Goal: Obtain resource: Download file/media

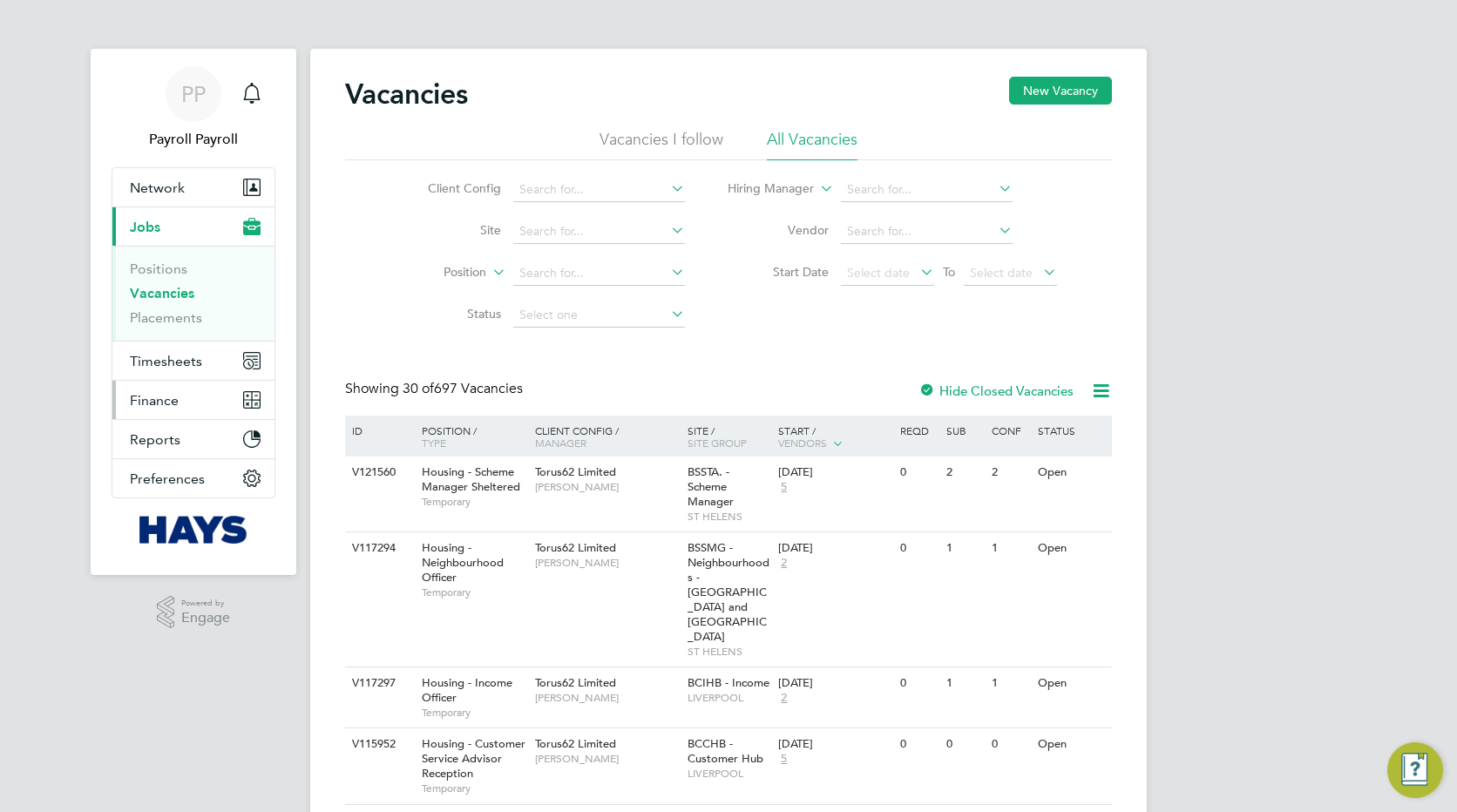
click at [153, 397] on span "Finance" at bounding box center [155, 400] width 49 height 17
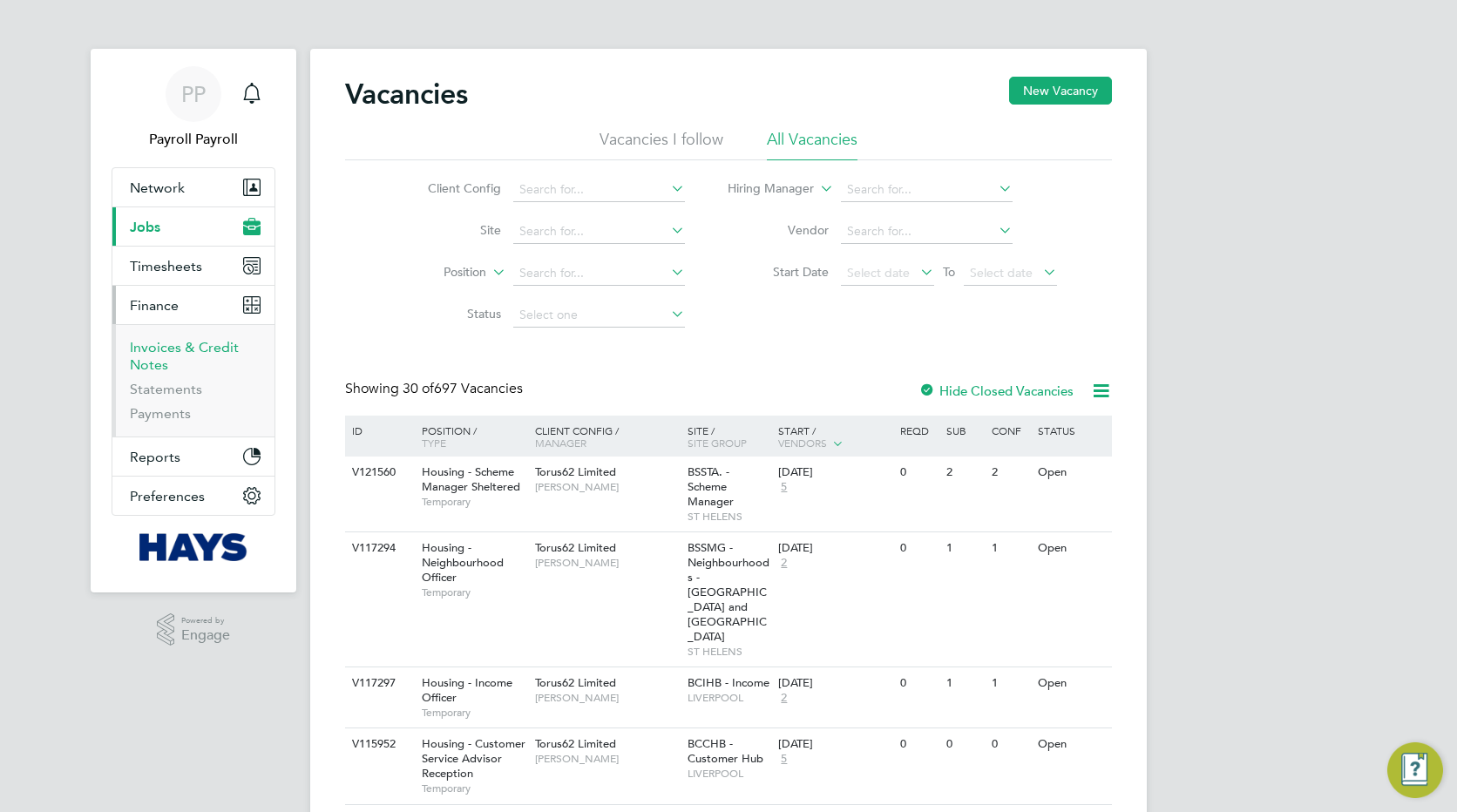
click at [155, 347] on link "Invoices & Credit Notes" at bounding box center [184, 356] width 109 height 34
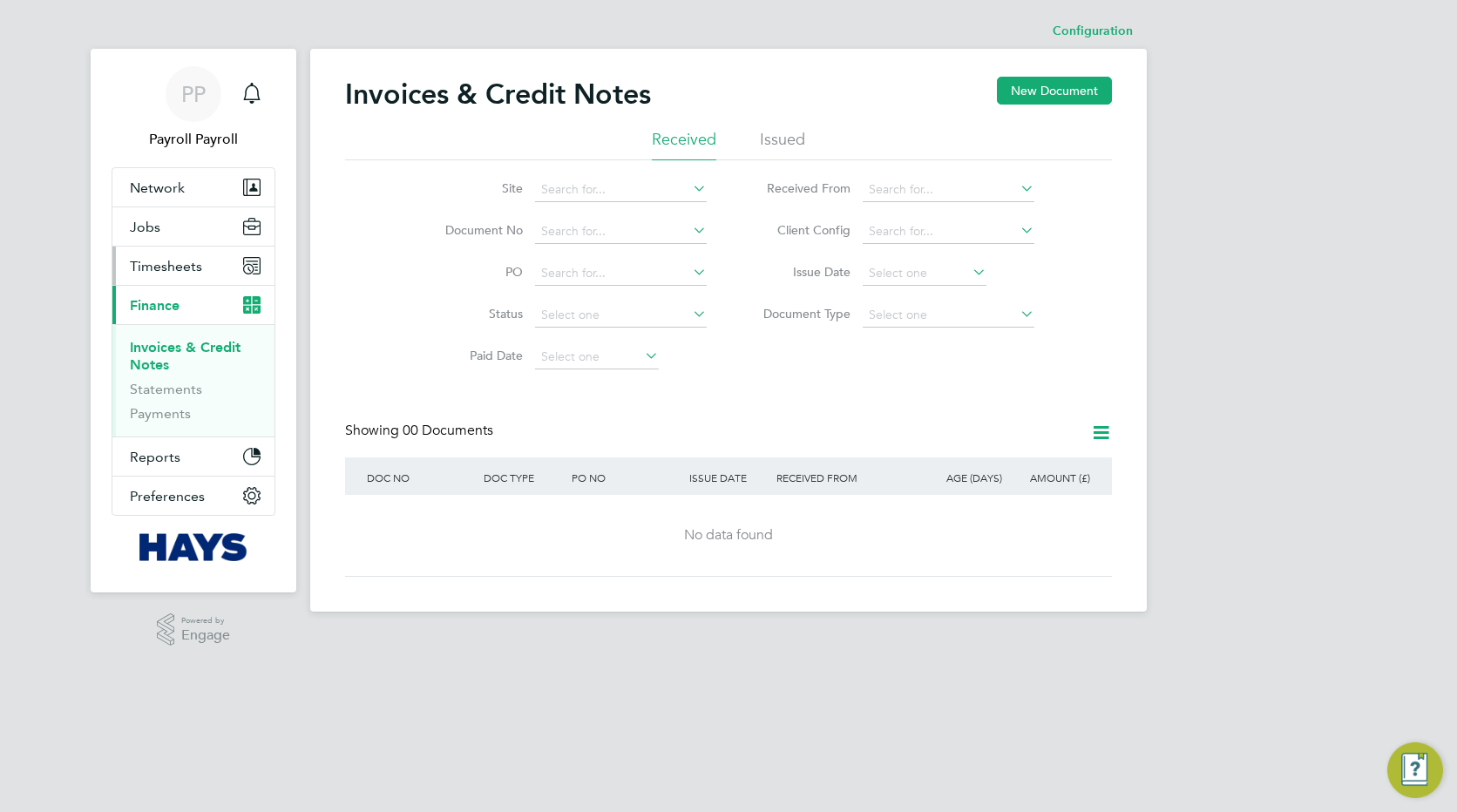
click at [150, 267] on span "Timesheets" at bounding box center [166, 266] width 72 height 17
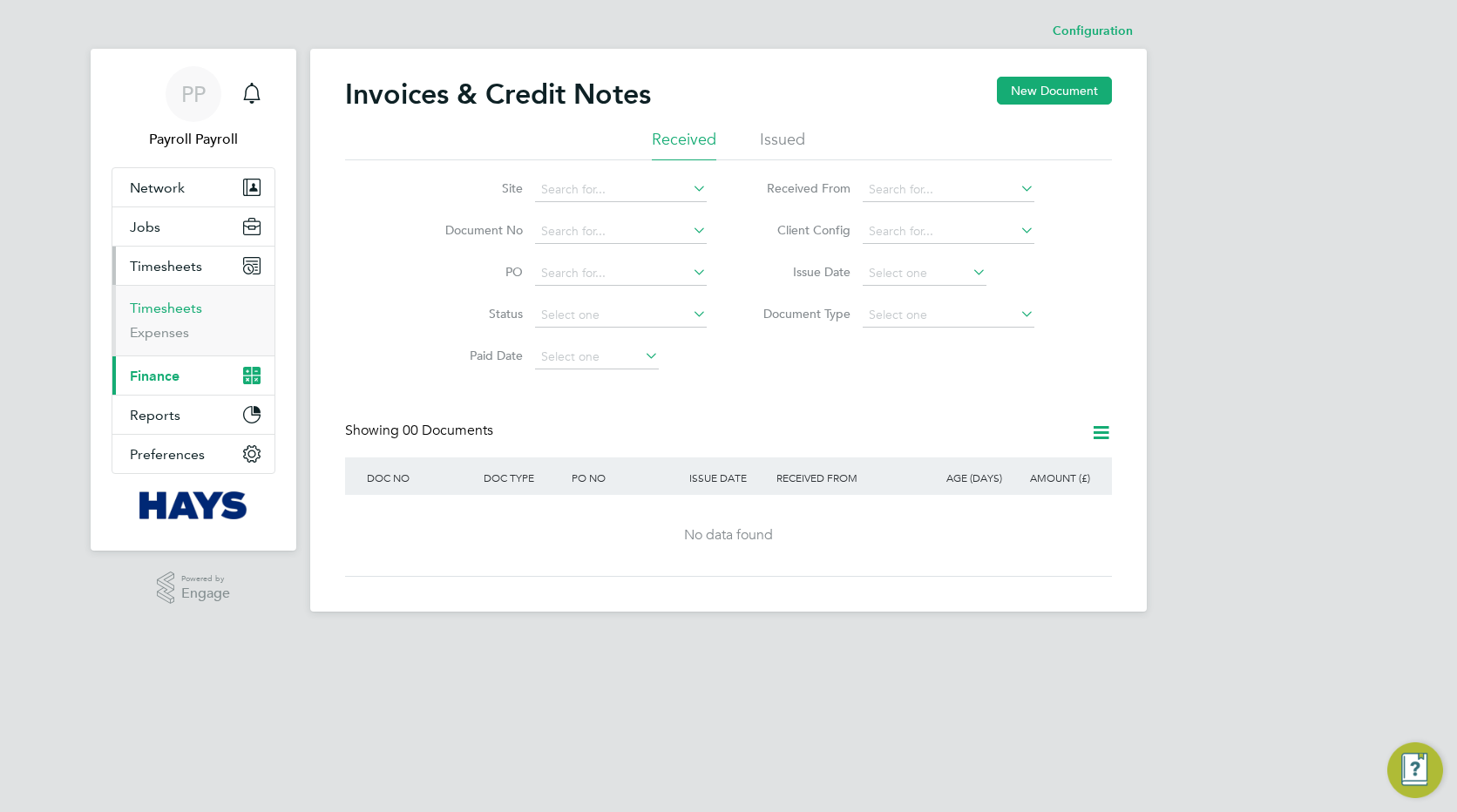
click at [154, 304] on link "Timesheets" at bounding box center [166, 307] width 72 height 17
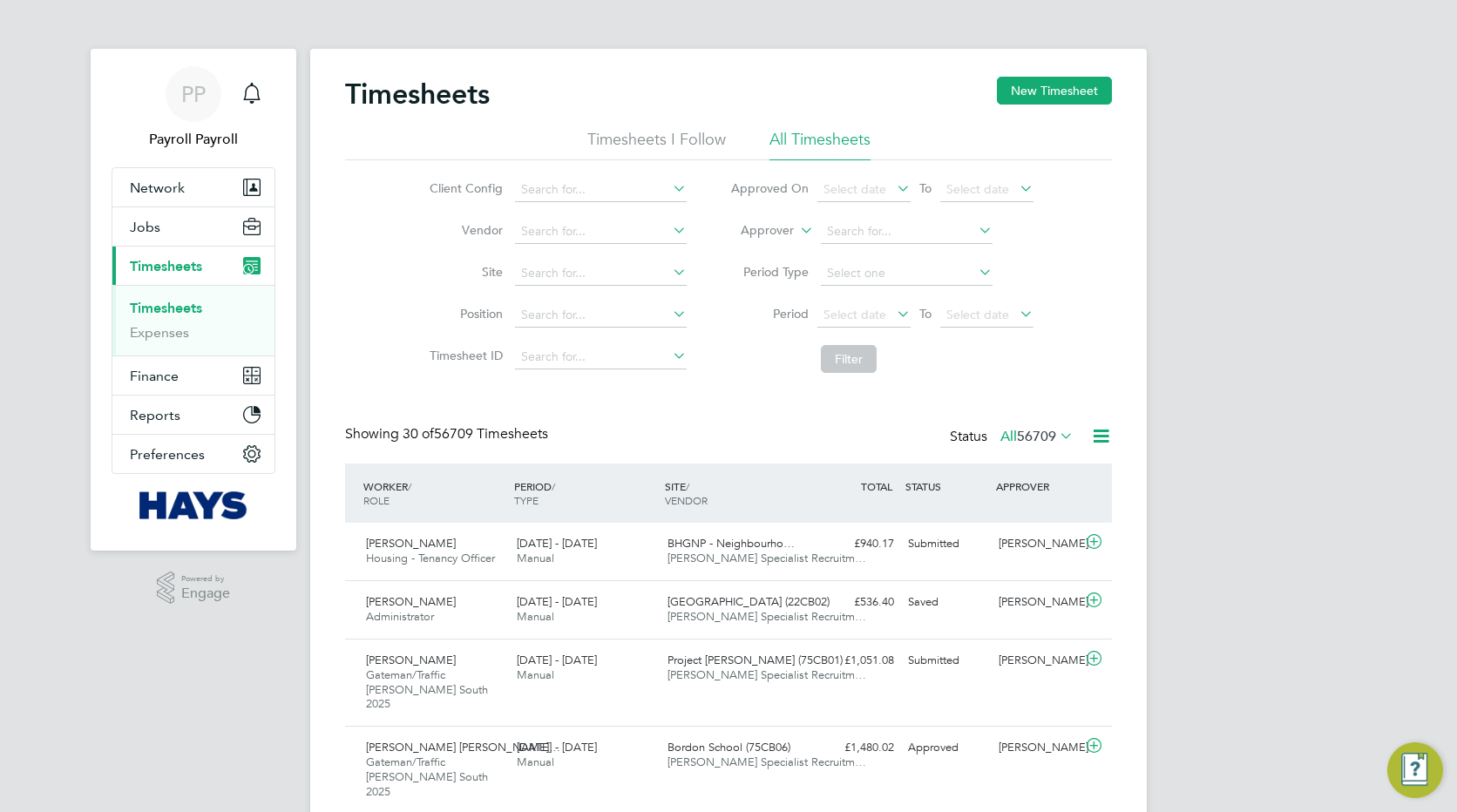
click at [1099, 435] on icon at bounding box center [1101, 436] width 22 height 22
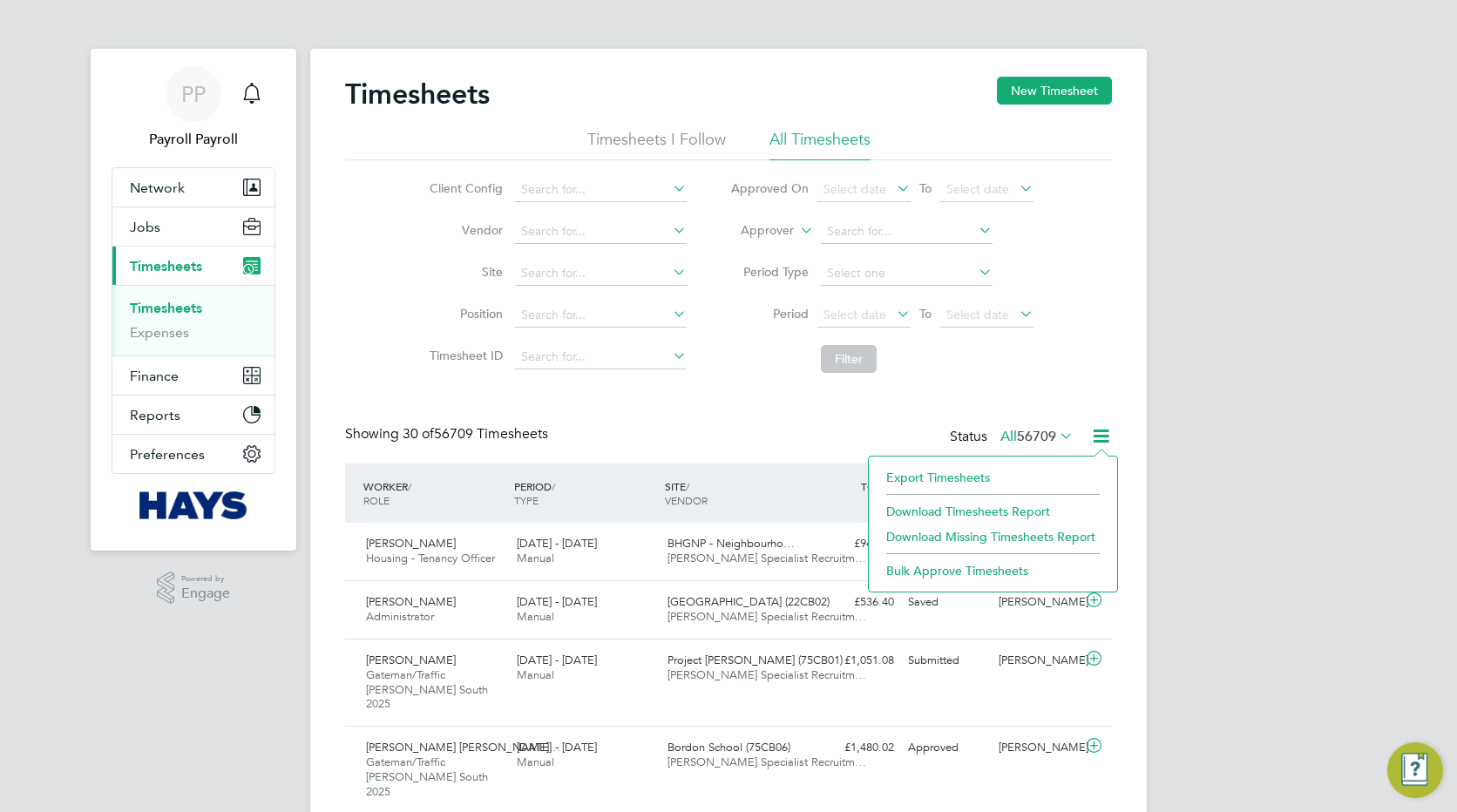
click at [939, 470] on li "Export Timesheets" at bounding box center [993, 477] width 231 height 24
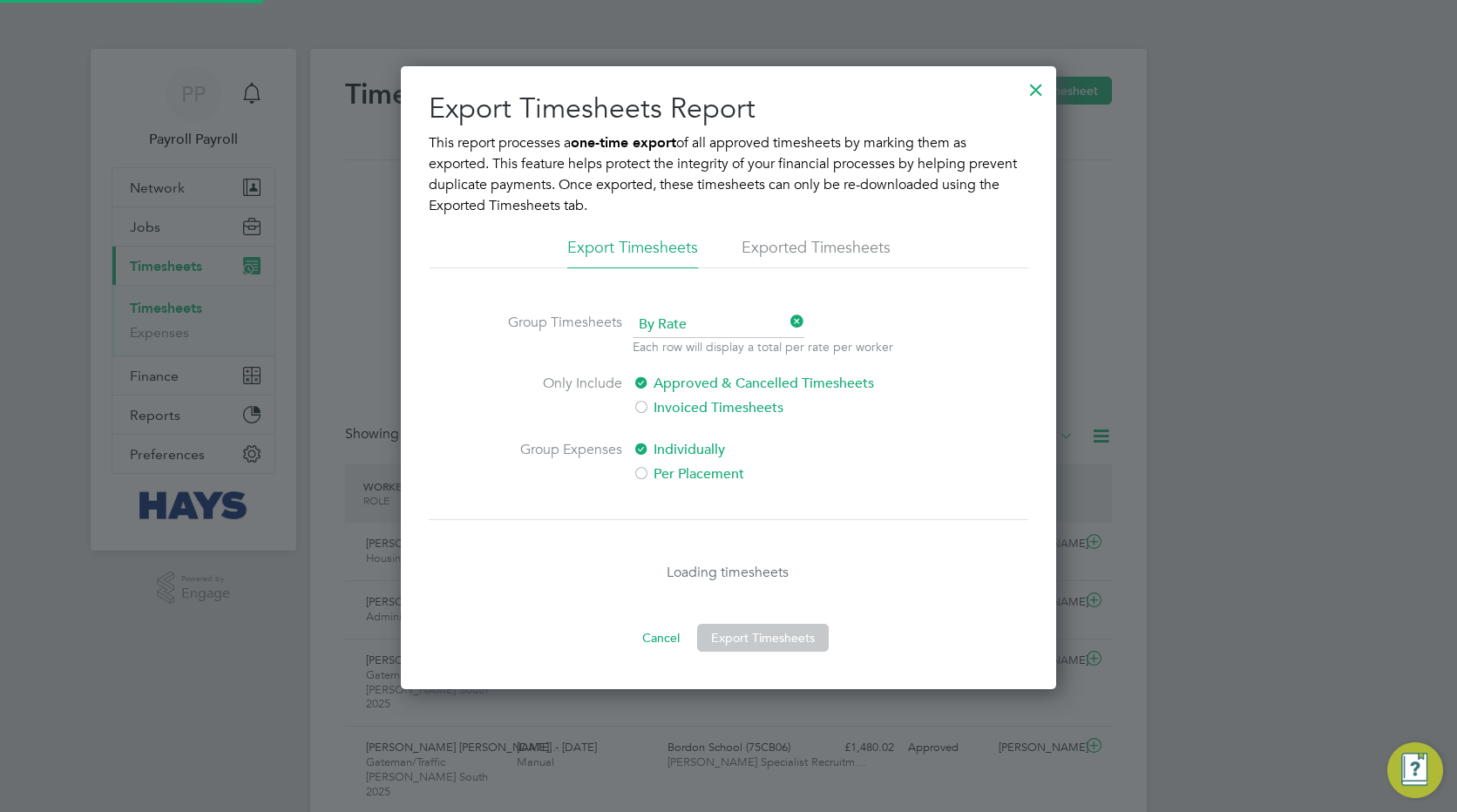
click at [778, 245] on li "Exported Timesheets" at bounding box center [816, 252] width 149 height 31
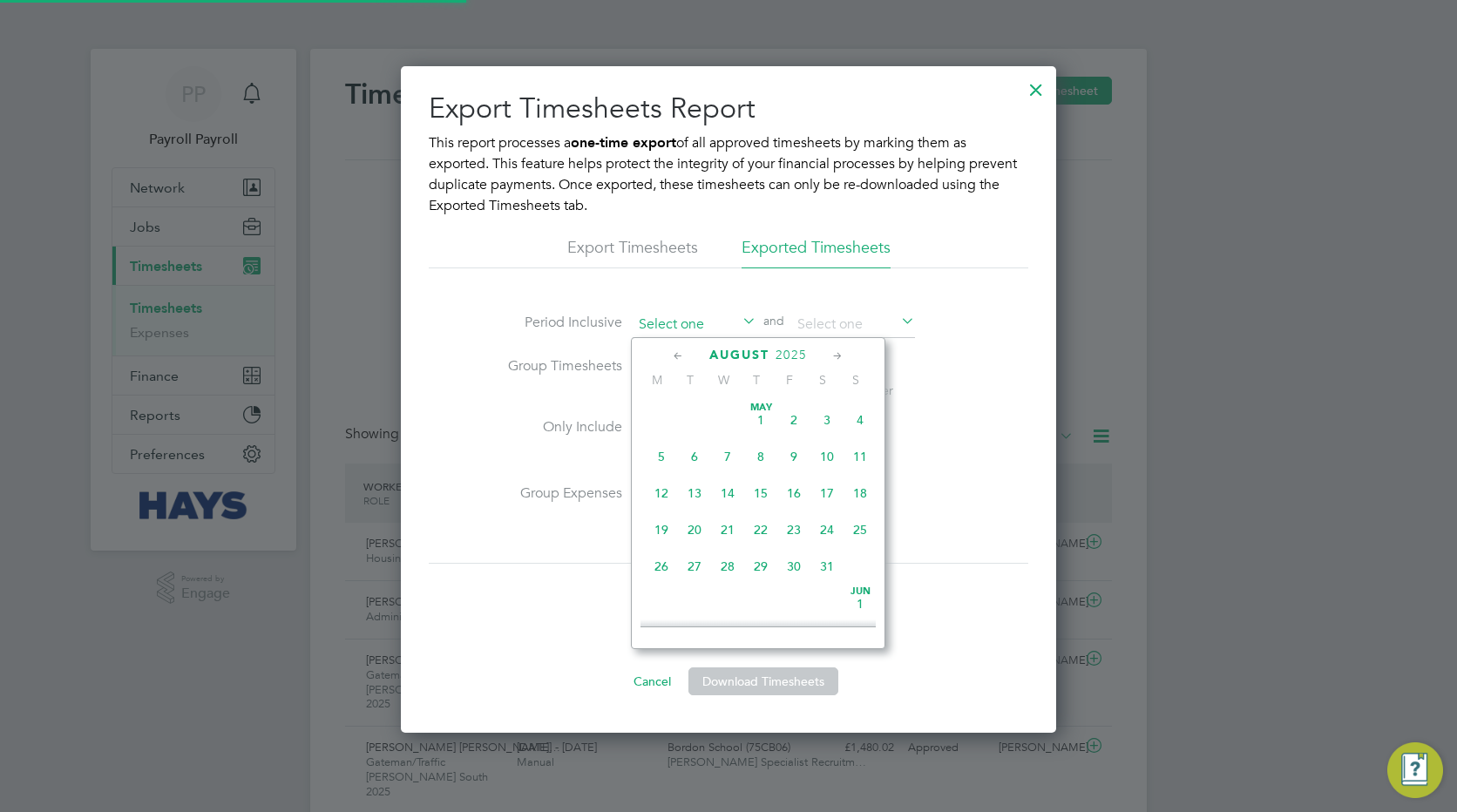
click at [710, 314] on input at bounding box center [695, 325] width 123 height 26
click at [661, 502] on span "11" at bounding box center [661, 490] width 33 height 33
type input "[DATE]"
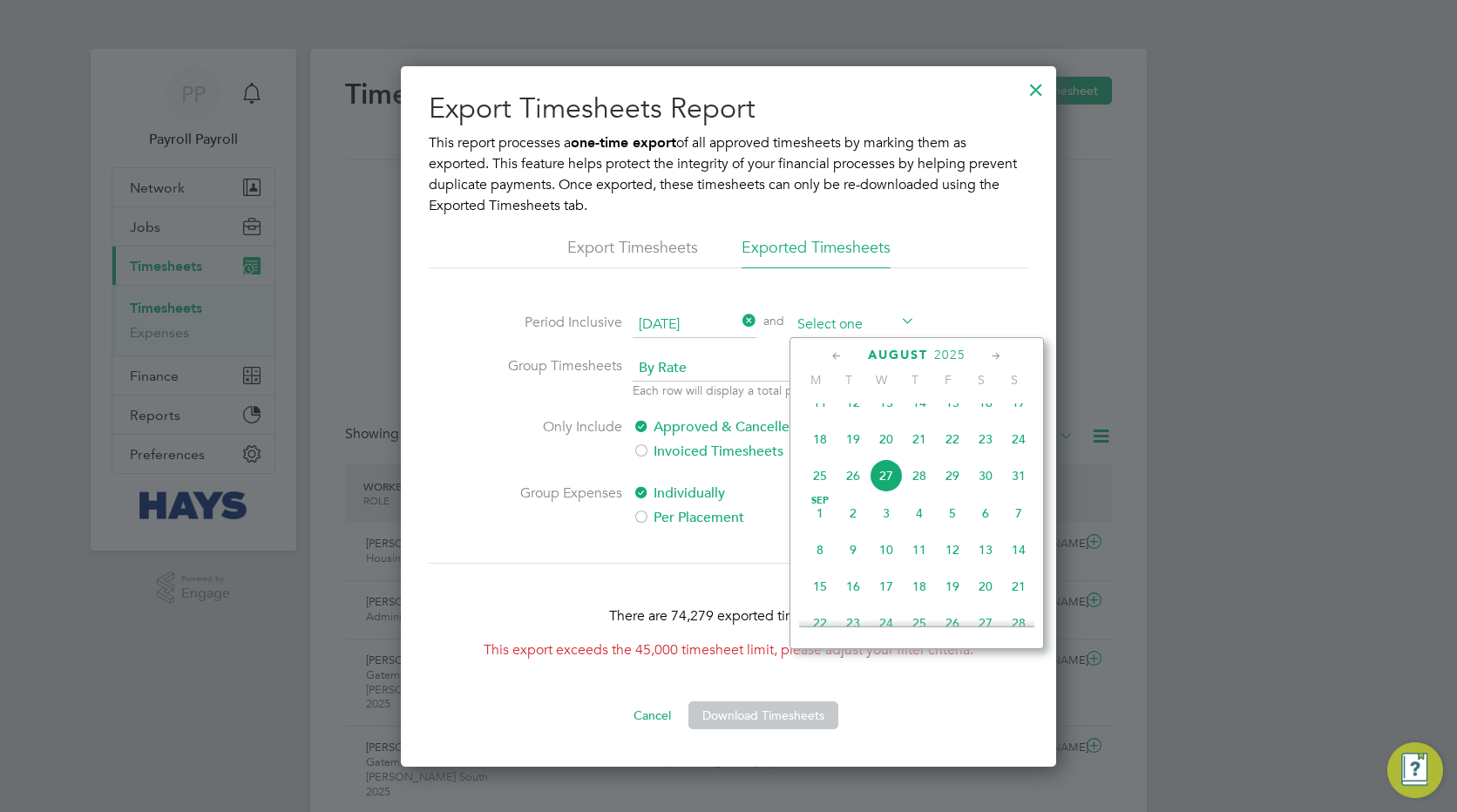
click at [841, 323] on input at bounding box center [853, 325] width 123 height 26
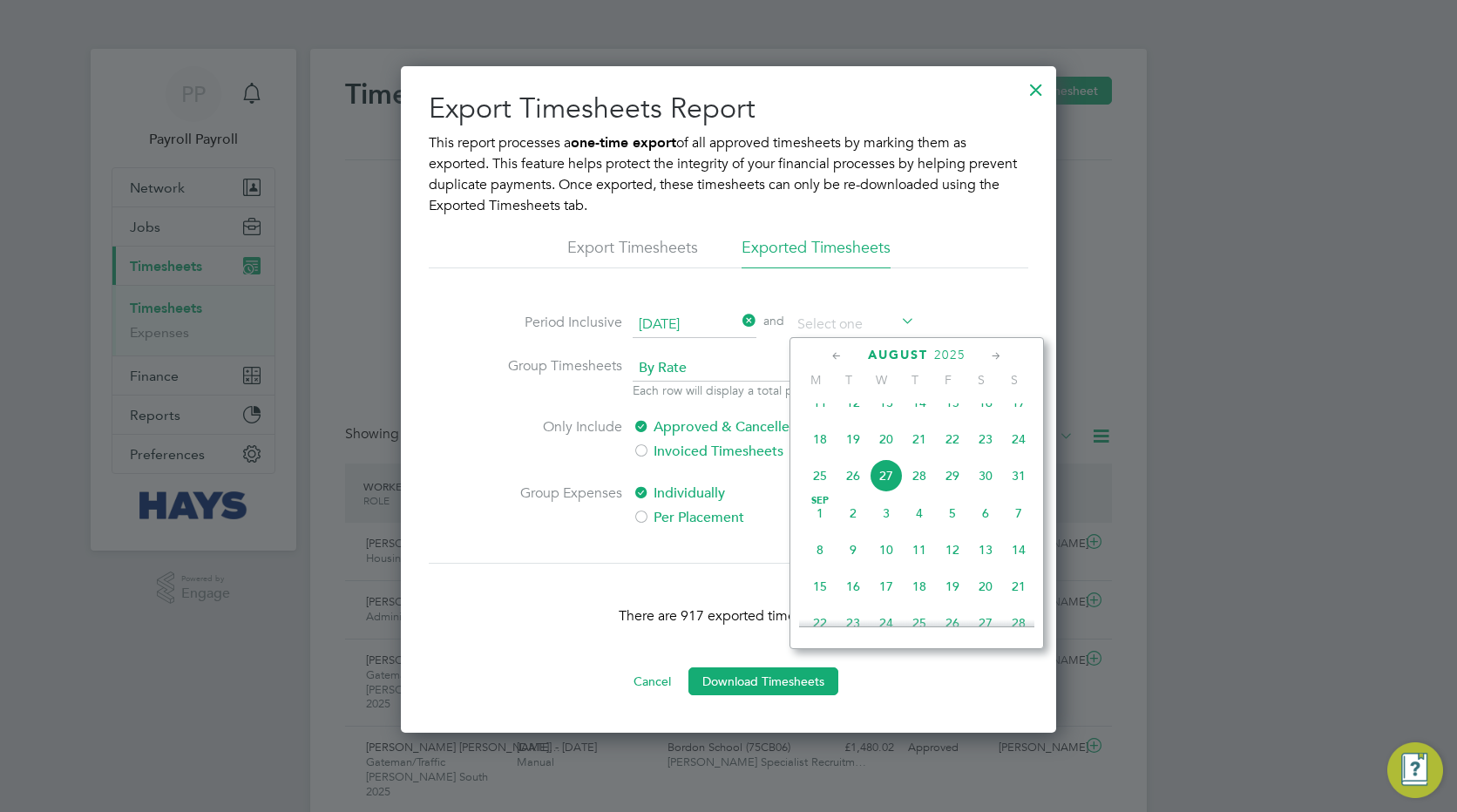
click at [817, 492] on span "25" at bounding box center [820, 475] width 33 height 33
type input "[DATE]"
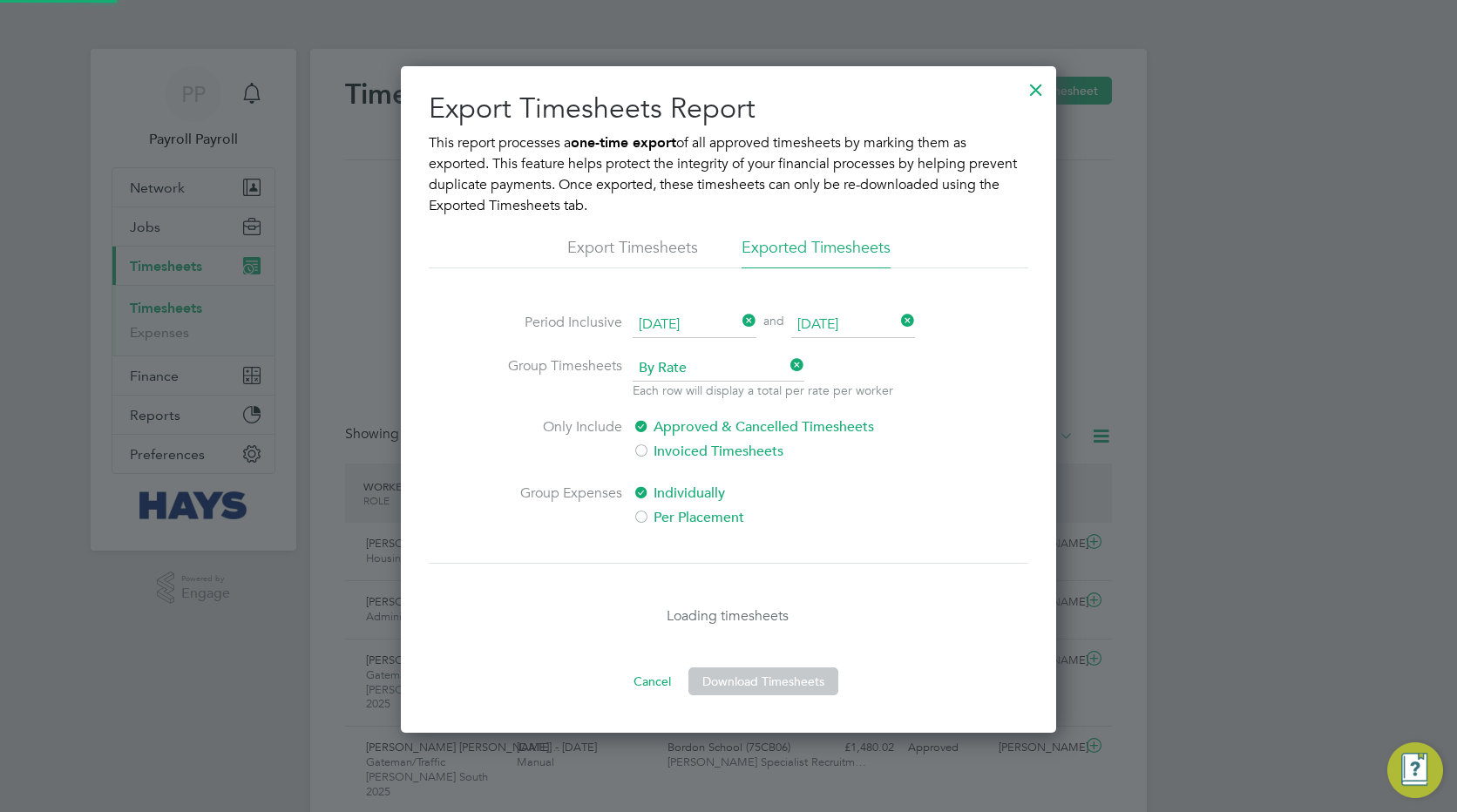
click at [744, 372] on span "By Rate" at bounding box center [718, 368] width 171 height 26
click at [717, 413] on li "By Date" at bounding box center [718, 415] width 173 height 23
click at [683, 514] on label "Per Placement" at bounding box center [779, 517] width 292 height 21
click at [740, 681] on button "Download Timesheets" at bounding box center [763, 681] width 150 height 28
drag, startPoint x: 1034, startPoint y: 92, endPoint x: 990, endPoint y: 187, distance: 104.7
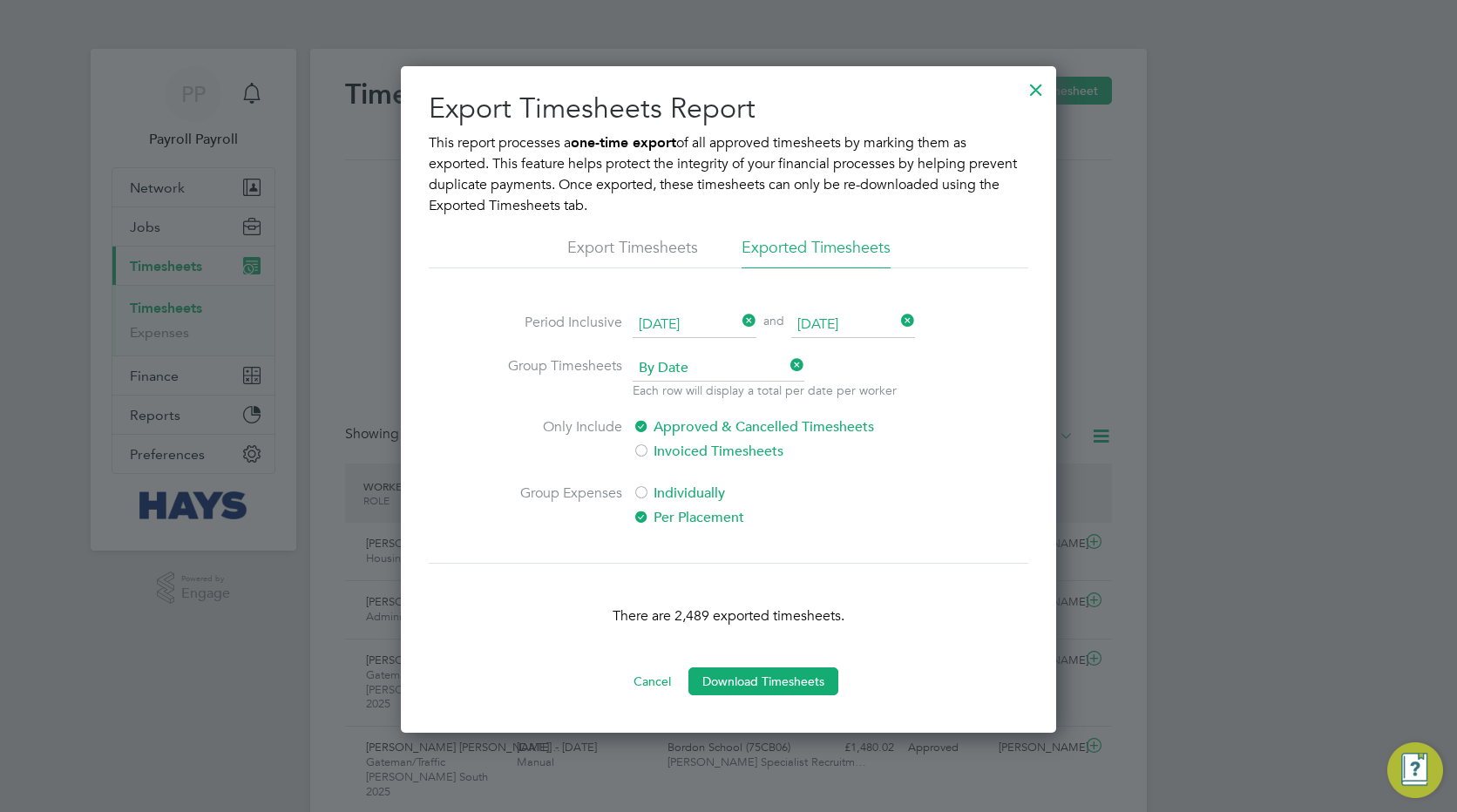
click at [1033, 91] on div at bounding box center [1036, 85] width 31 height 31
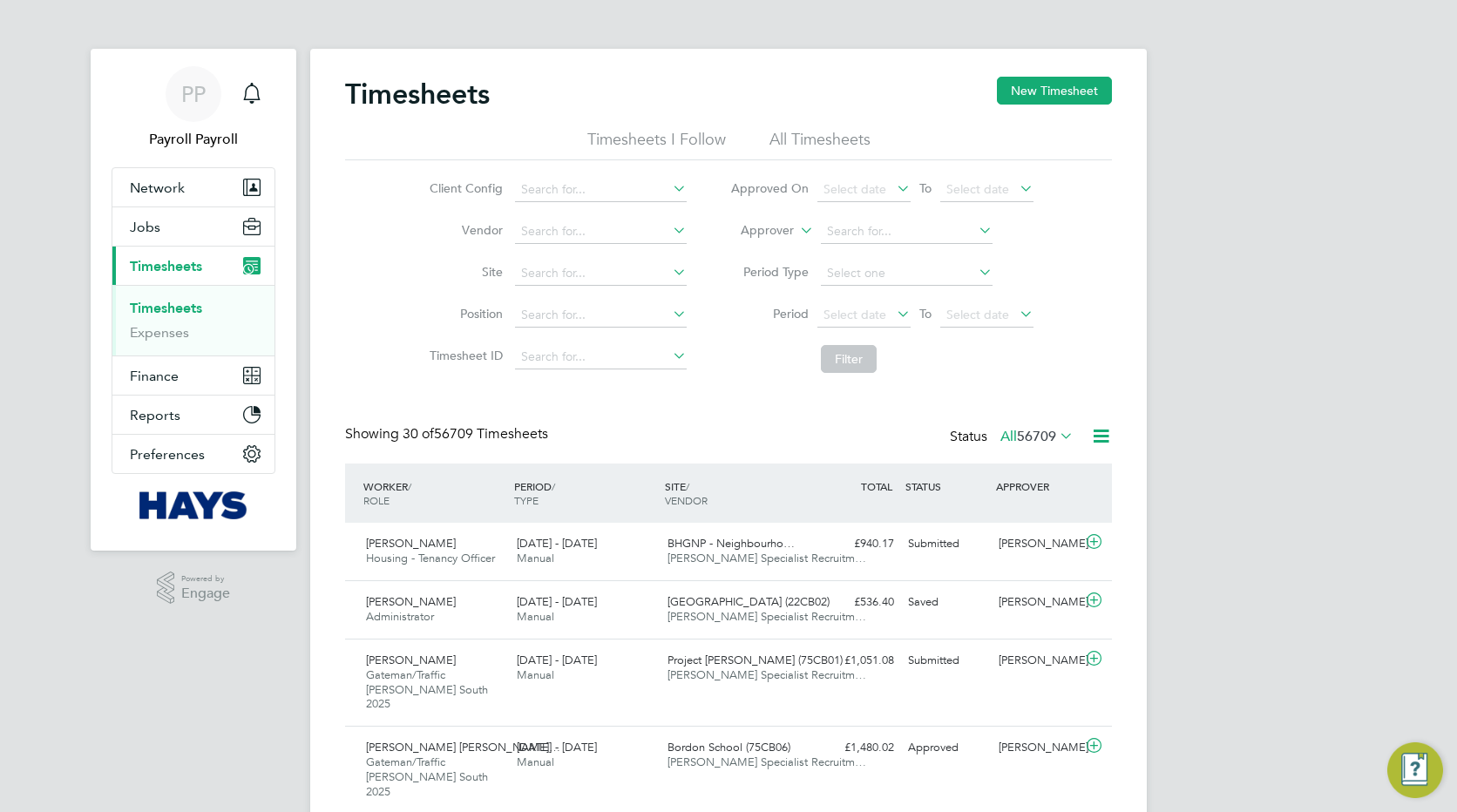
scroll to position [59, 152]
click at [149, 374] on span "Finance" at bounding box center [155, 376] width 49 height 17
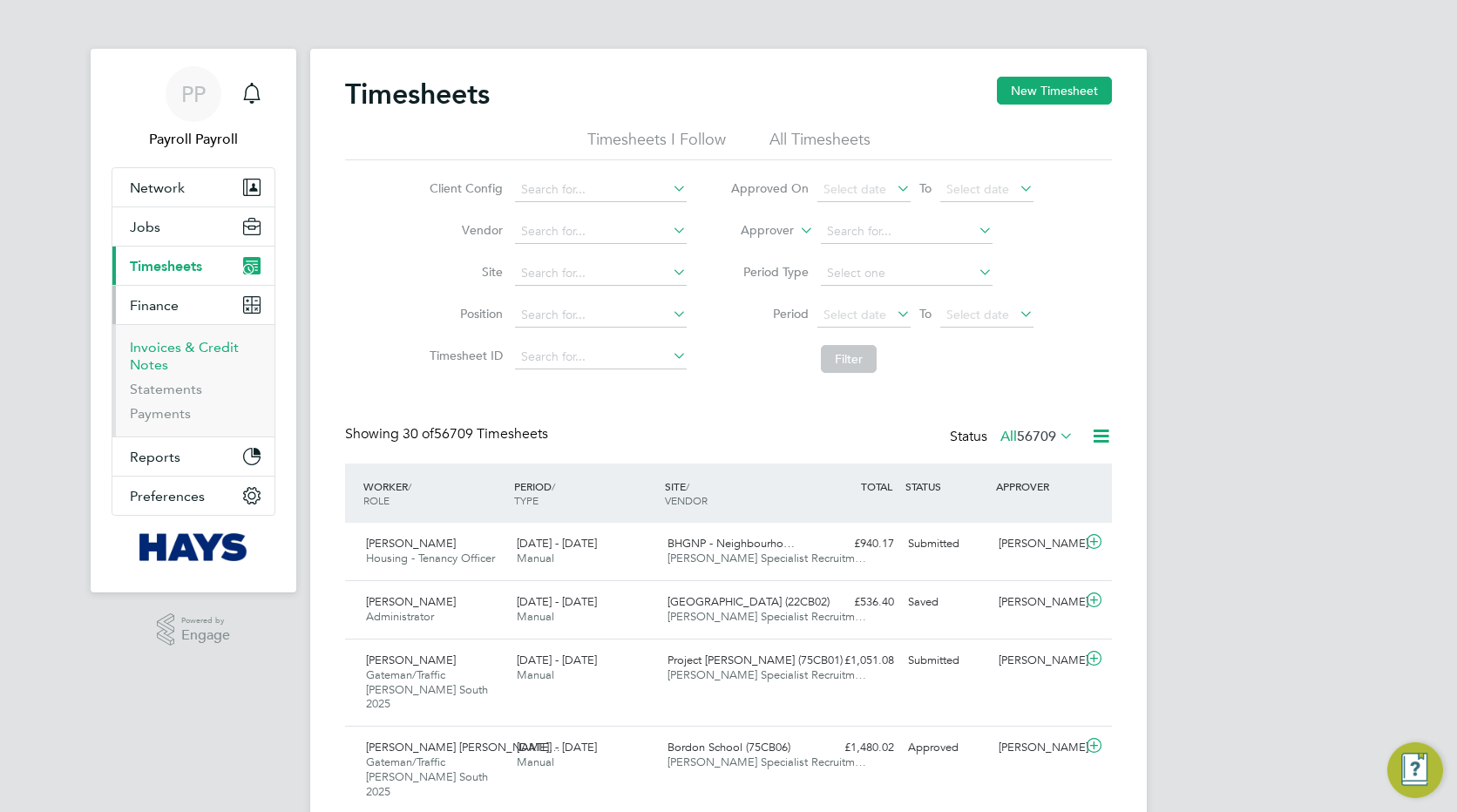
click at [163, 354] on link "Invoices & Credit Notes" at bounding box center [184, 356] width 109 height 34
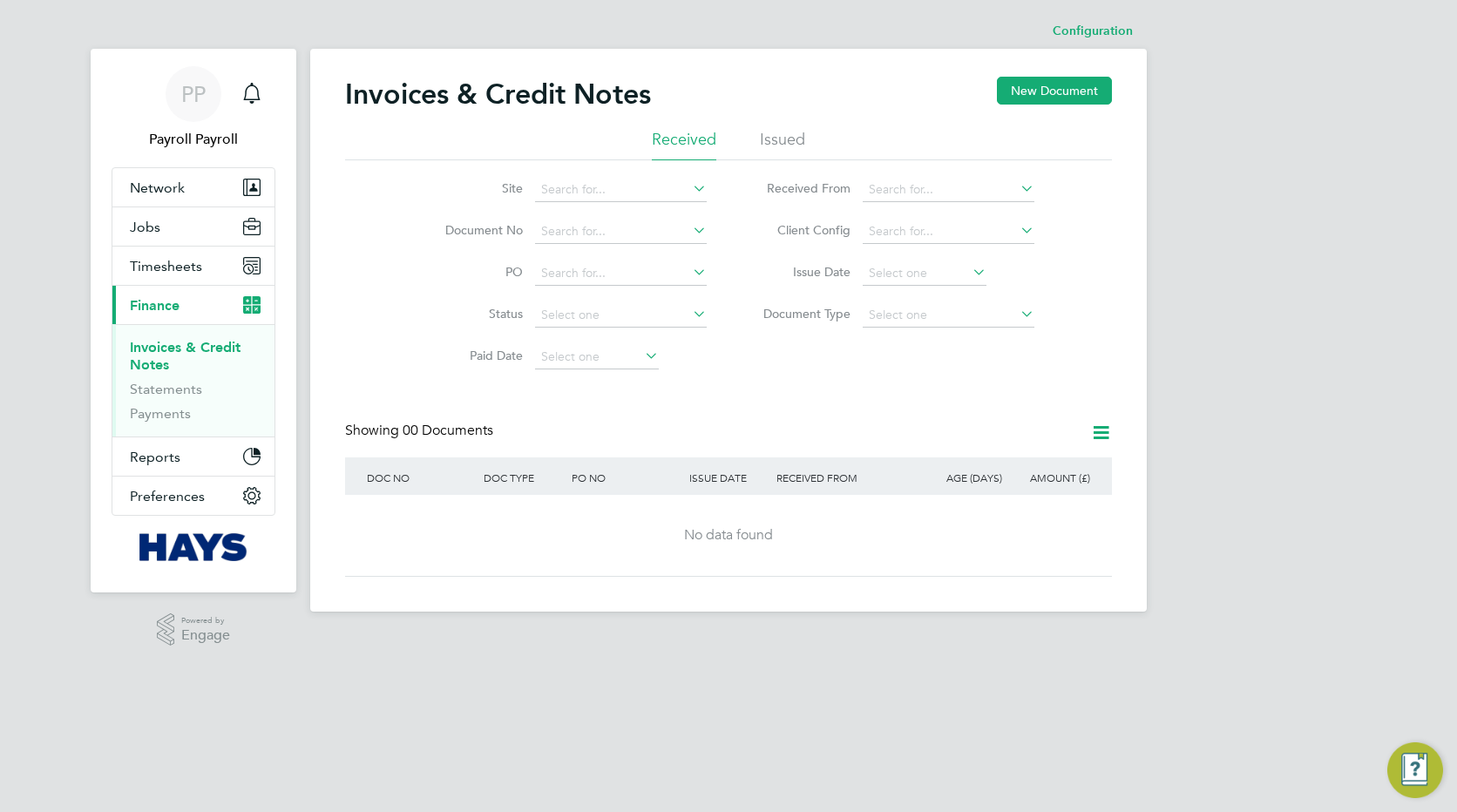
click at [776, 142] on li "Issued" at bounding box center [783, 145] width 45 height 31
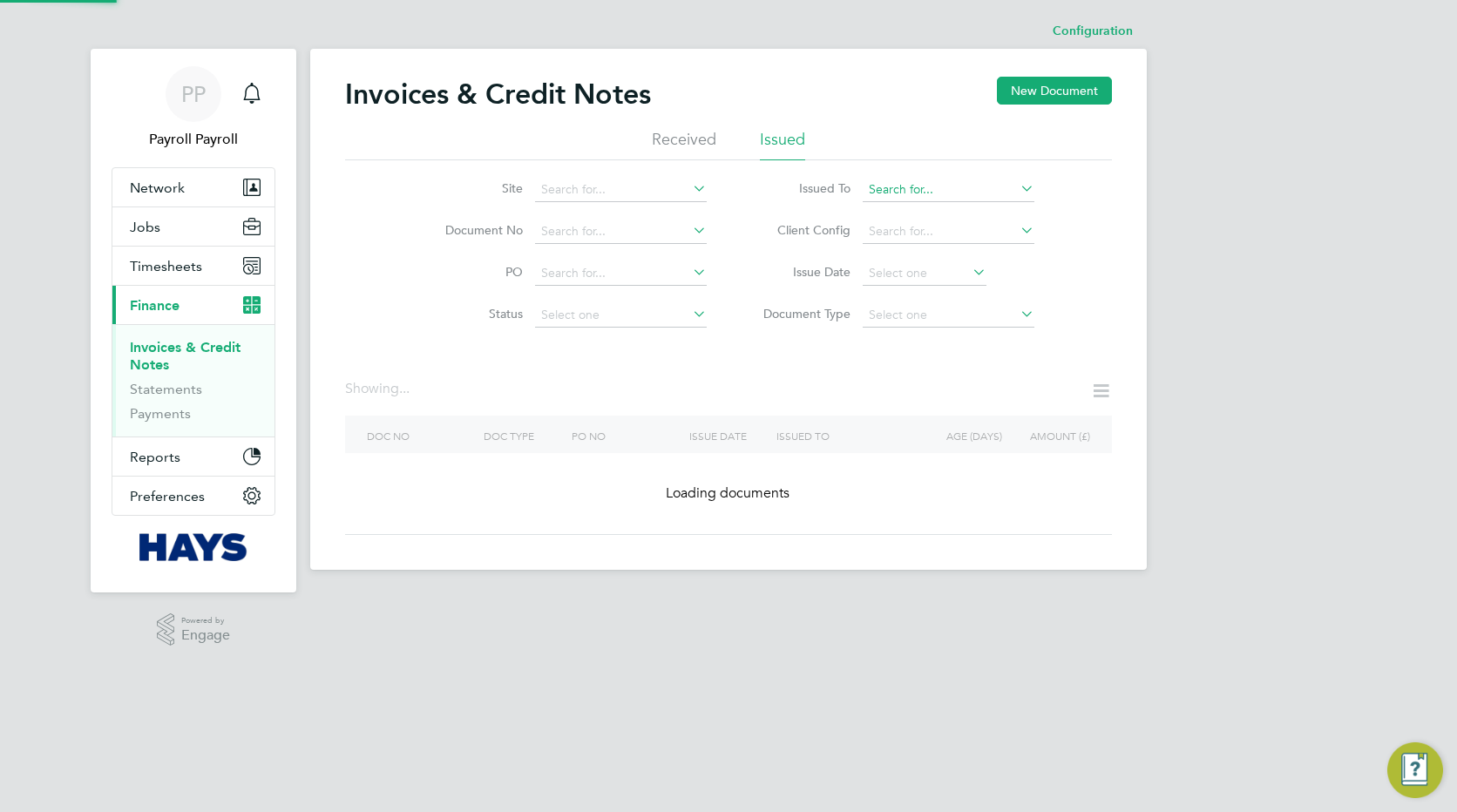
click at [996, 195] on input at bounding box center [948, 190] width 171 height 24
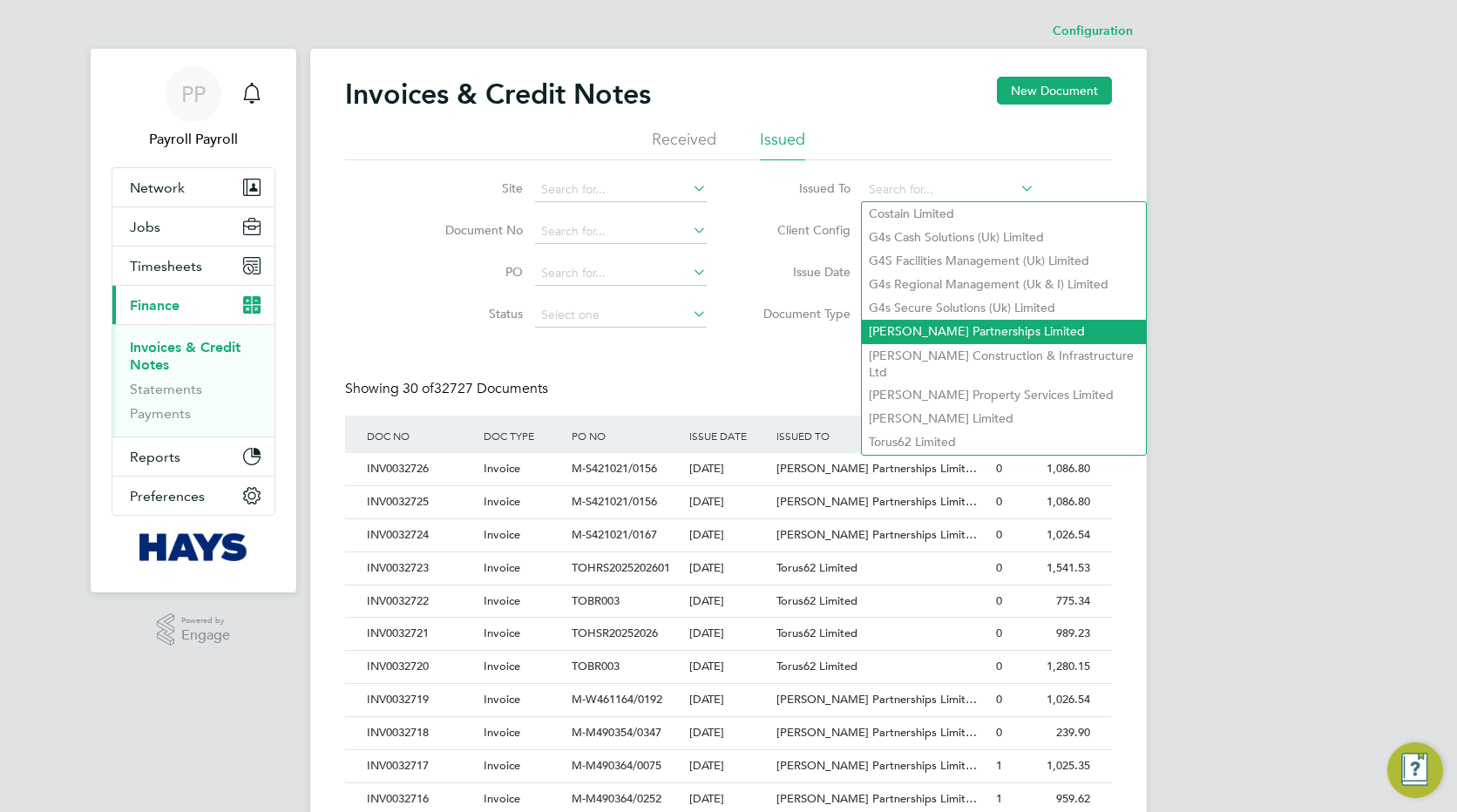
click at [903, 326] on li "[PERSON_NAME] Partnerships Limited" at bounding box center [1004, 332] width 284 height 23
type input "[PERSON_NAME] Partnerships Limited"
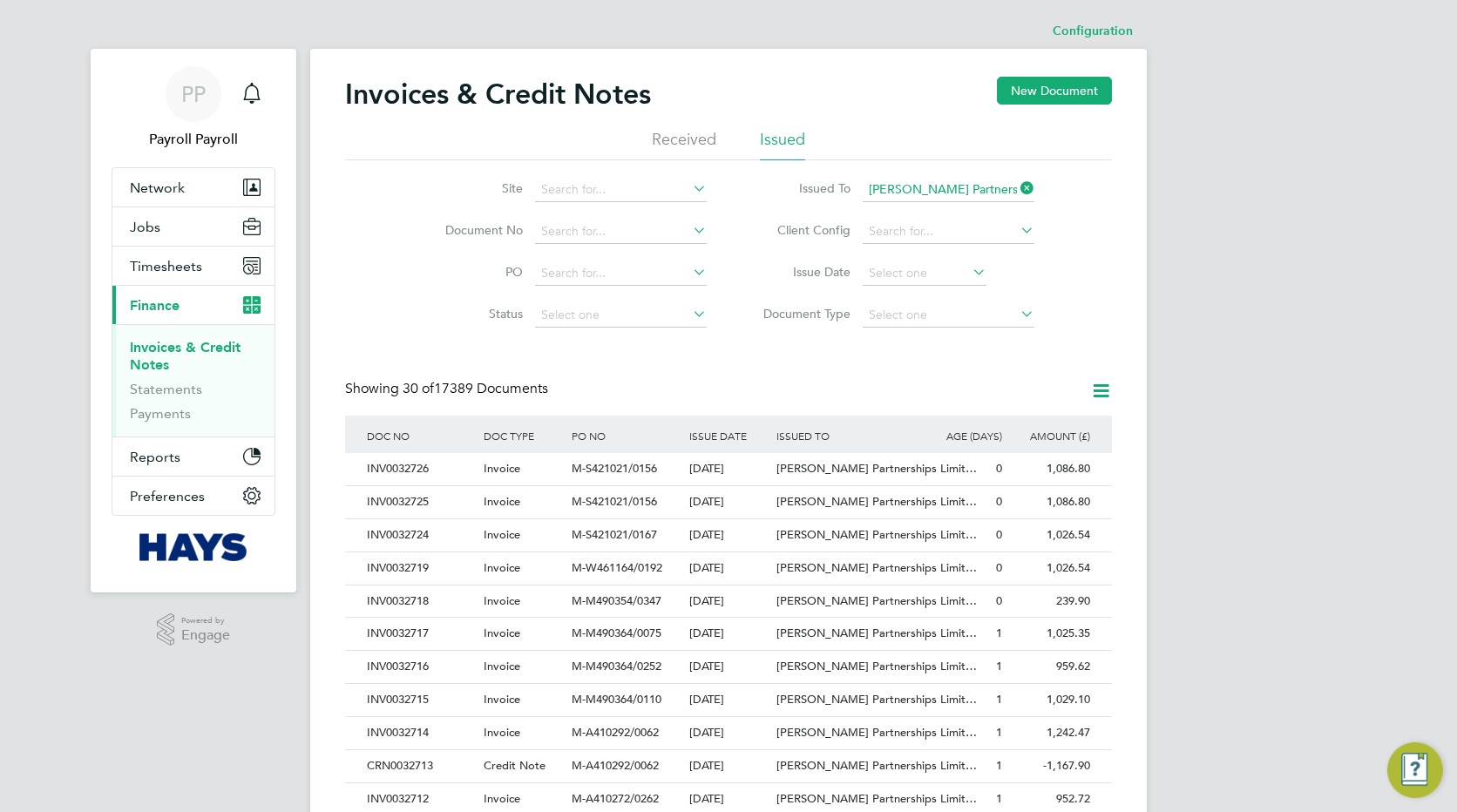
click at [1104, 392] on icon at bounding box center [1101, 390] width 22 height 22
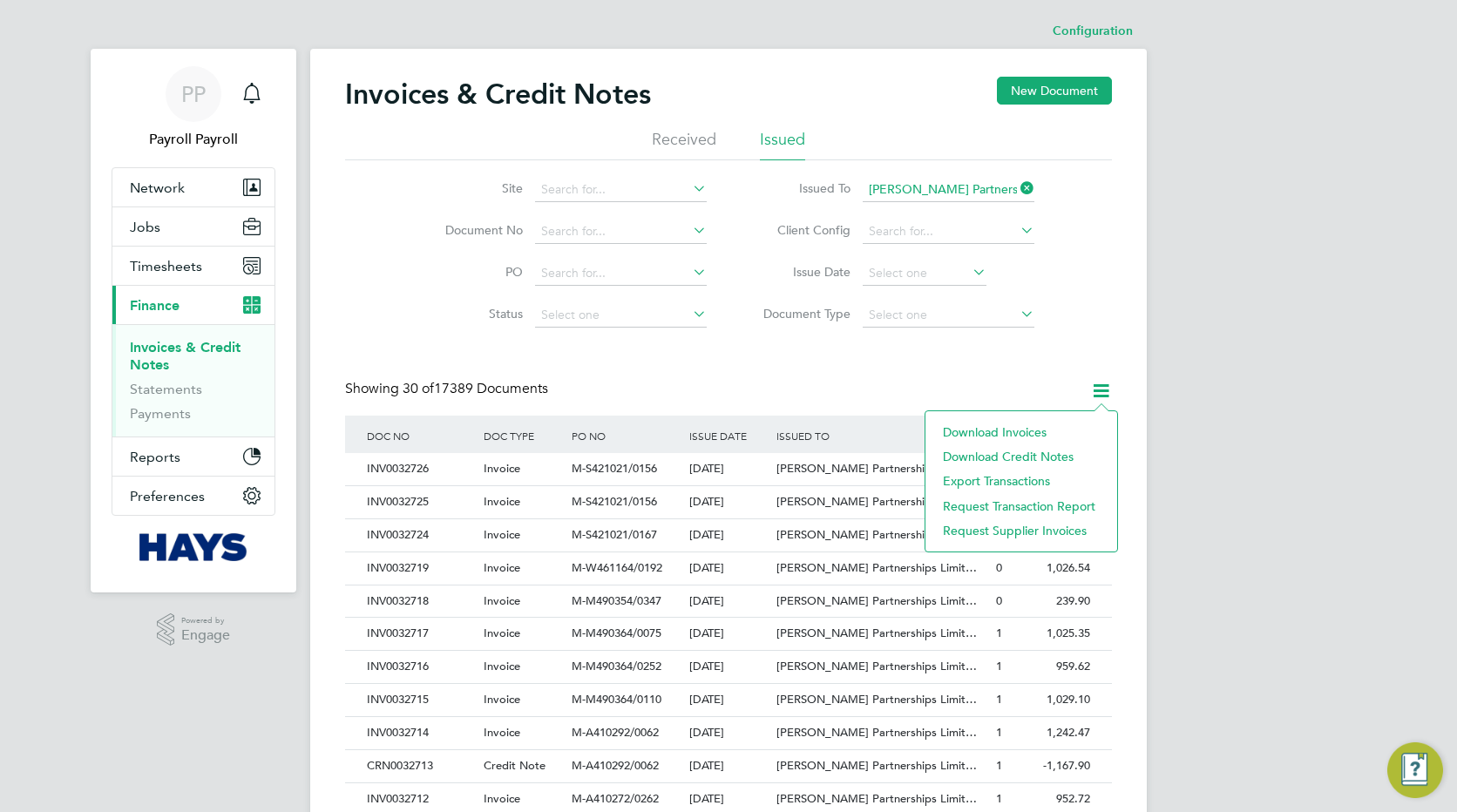
click at [954, 434] on li "Download invoices" at bounding box center [1022, 431] width 174 height 24
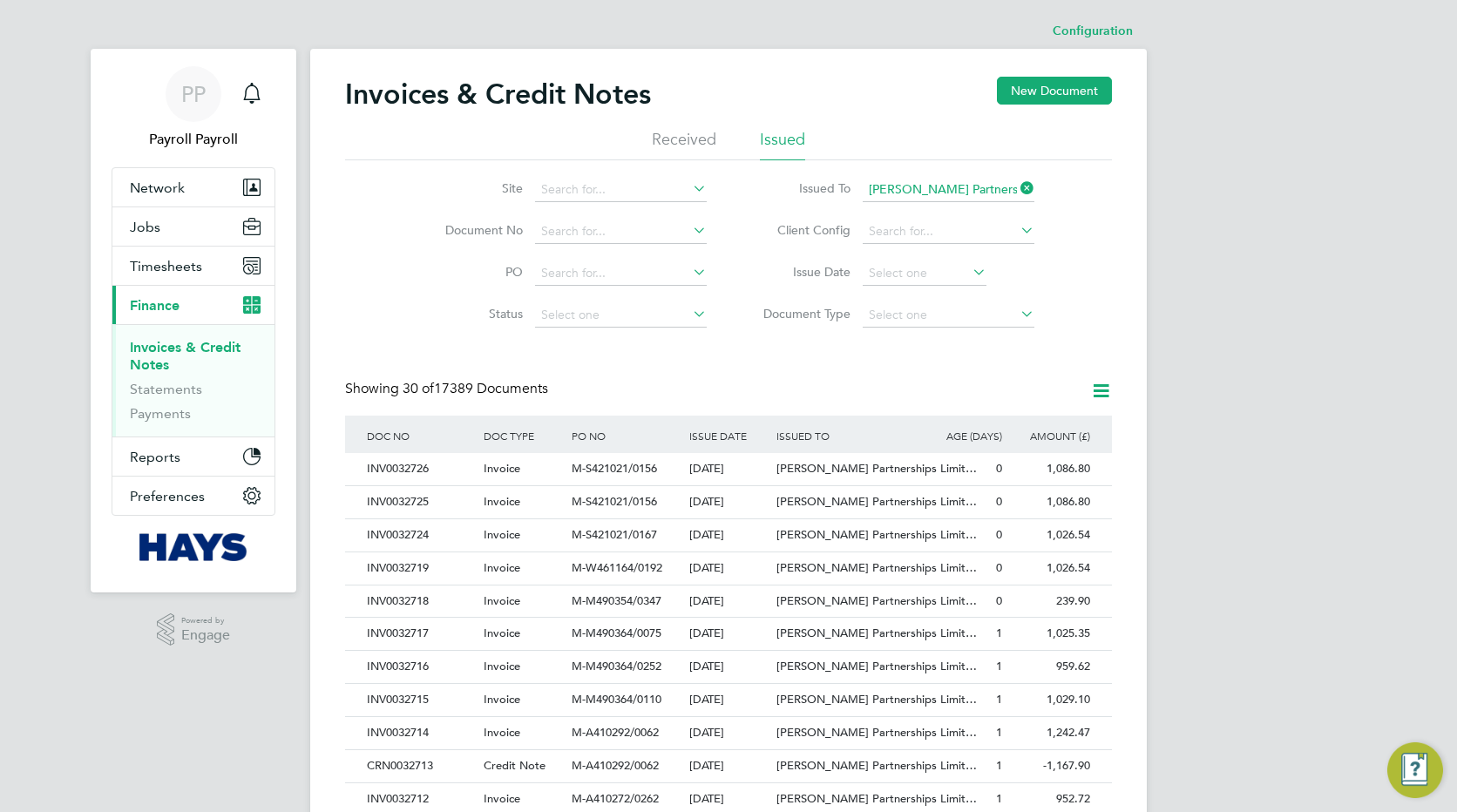
click at [1106, 388] on icon at bounding box center [1101, 390] width 22 height 22
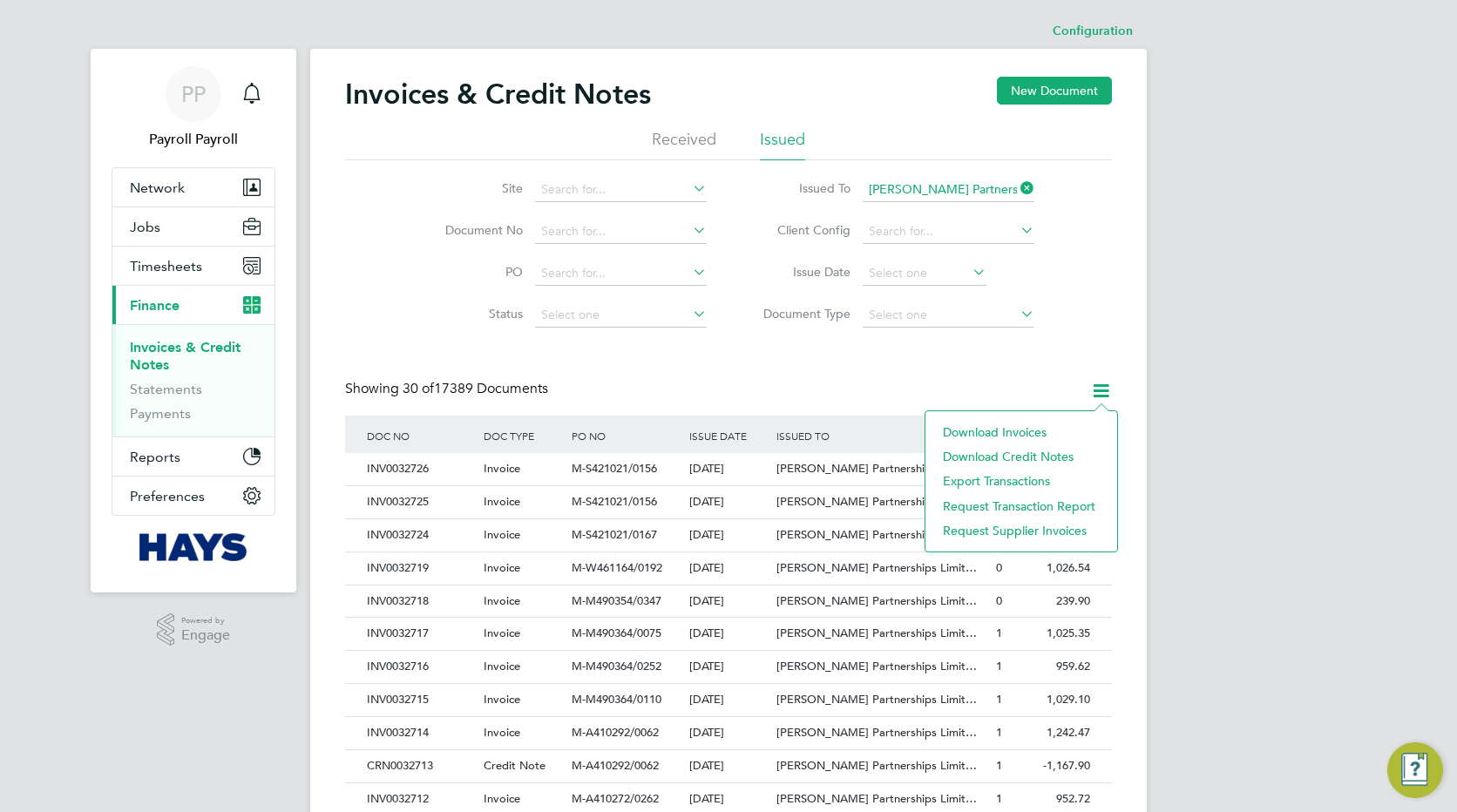
click at [1018, 451] on li "Download credit notes" at bounding box center [1022, 456] width 174 height 24
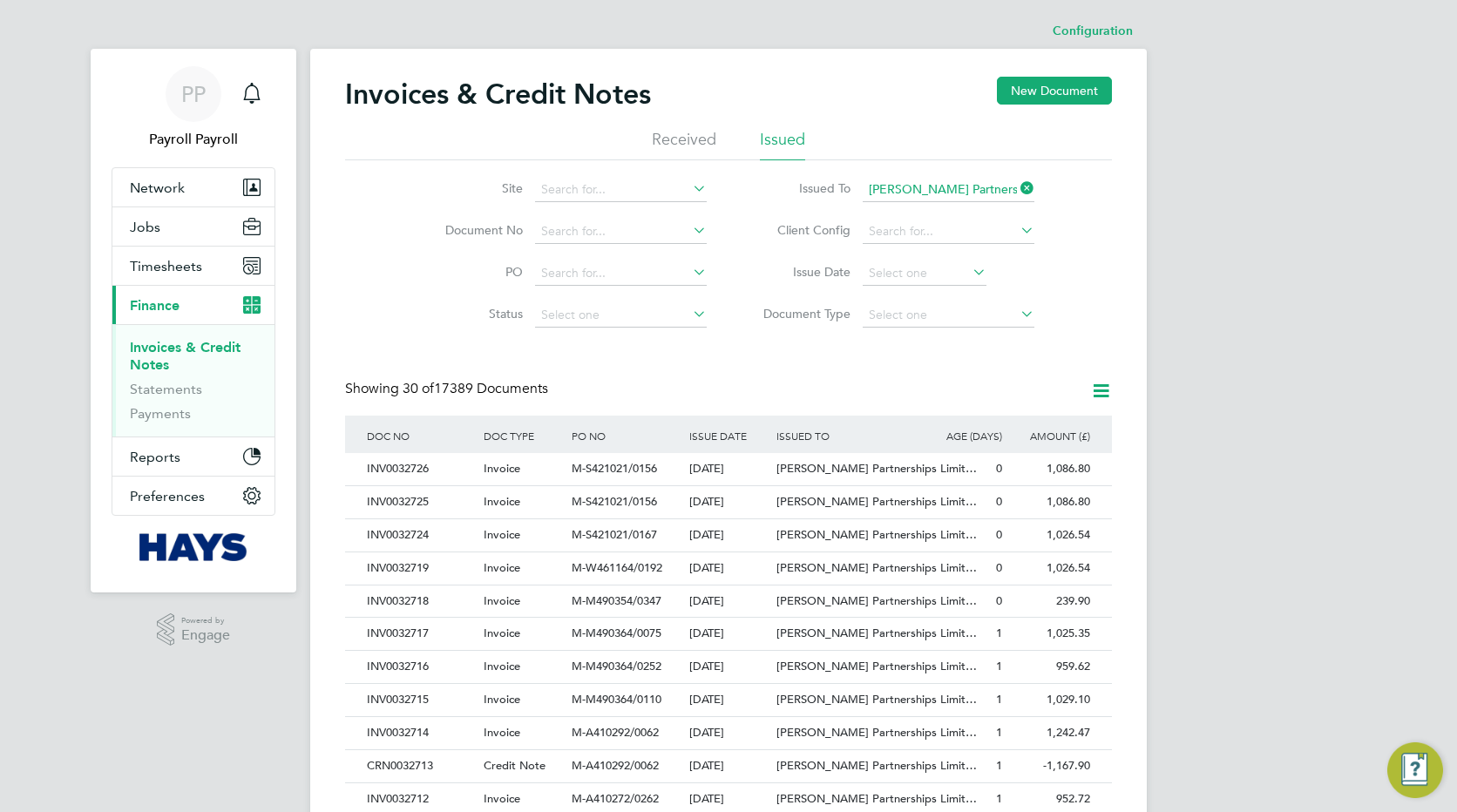
click at [1227, 393] on div "PP Payroll Payroll Notifications Applications: Network Team Members Businesses …" at bounding box center [728, 779] width 1457 height 1558
click at [1018, 313] on icon at bounding box center [1018, 313] width 0 height 24
click at [1018, 310] on icon at bounding box center [1018, 313] width 0 height 24
click at [912, 320] on input at bounding box center [948, 315] width 171 height 24
click at [889, 359] on li "Credit notes" at bounding box center [948, 361] width 173 height 23
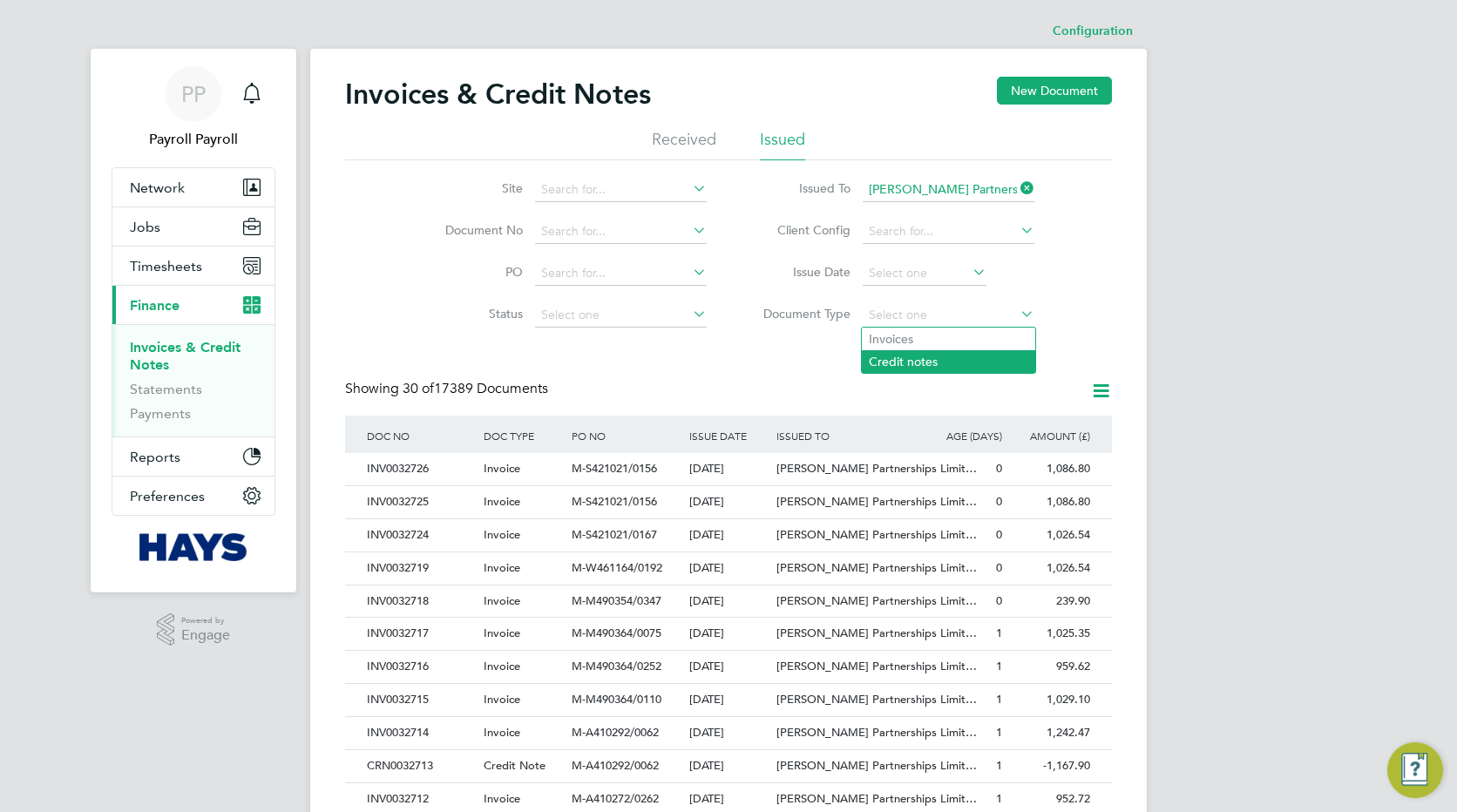
type input "Credit notes"
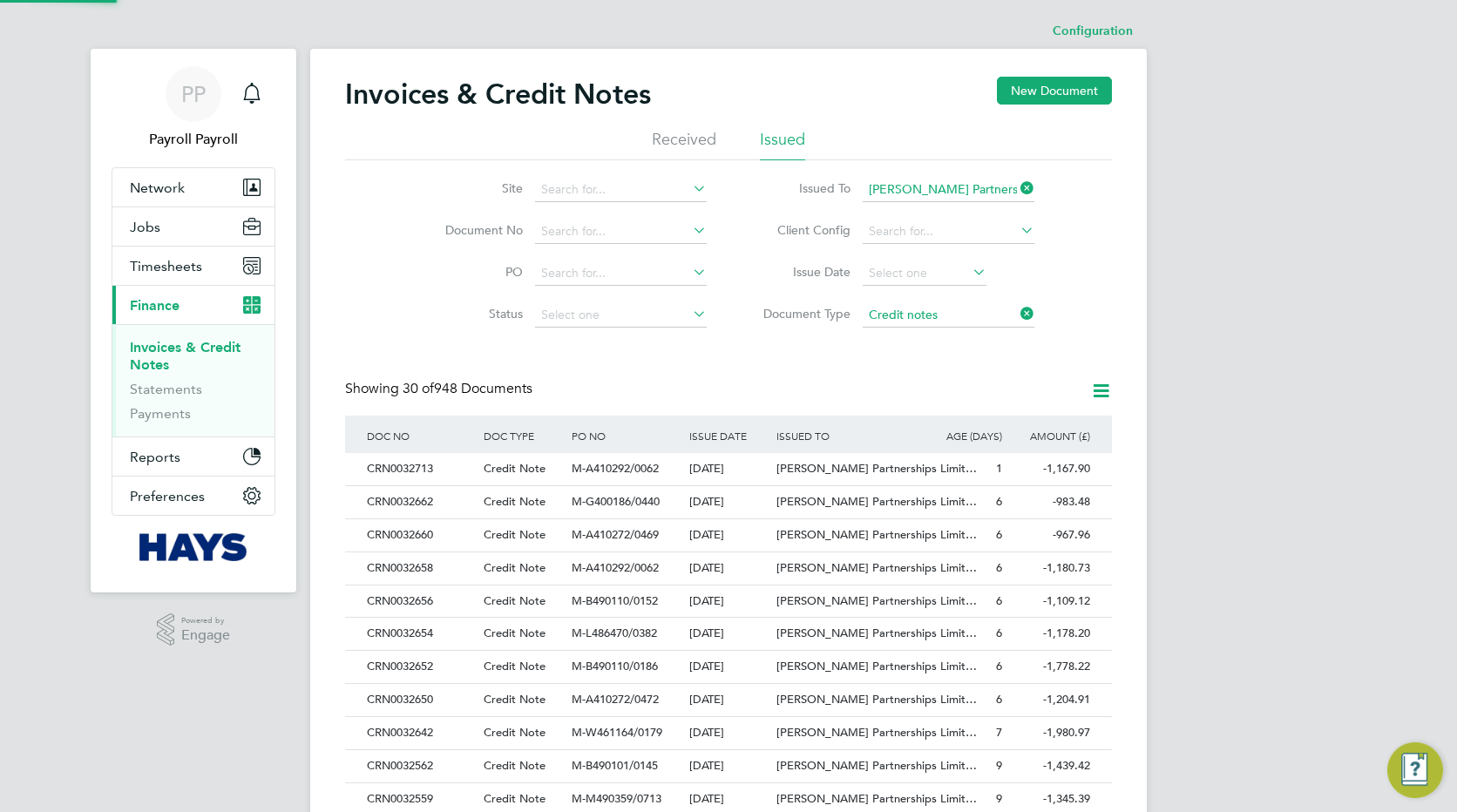
scroll to position [33, 118]
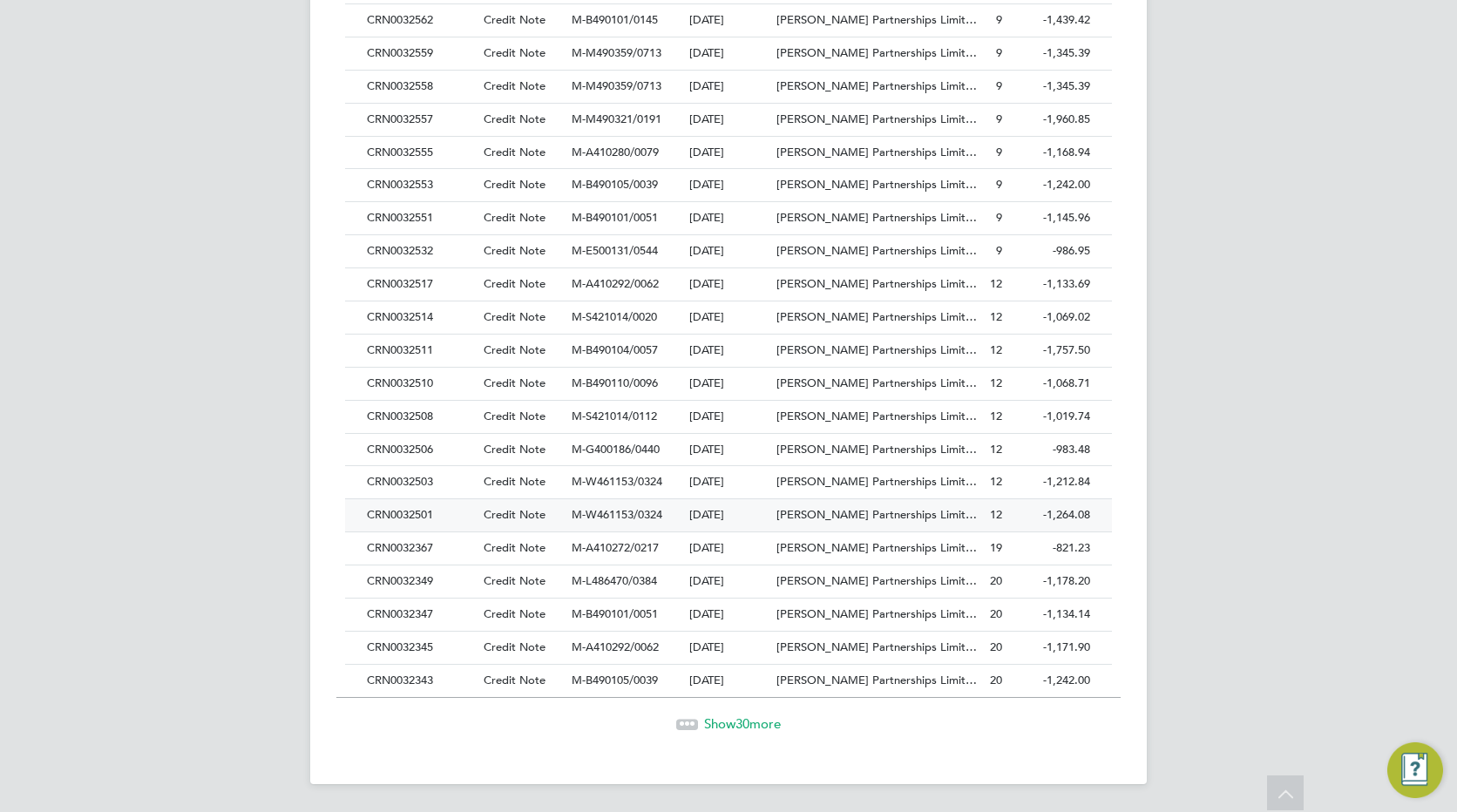
click at [400, 515] on div "CRN0032501" at bounding box center [421, 515] width 116 height 32
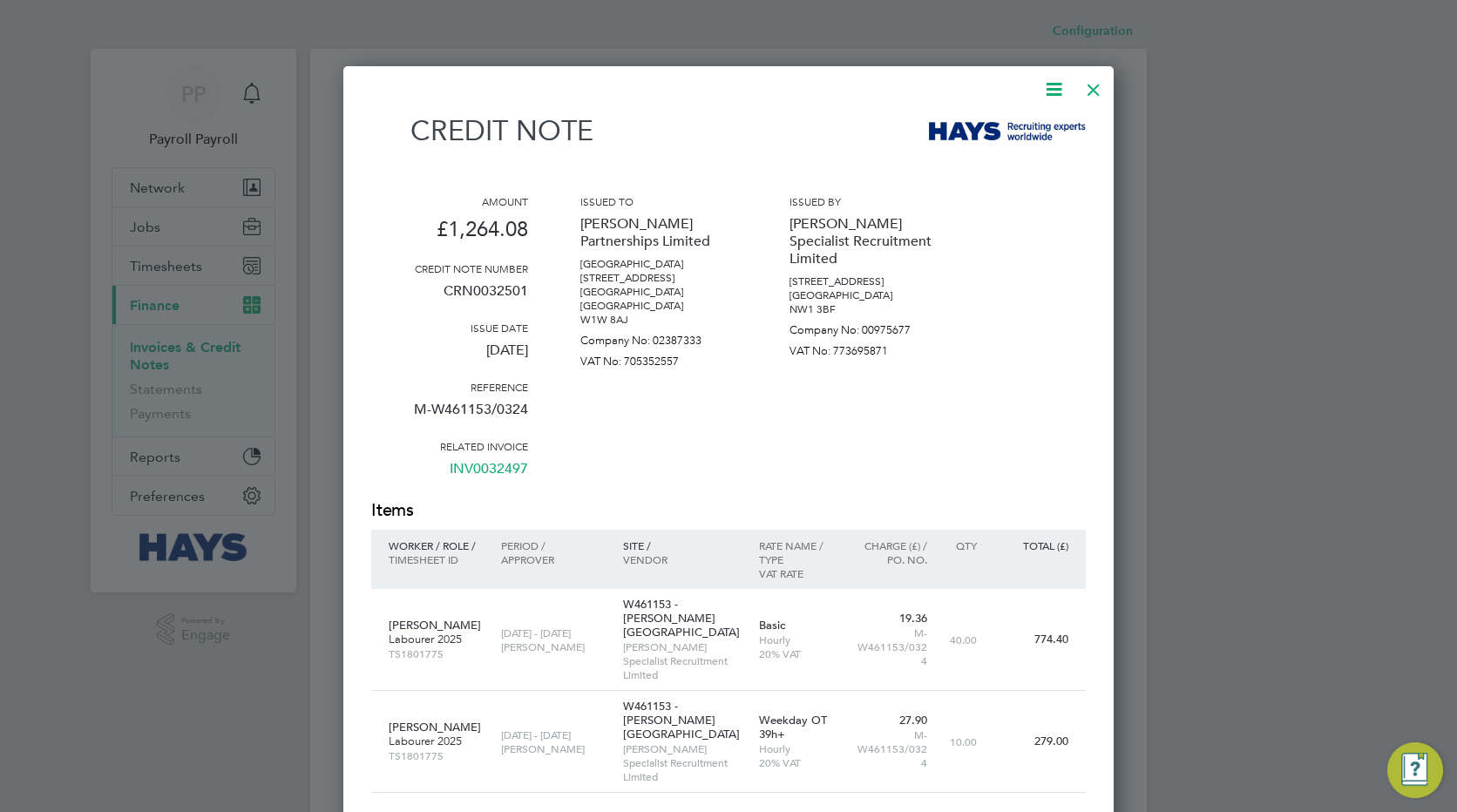
click at [500, 293] on p "CRN0032501" at bounding box center [449, 297] width 157 height 45
copy p "CRN0032501"
click at [1088, 95] on div at bounding box center [1094, 85] width 31 height 31
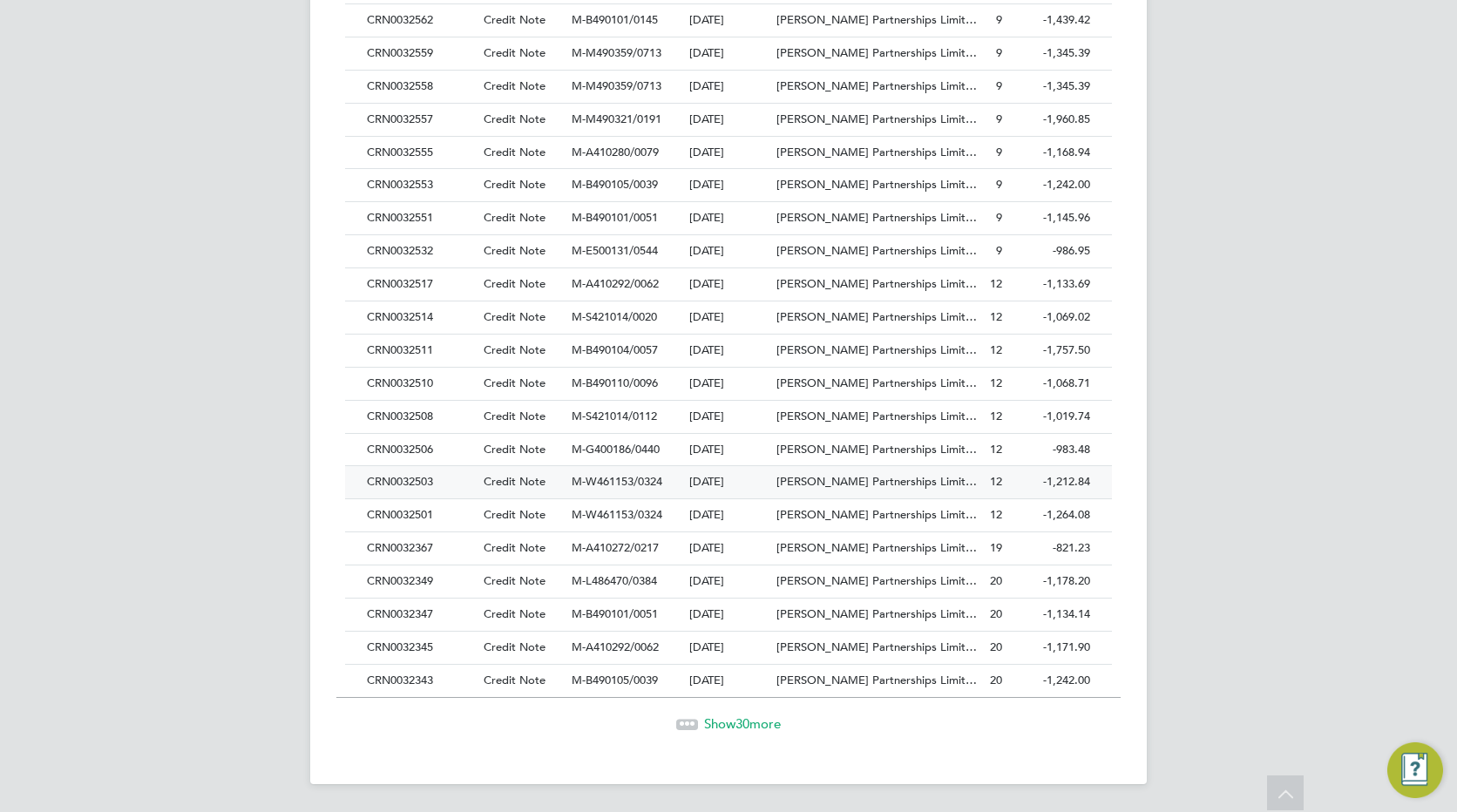
click at [398, 486] on div "CRN0032503" at bounding box center [421, 482] width 116 height 32
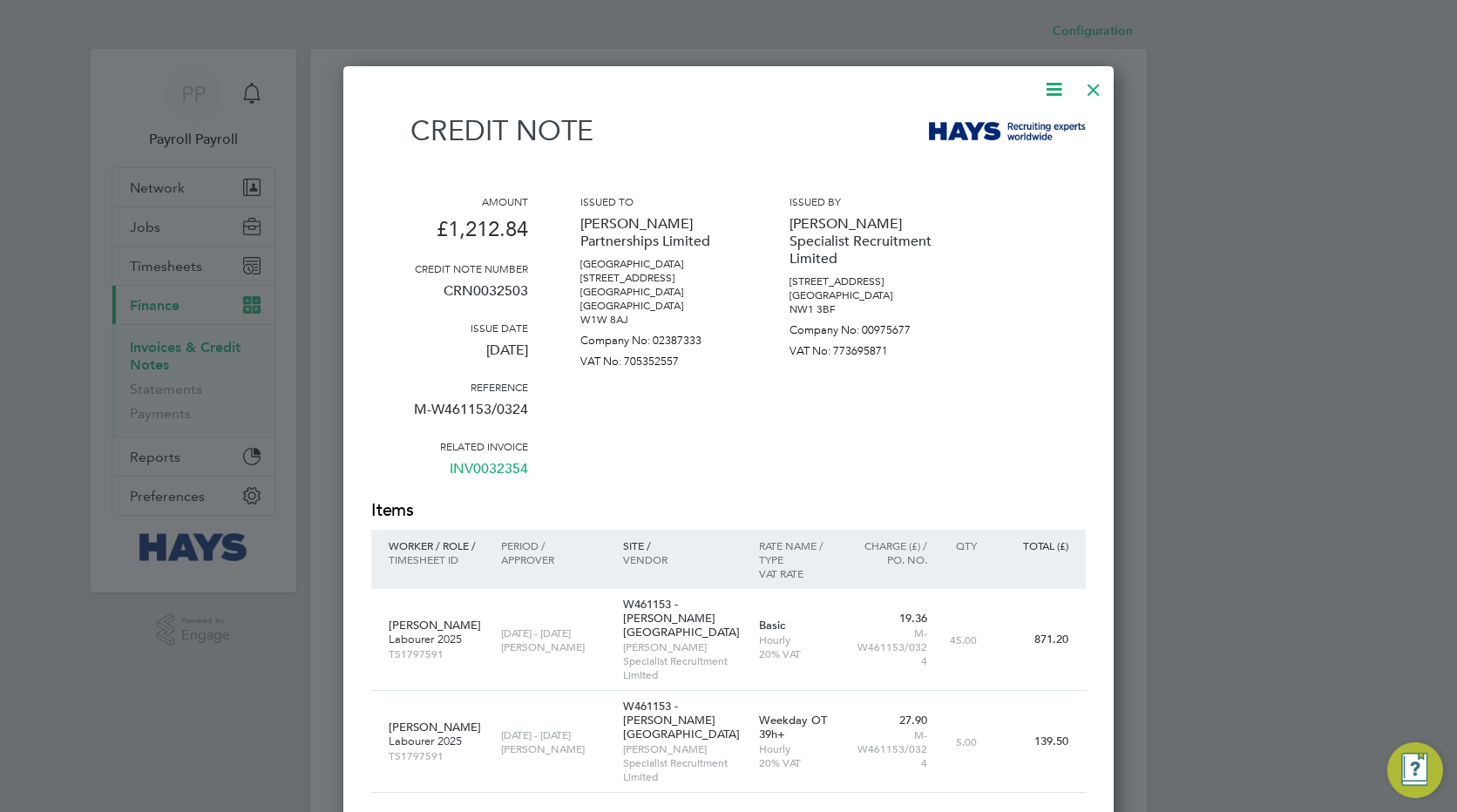
click at [487, 293] on p "CRN0032503" at bounding box center [449, 297] width 157 height 45
copy p "CRN0032503"
click at [1095, 91] on div at bounding box center [1094, 85] width 31 height 31
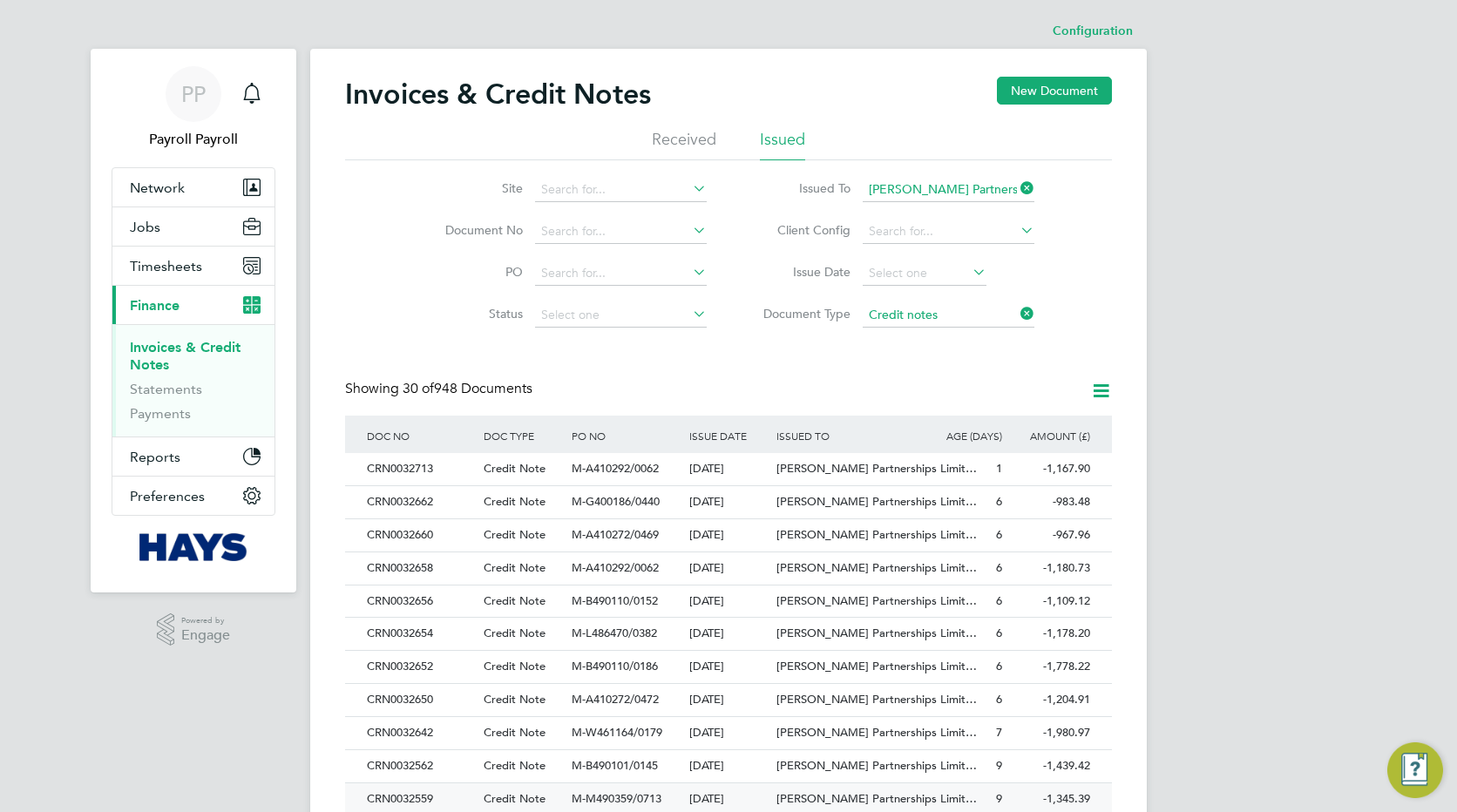
scroll to position [745, 0]
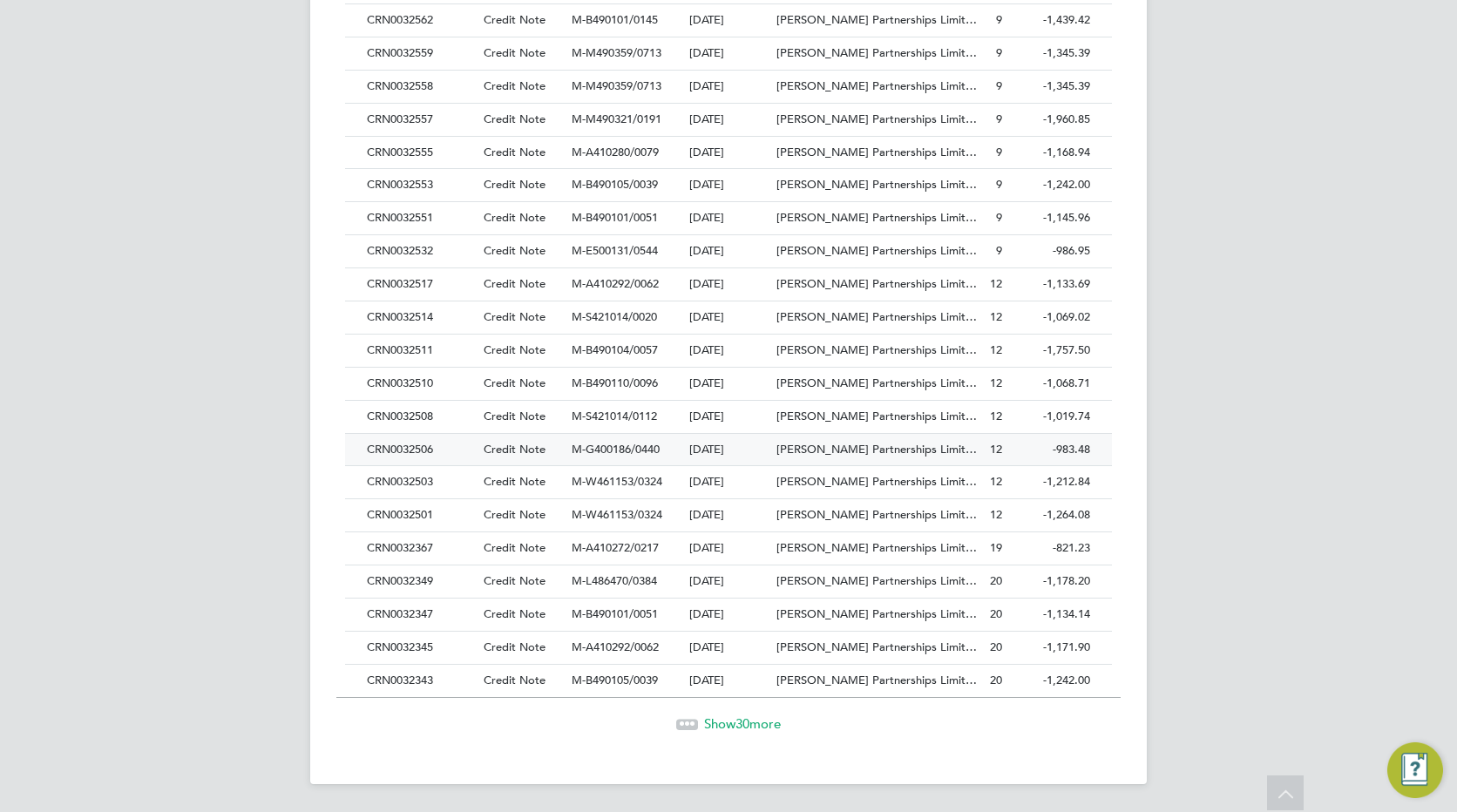
click at [419, 446] on div "CRN0032506" at bounding box center [421, 450] width 116 height 32
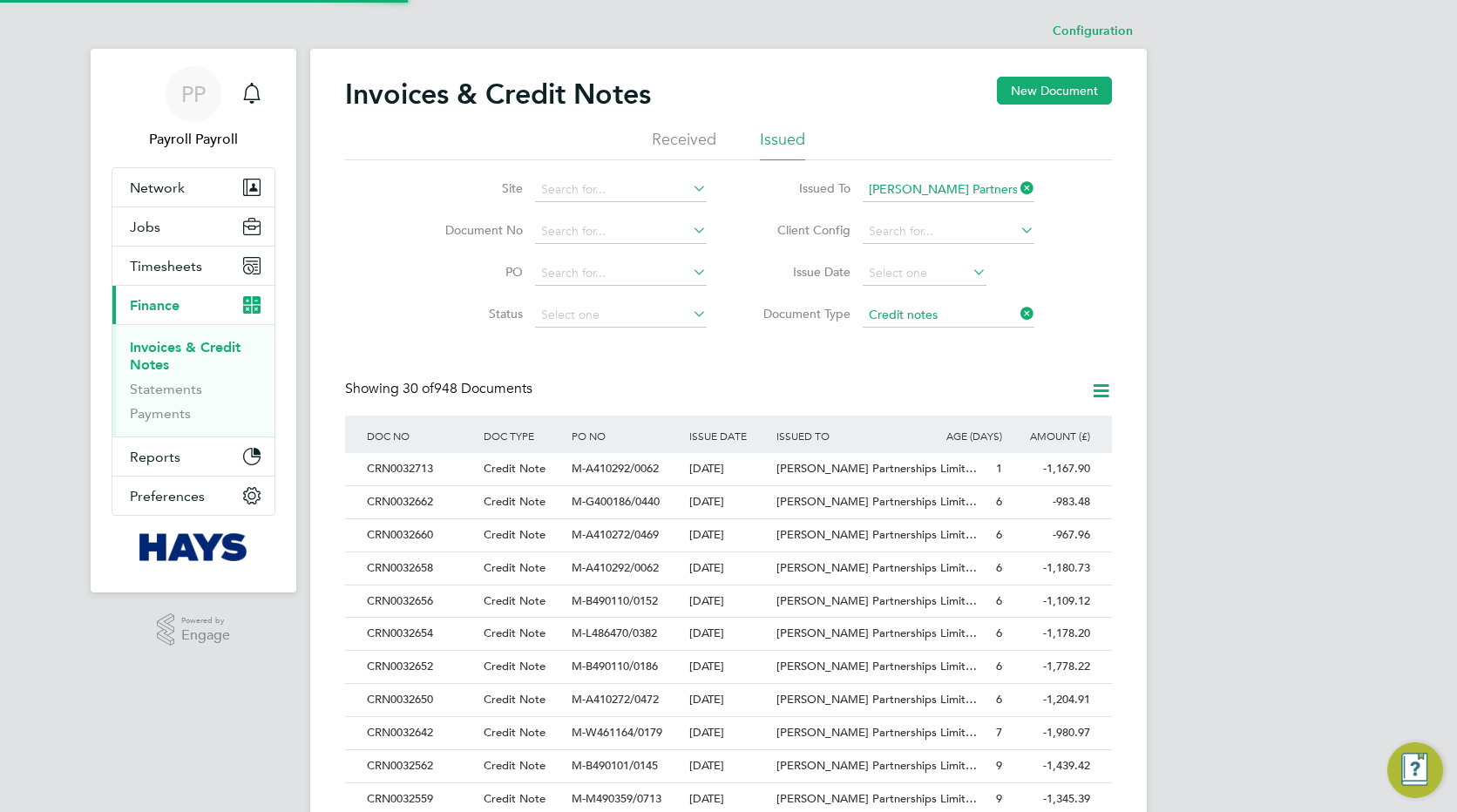
scroll to position [961, 771]
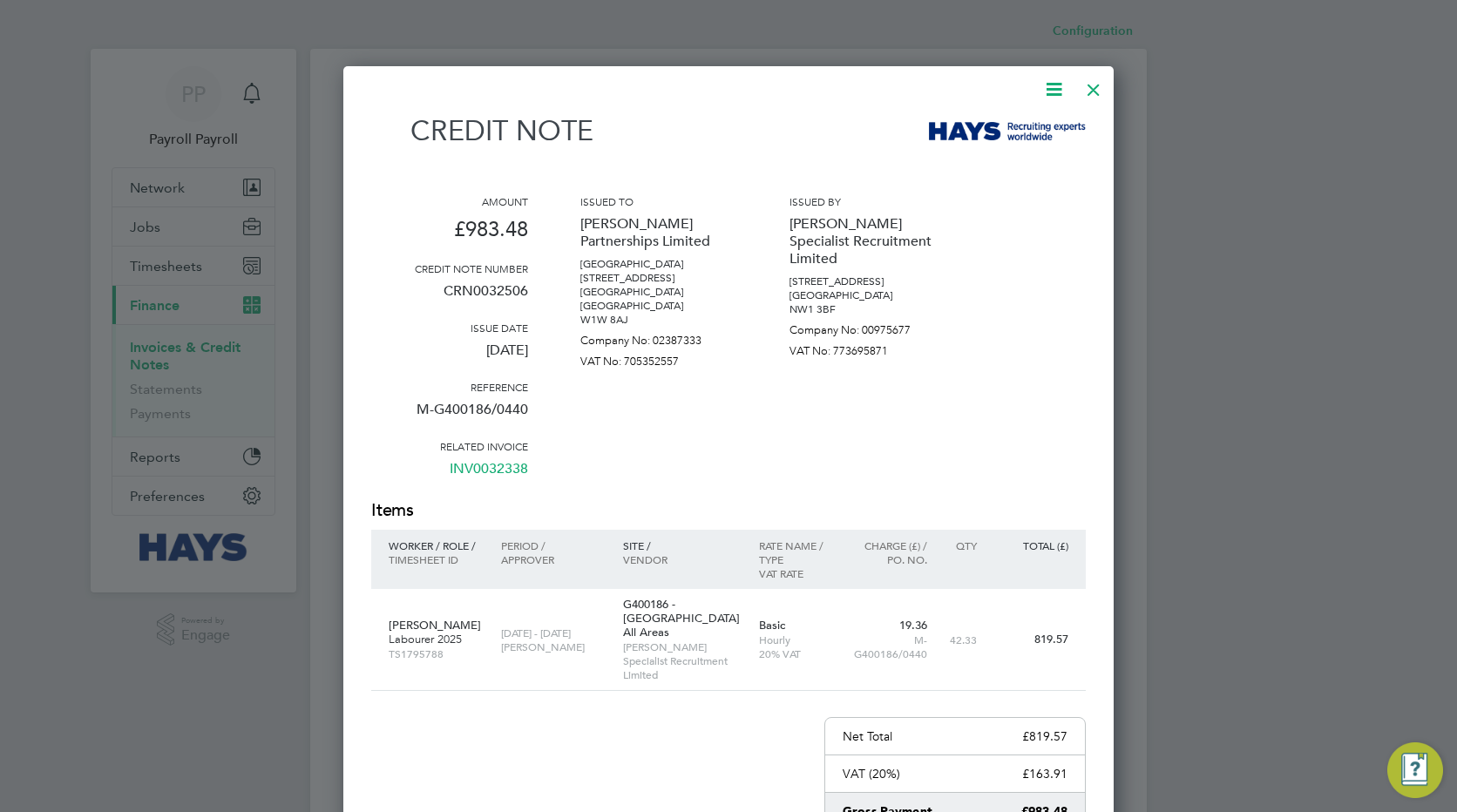
click at [479, 285] on p "CRN0032506" at bounding box center [449, 297] width 157 height 45
copy p "CRN0032506"
click at [1088, 92] on div at bounding box center [1094, 85] width 31 height 31
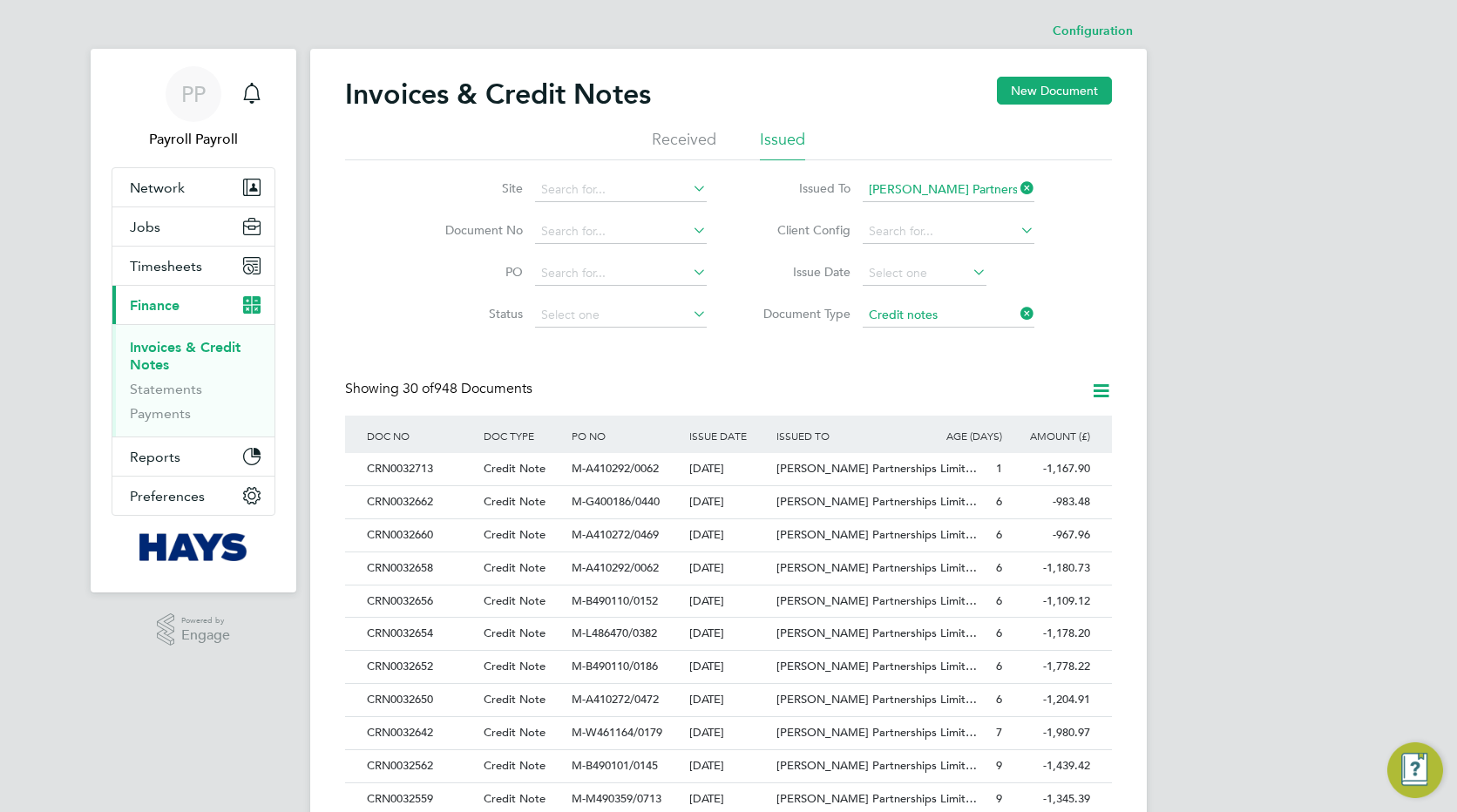
scroll to position [745, 0]
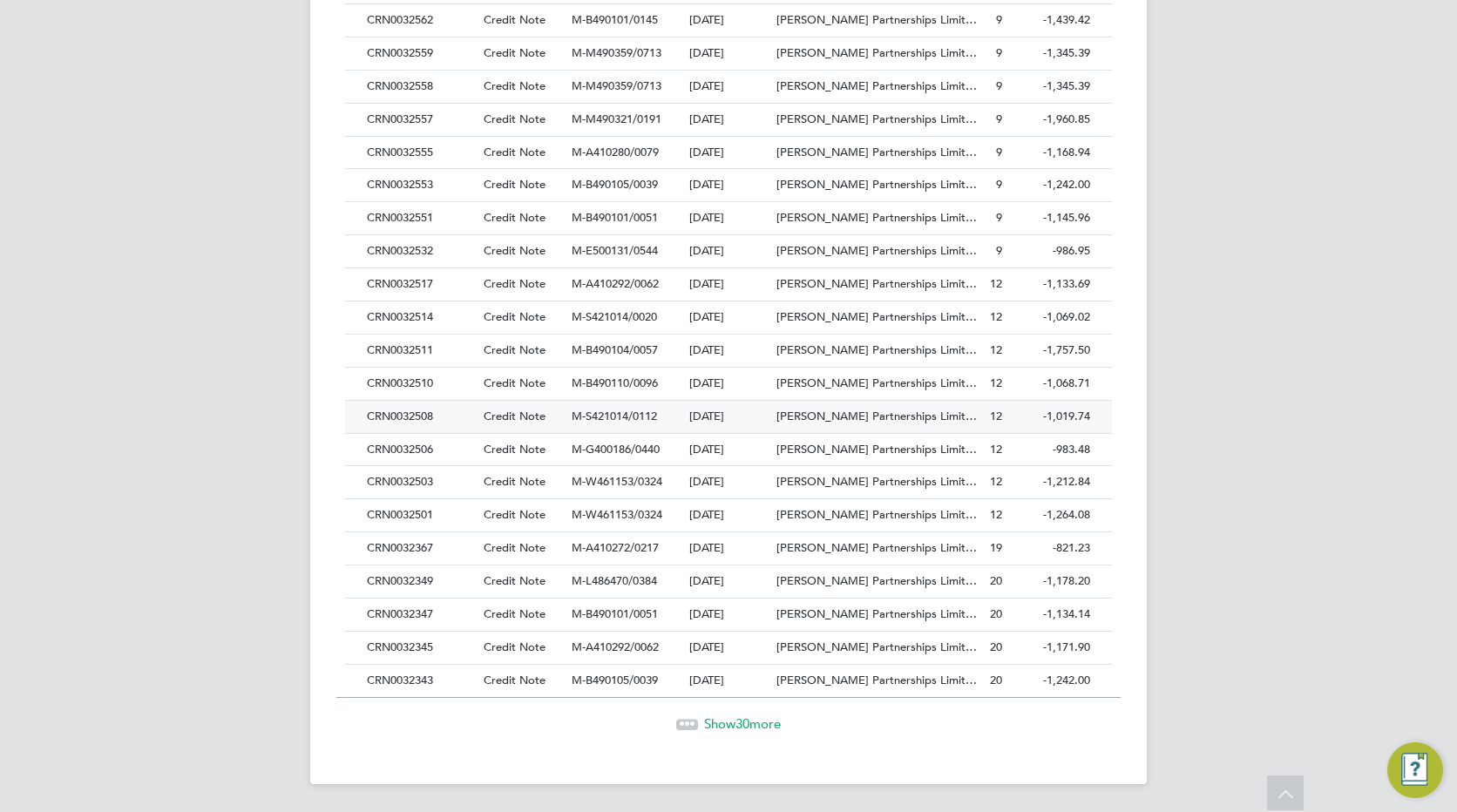
click at [400, 418] on div "CRN0032508" at bounding box center [421, 417] width 116 height 32
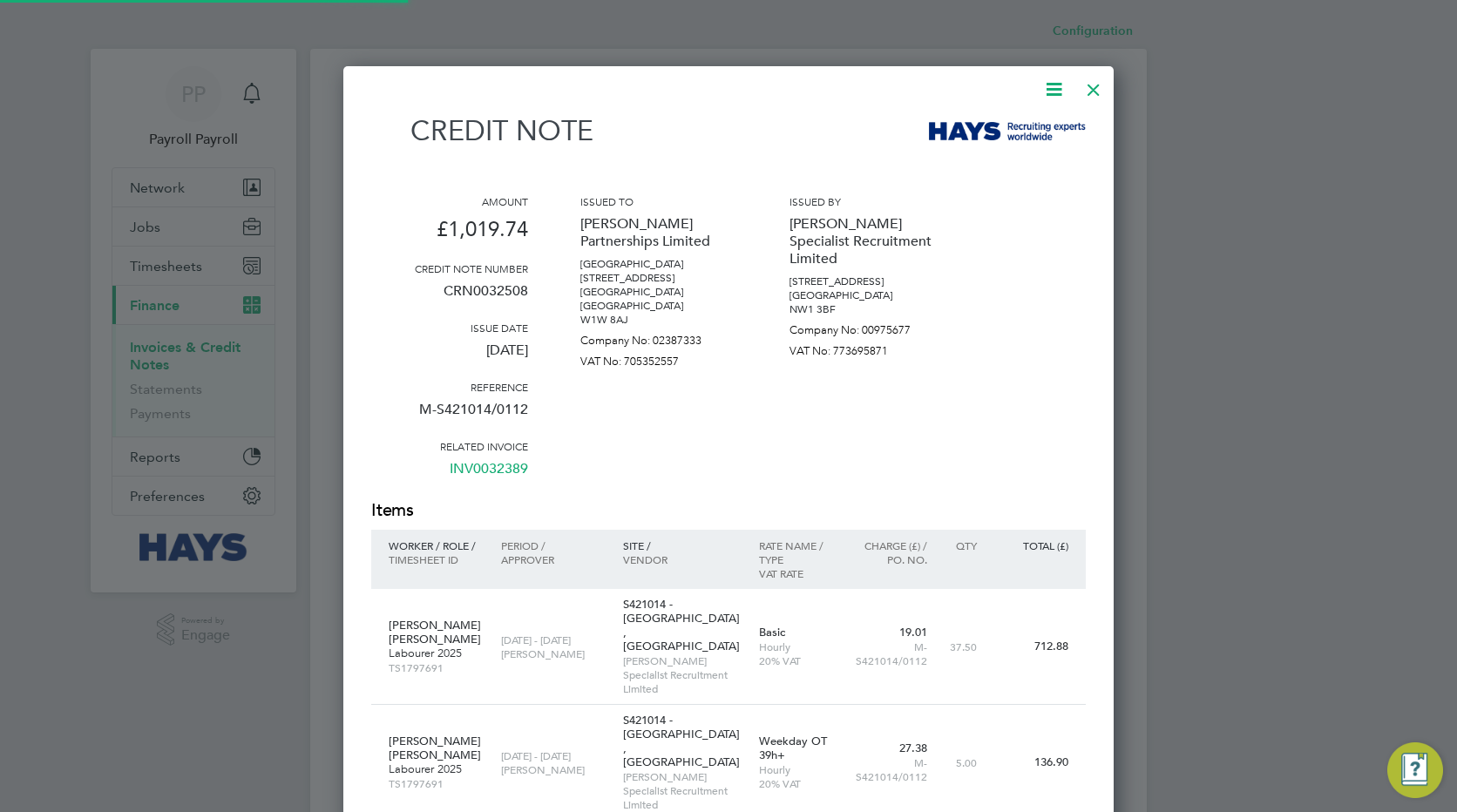
scroll to position [1034, 771]
click at [513, 295] on p "CRN0032508" at bounding box center [449, 297] width 157 height 45
copy p "CRN0032508"
click at [1094, 97] on div at bounding box center [1094, 85] width 31 height 31
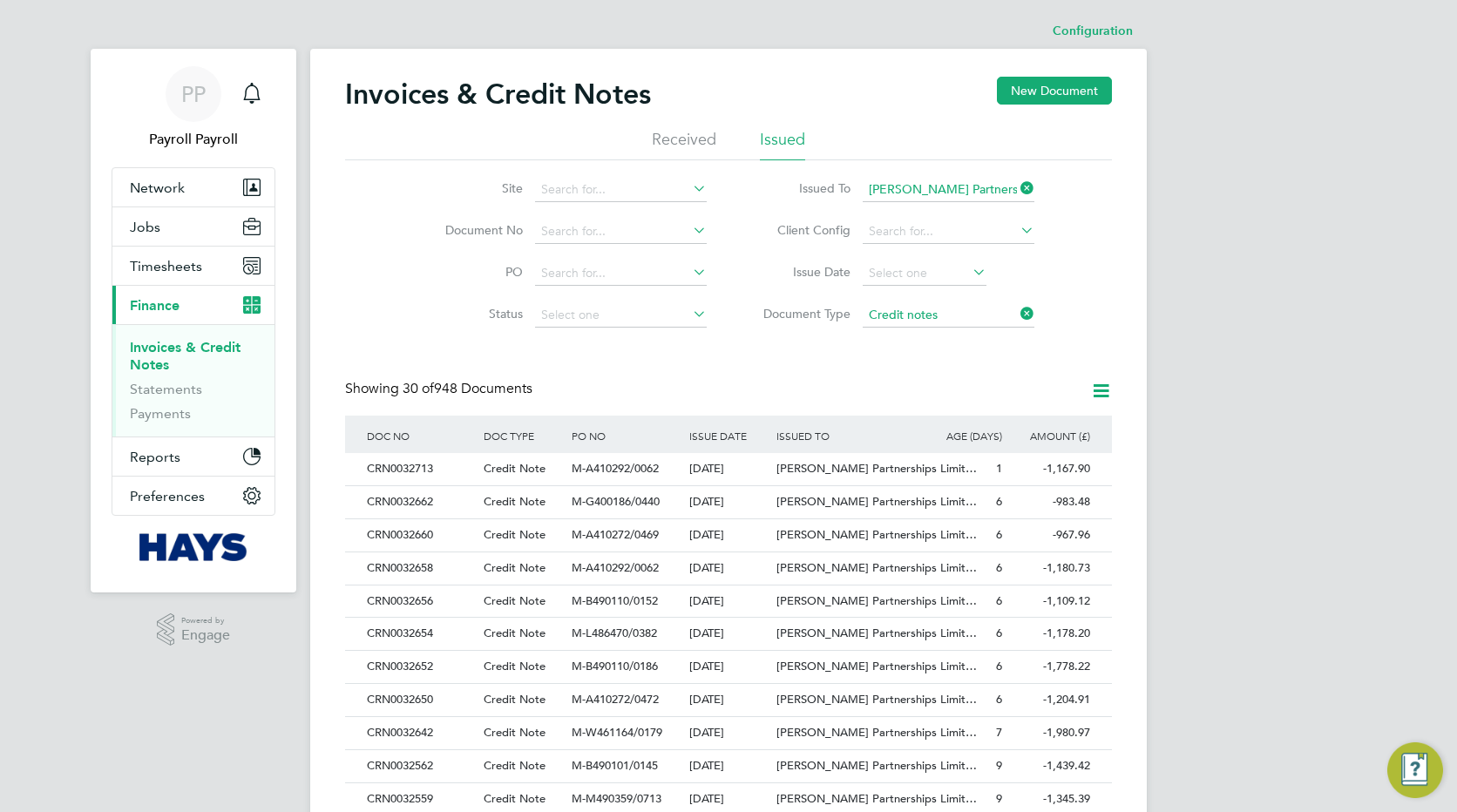
scroll to position [745, 0]
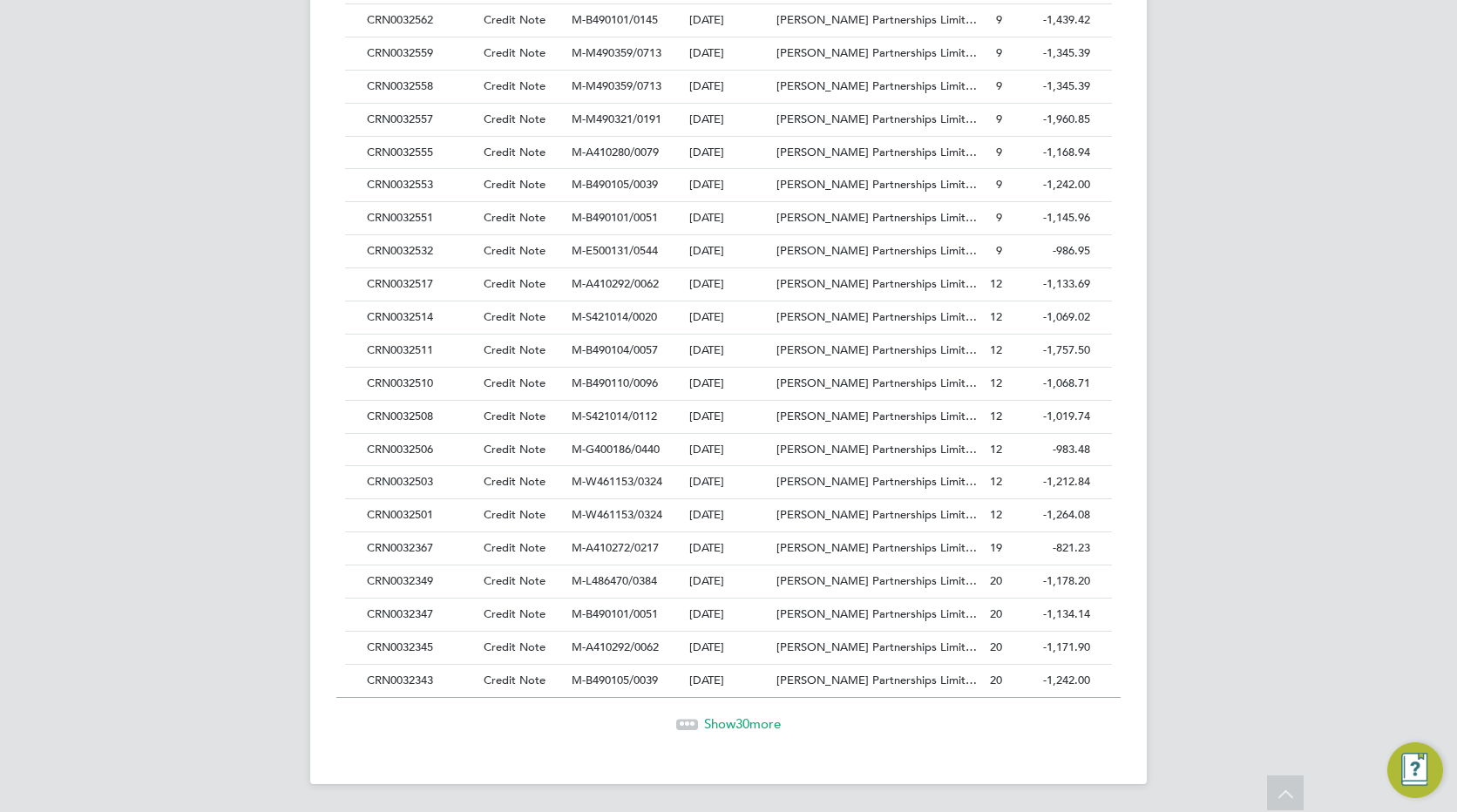
click at [406, 376] on div "CRN0032510" at bounding box center [421, 383] width 116 height 32
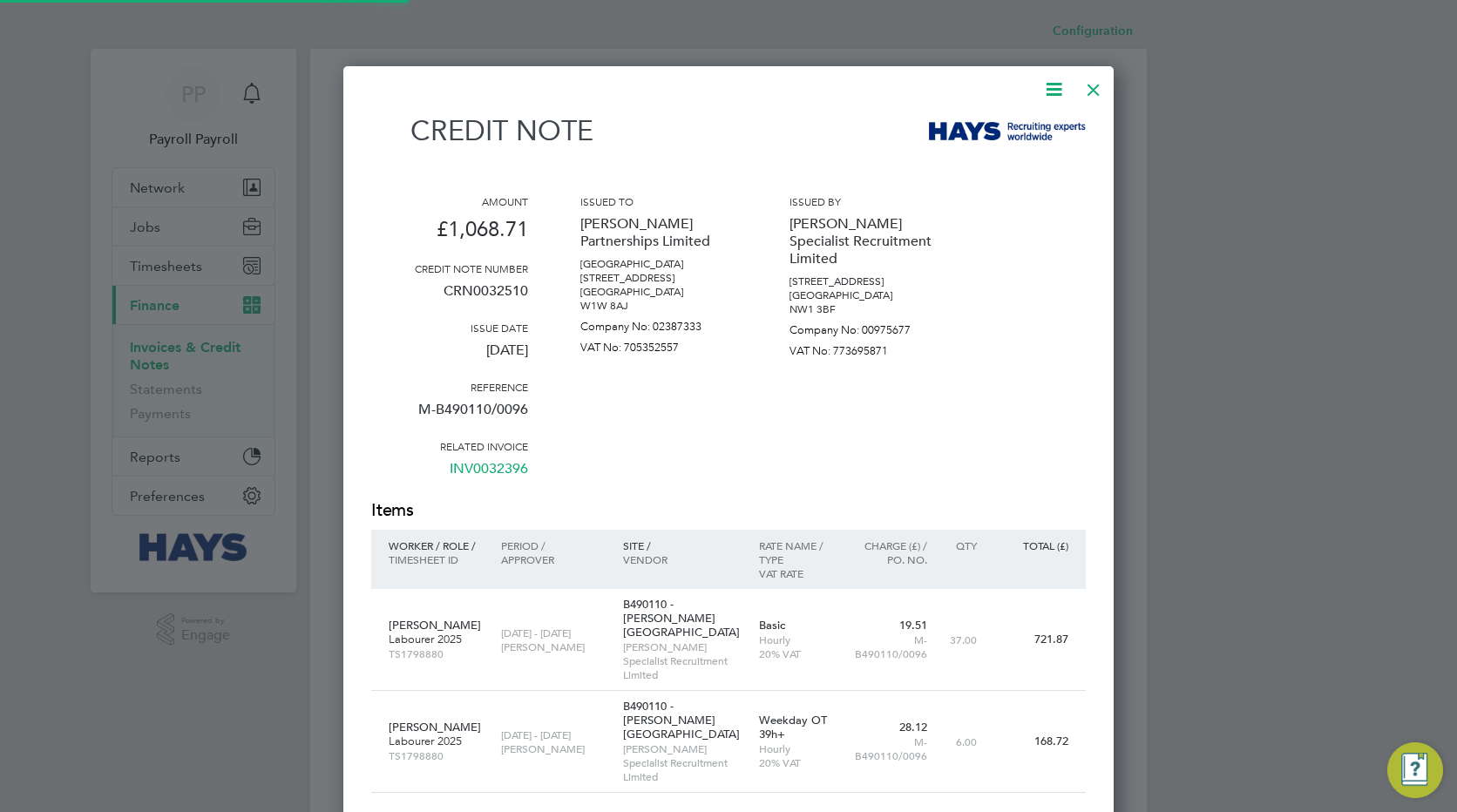
scroll to position [1034, 771]
click at [507, 296] on p "CRN0032510" at bounding box center [449, 297] width 157 height 45
copy p "CRN0032510"
click at [1089, 85] on div at bounding box center [1094, 85] width 31 height 31
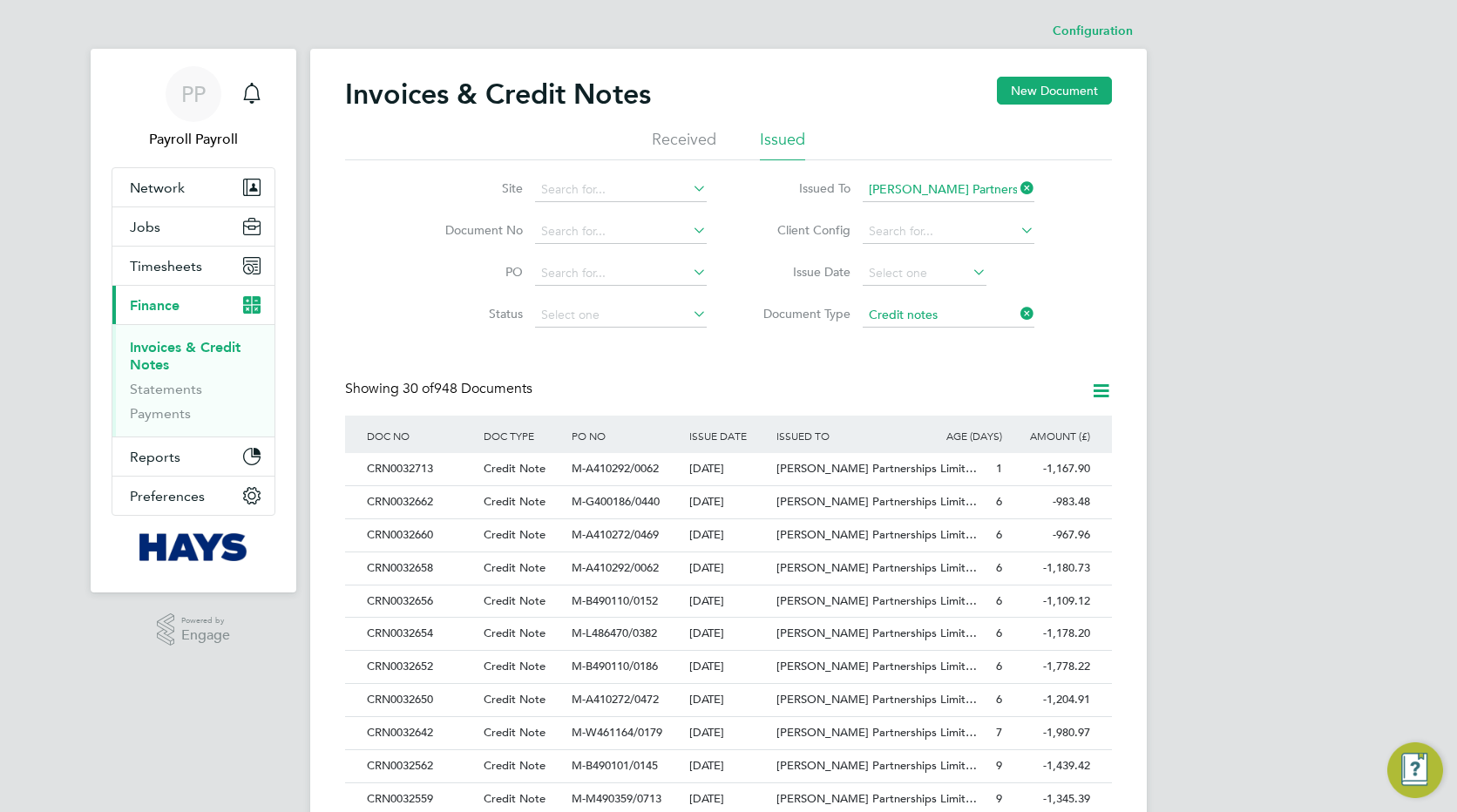
scroll to position [723, 0]
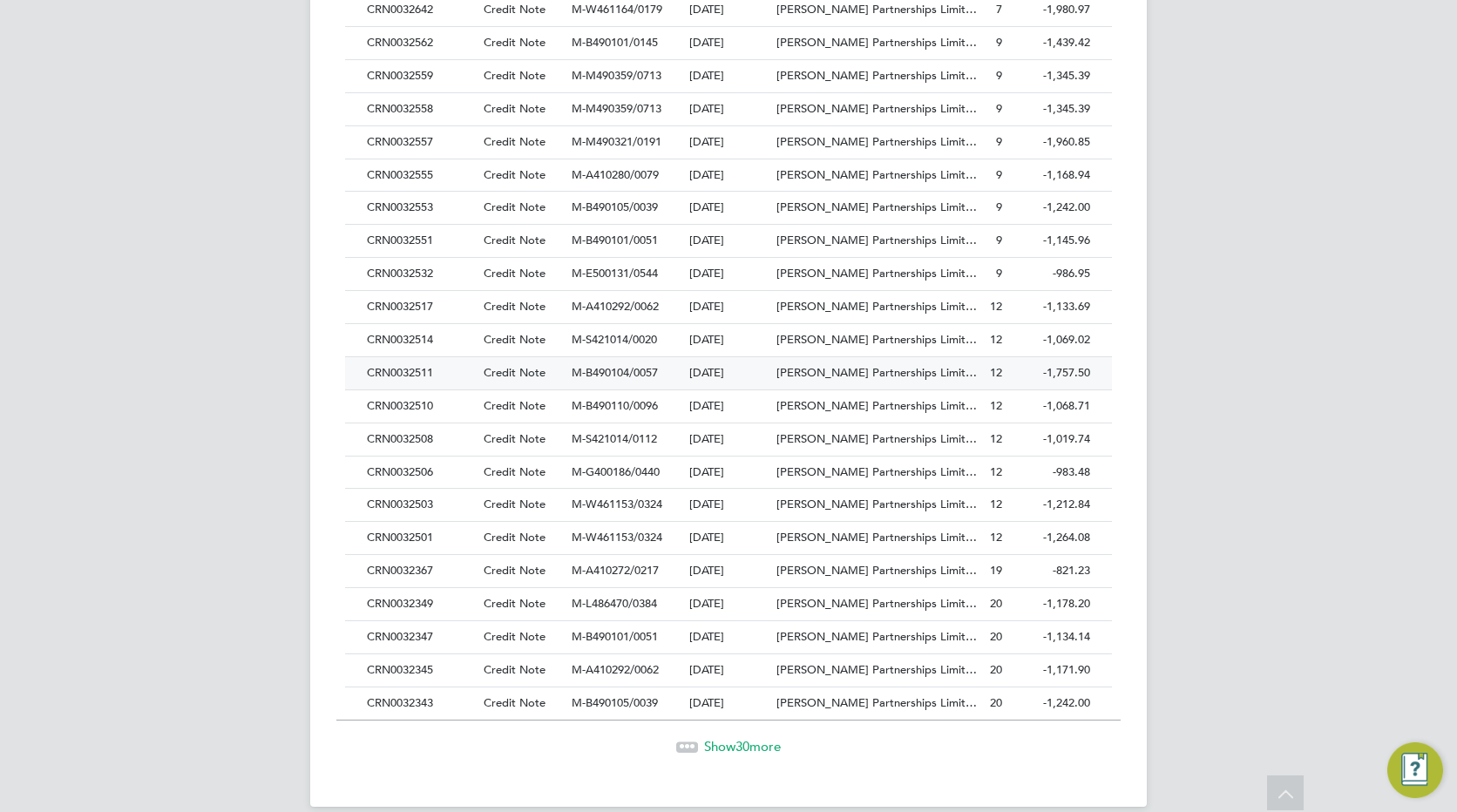
click at [413, 378] on div "CRN0032511" at bounding box center [421, 373] width 116 height 32
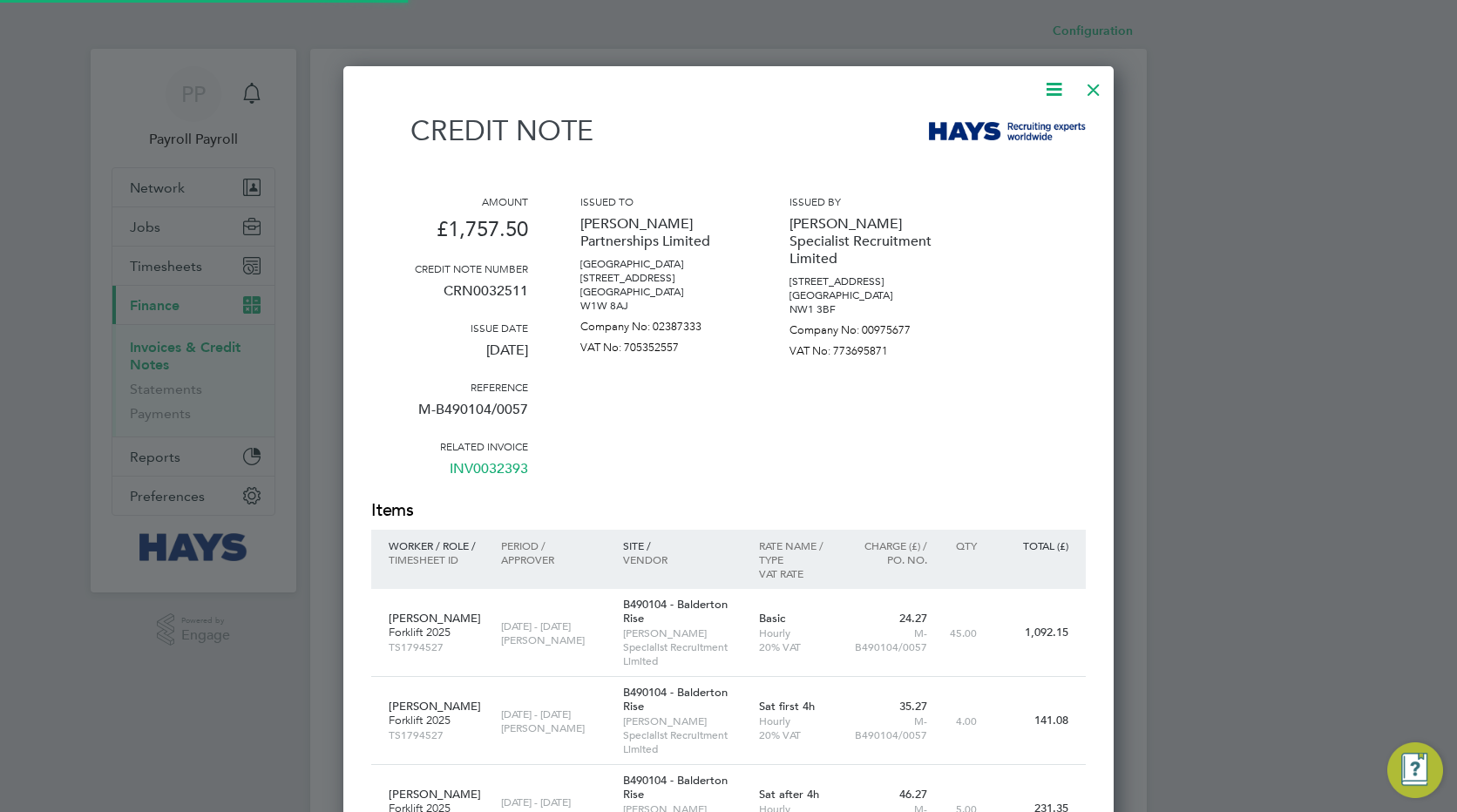
scroll to position [1108, 771]
click at [493, 290] on p "CRN0032511" at bounding box center [449, 297] width 157 height 45
copy p "CRN0032511"
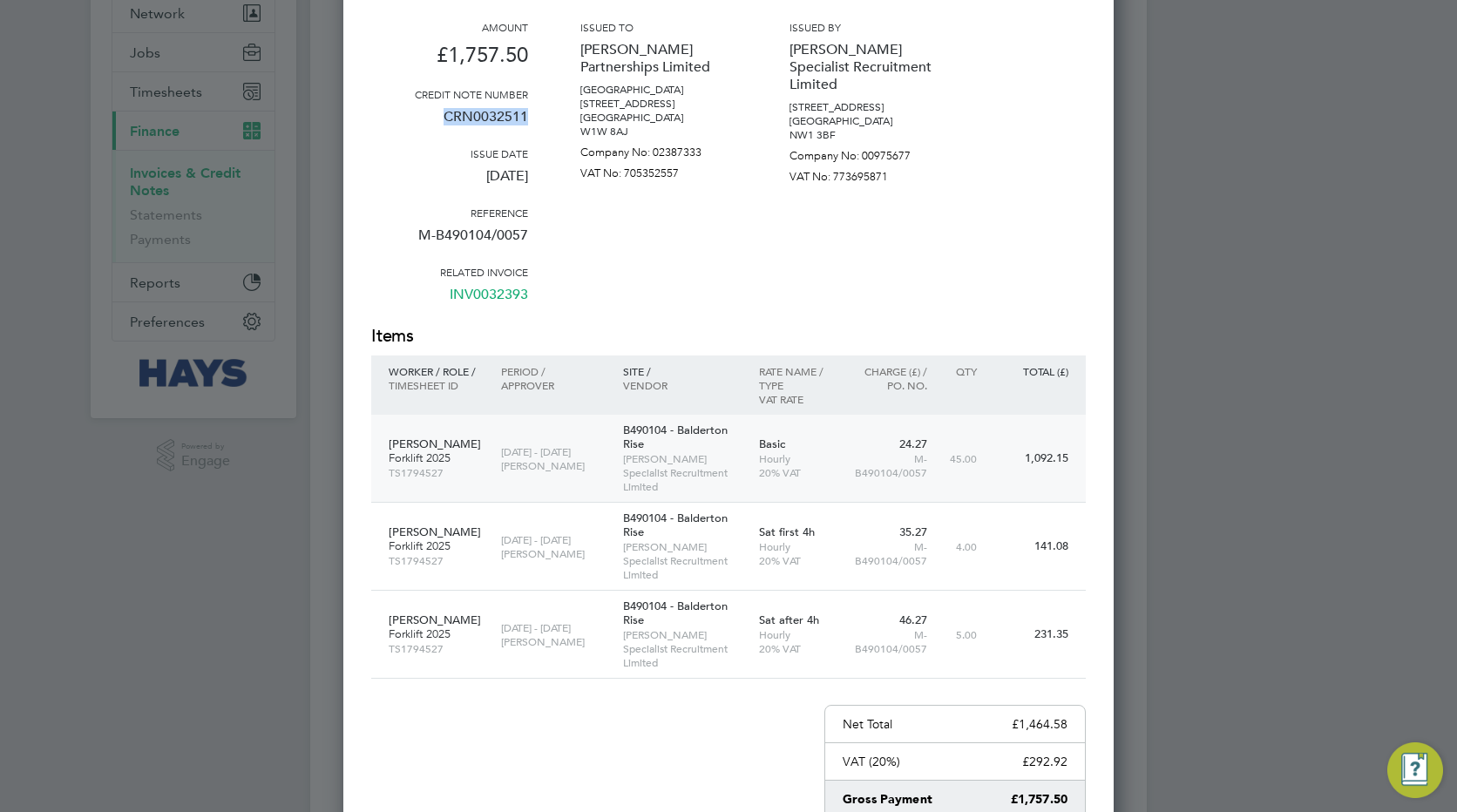
scroll to position [0, 0]
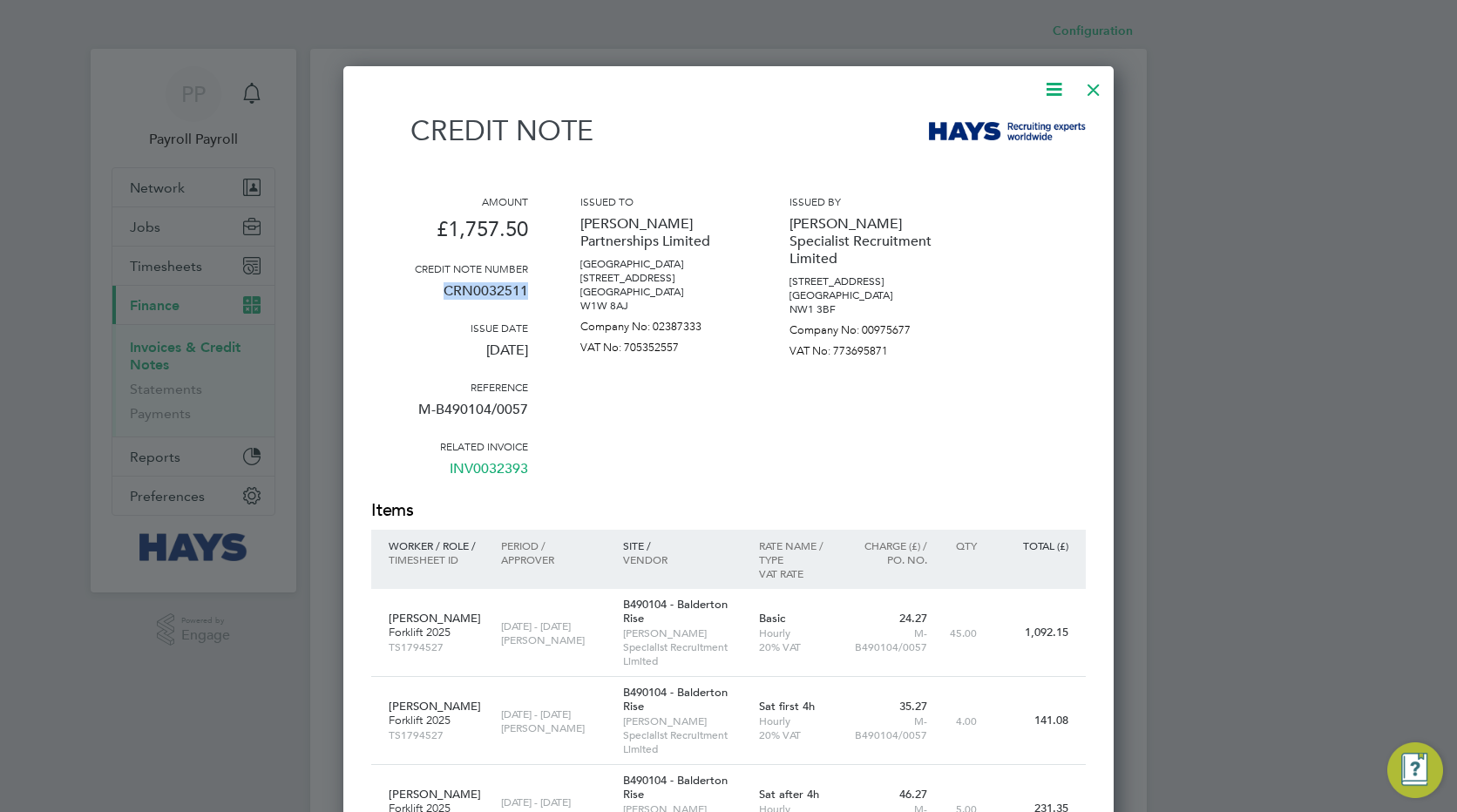
copy p "CRN0032511"
click at [1089, 86] on div at bounding box center [1094, 85] width 31 height 31
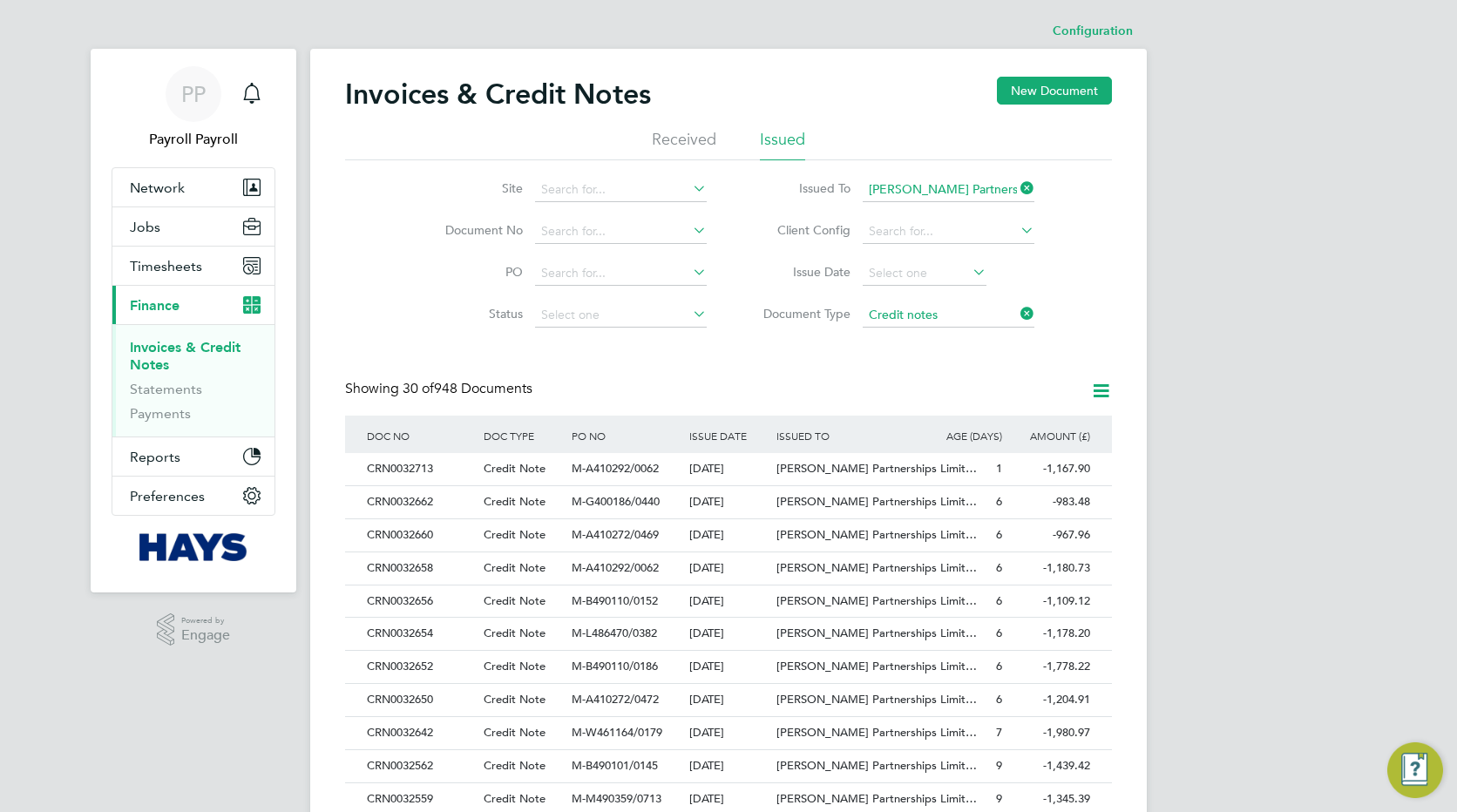
scroll to position [690, 0]
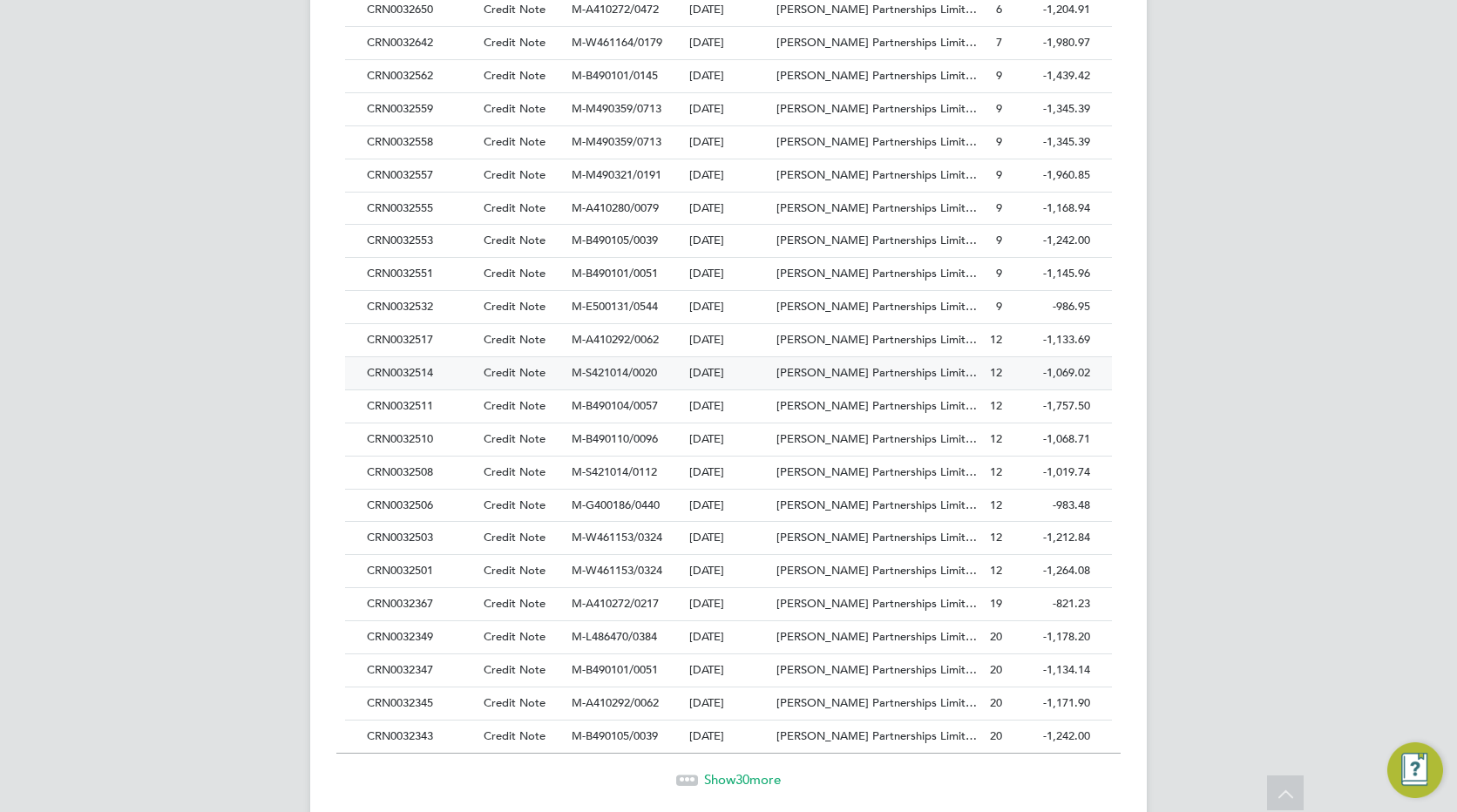
click at [418, 375] on div "CRN0032514" at bounding box center [421, 373] width 116 height 32
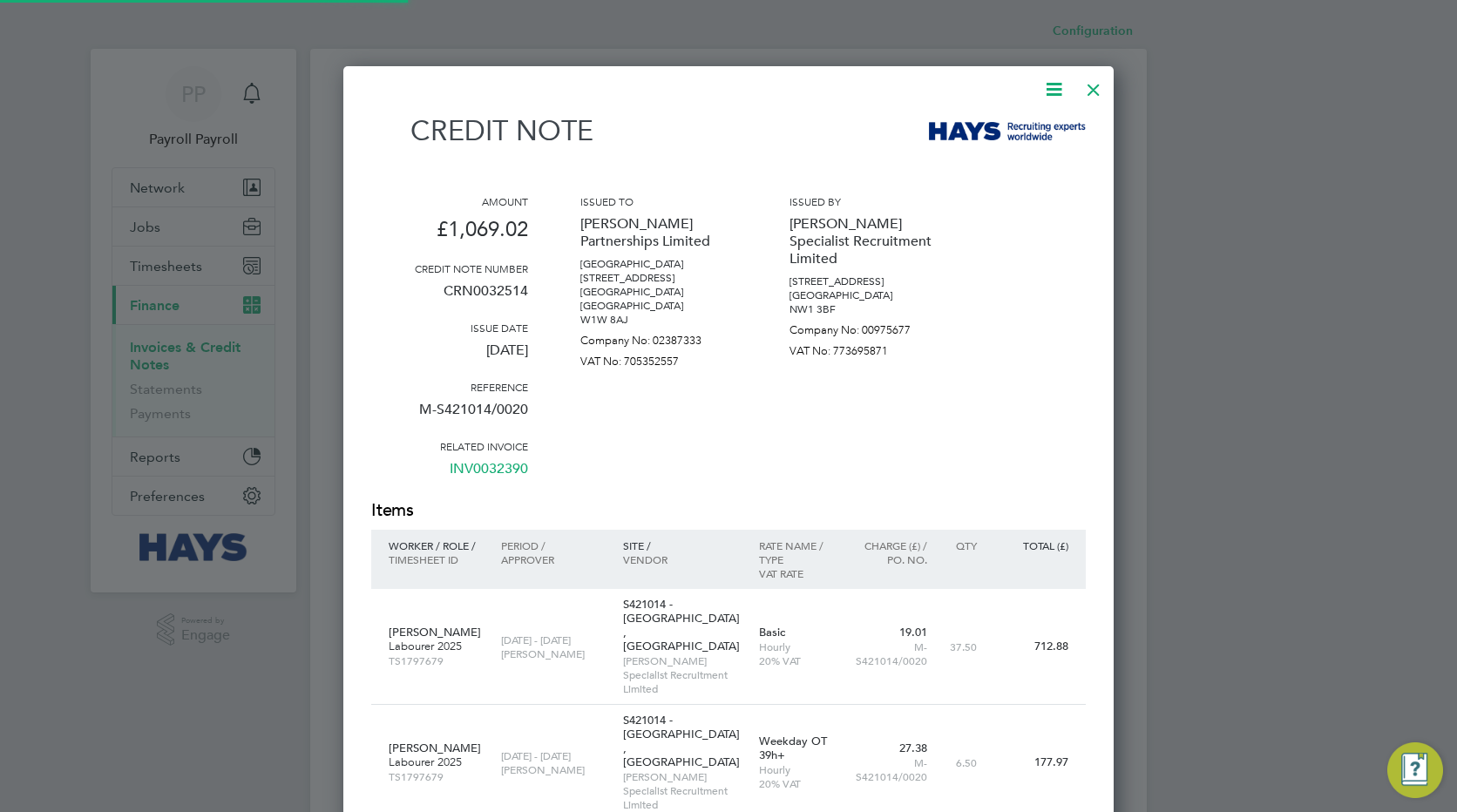
scroll to position [1034, 771]
click at [482, 292] on p "CRN0032514" at bounding box center [449, 297] width 157 height 45
copy p "CRN0032514"
click at [1098, 87] on div at bounding box center [1094, 85] width 31 height 31
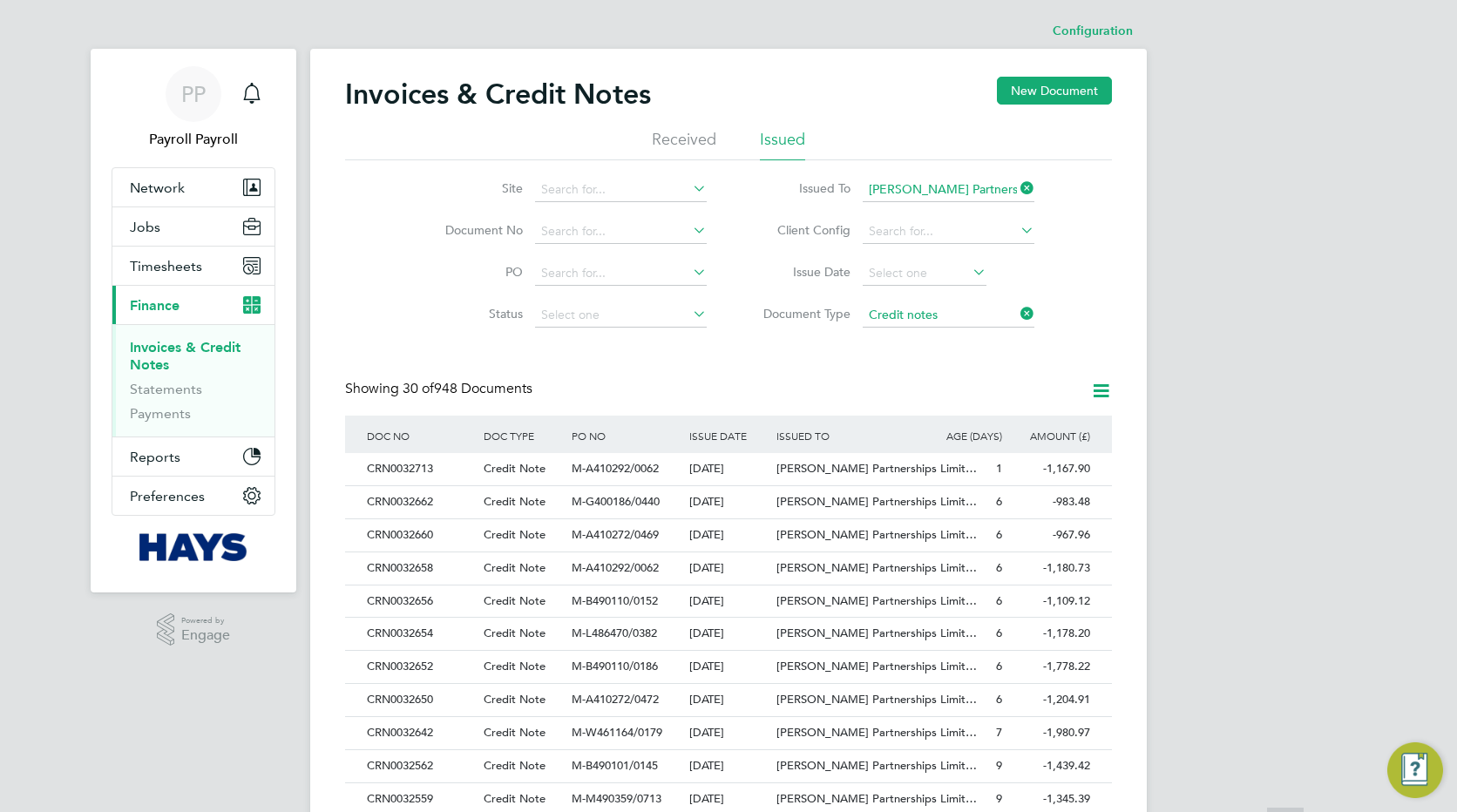
scroll to position [658, 0]
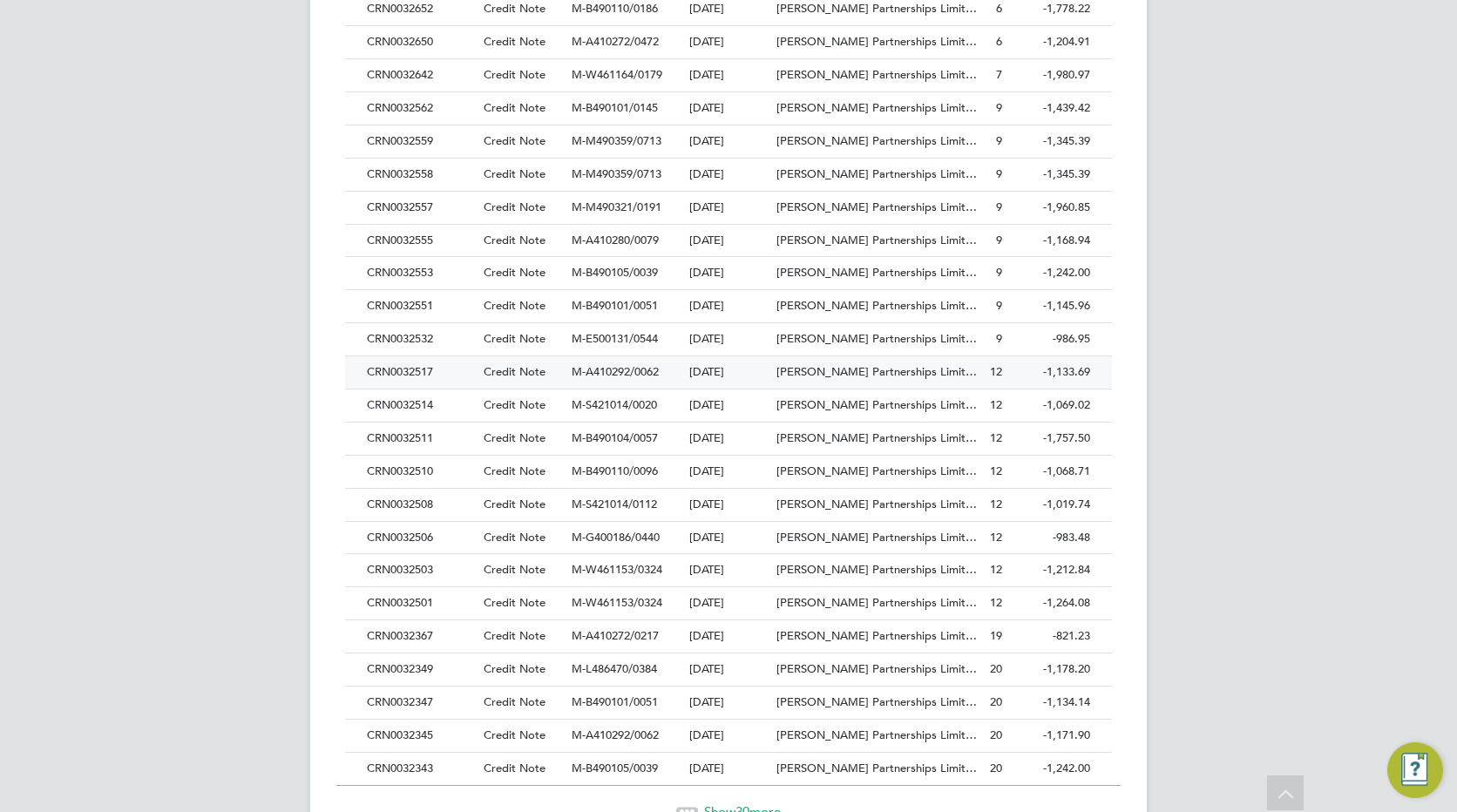
click at [419, 372] on div "CRN0032517" at bounding box center [421, 372] width 116 height 32
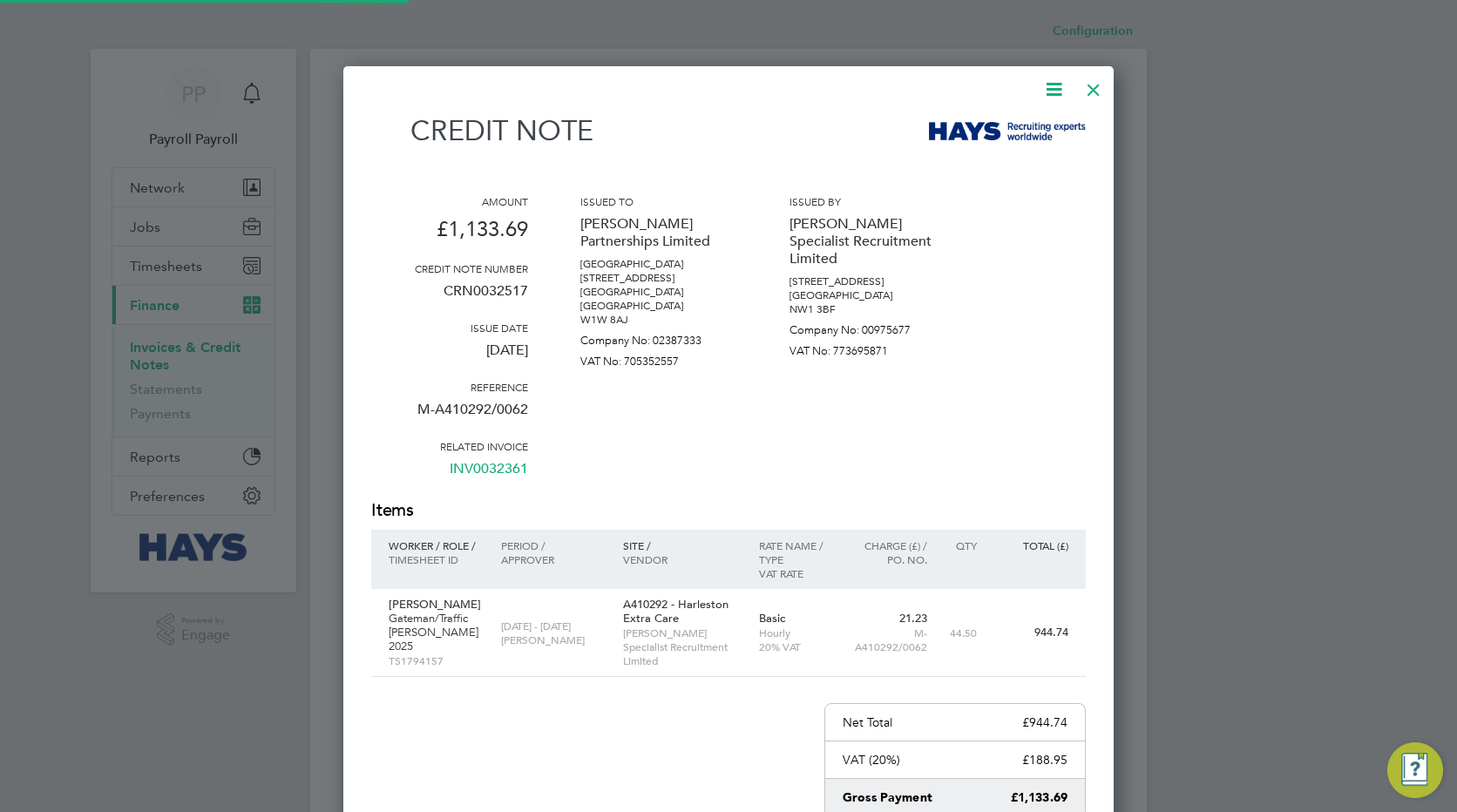
scroll to position [961, 771]
click at [502, 294] on p "CRN0032517" at bounding box center [449, 297] width 157 height 45
copy p "CRN0032517"
click at [1088, 85] on div at bounding box center [1094, 85] width 31 height 31
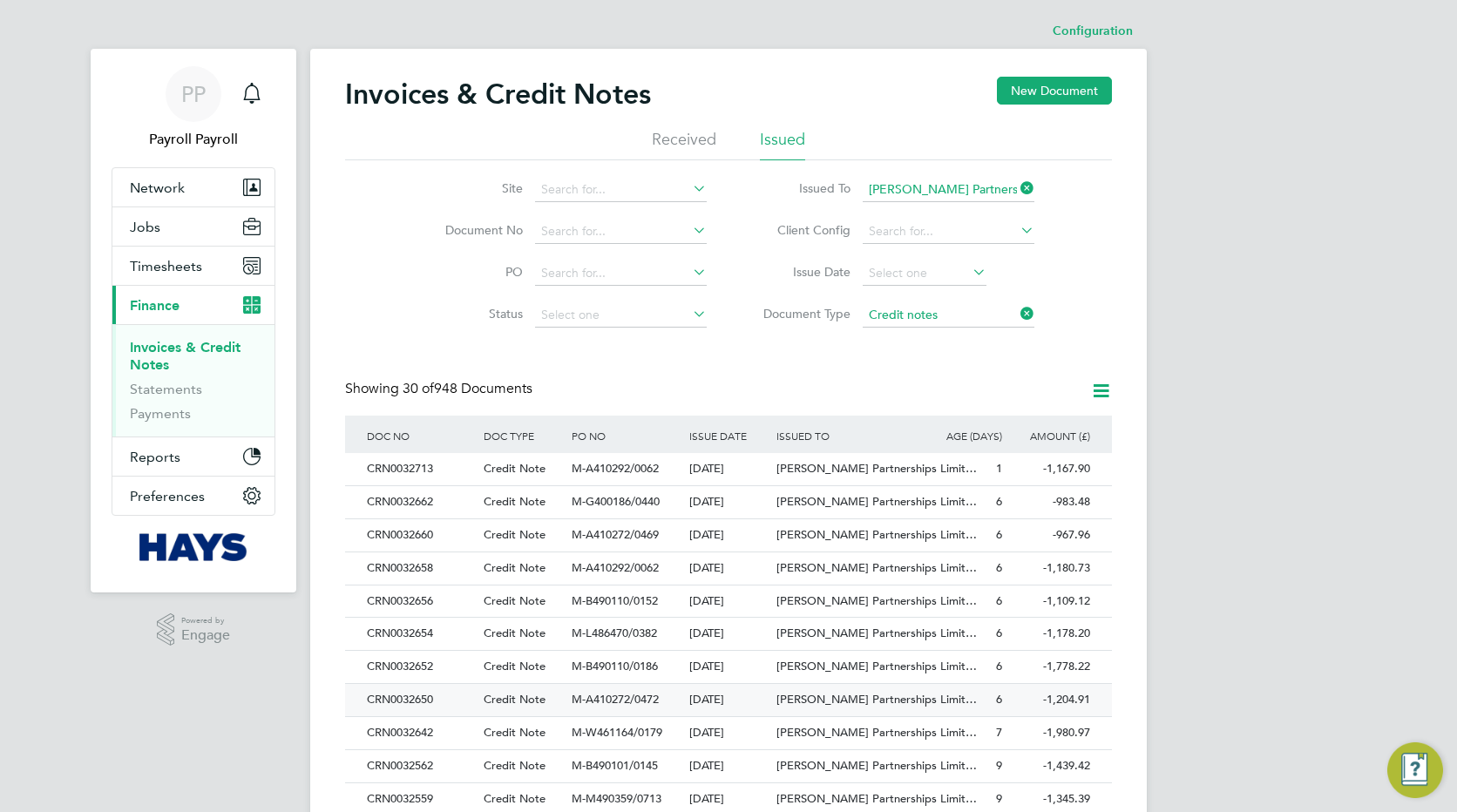
scroll to position [625, 0]
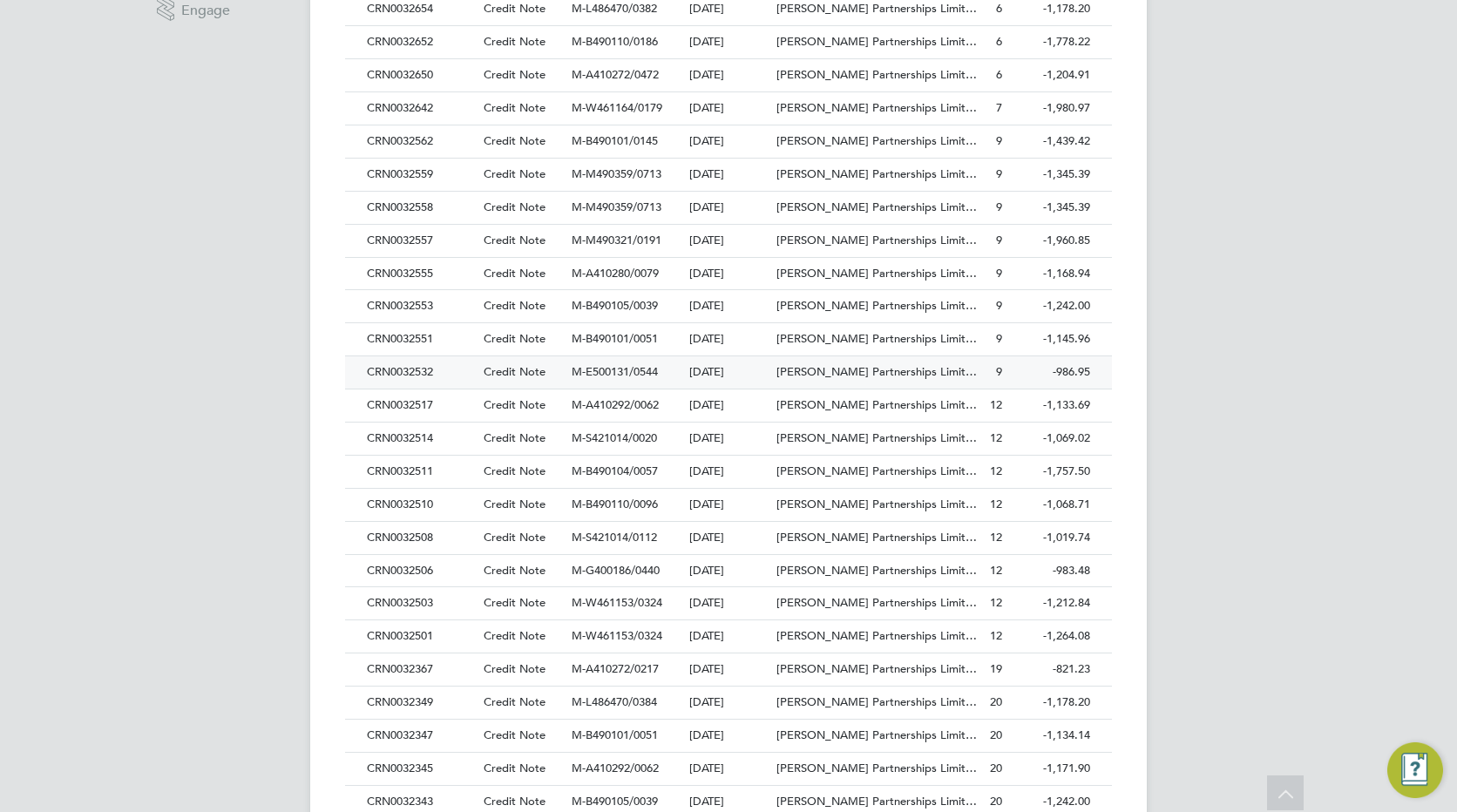
click at [427, 370] on div "CRN0032532" at bounding box center [421, 372] width 116 height 32
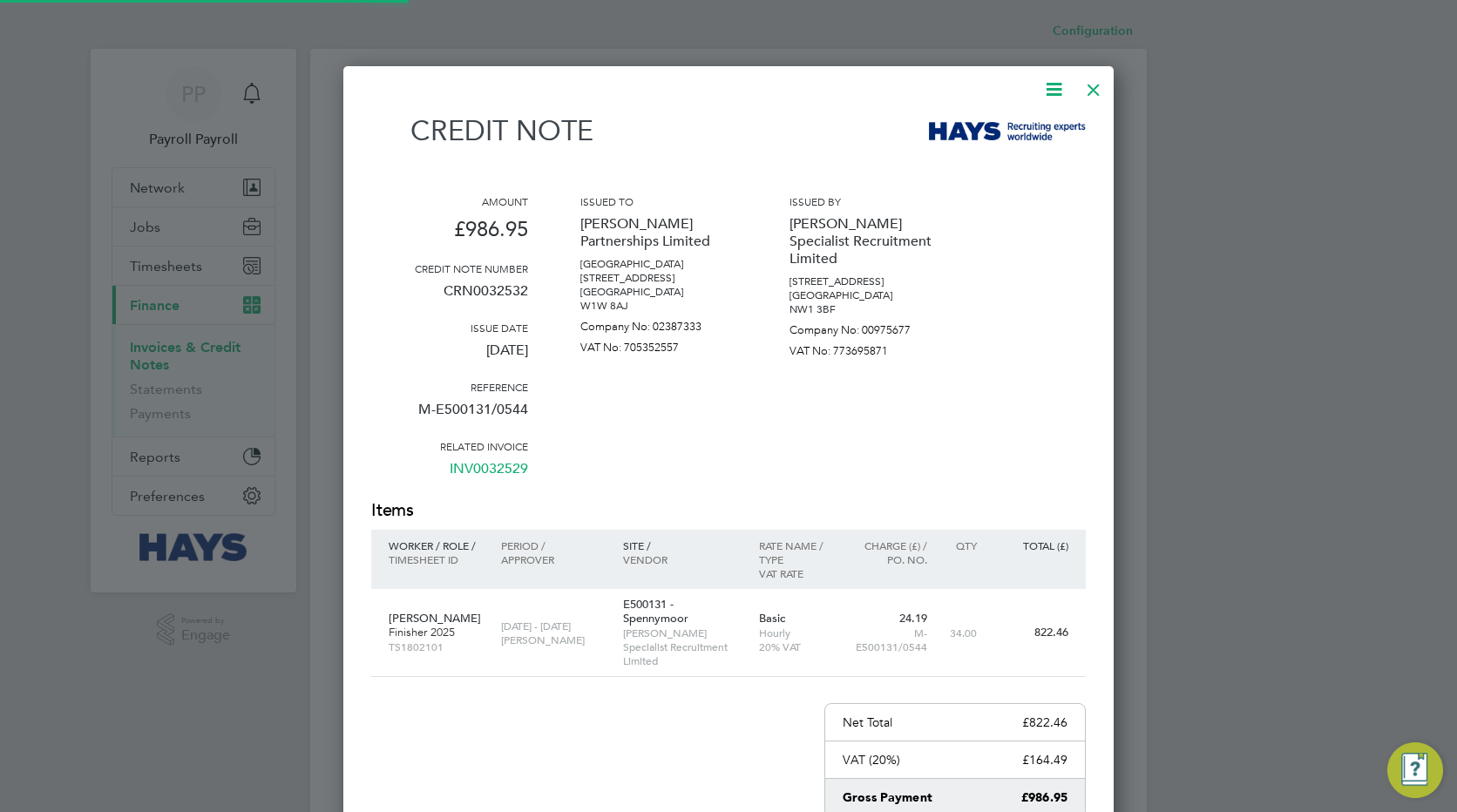
scroll to position [961, 771]
click at [508, 293] on p "CRN0032532" at bounding box center [449, 297] width 157 height 45
copy p "CRN0032532"
click at [1093, 87] on div at bounding box center [1094, 85] width 31 height 31
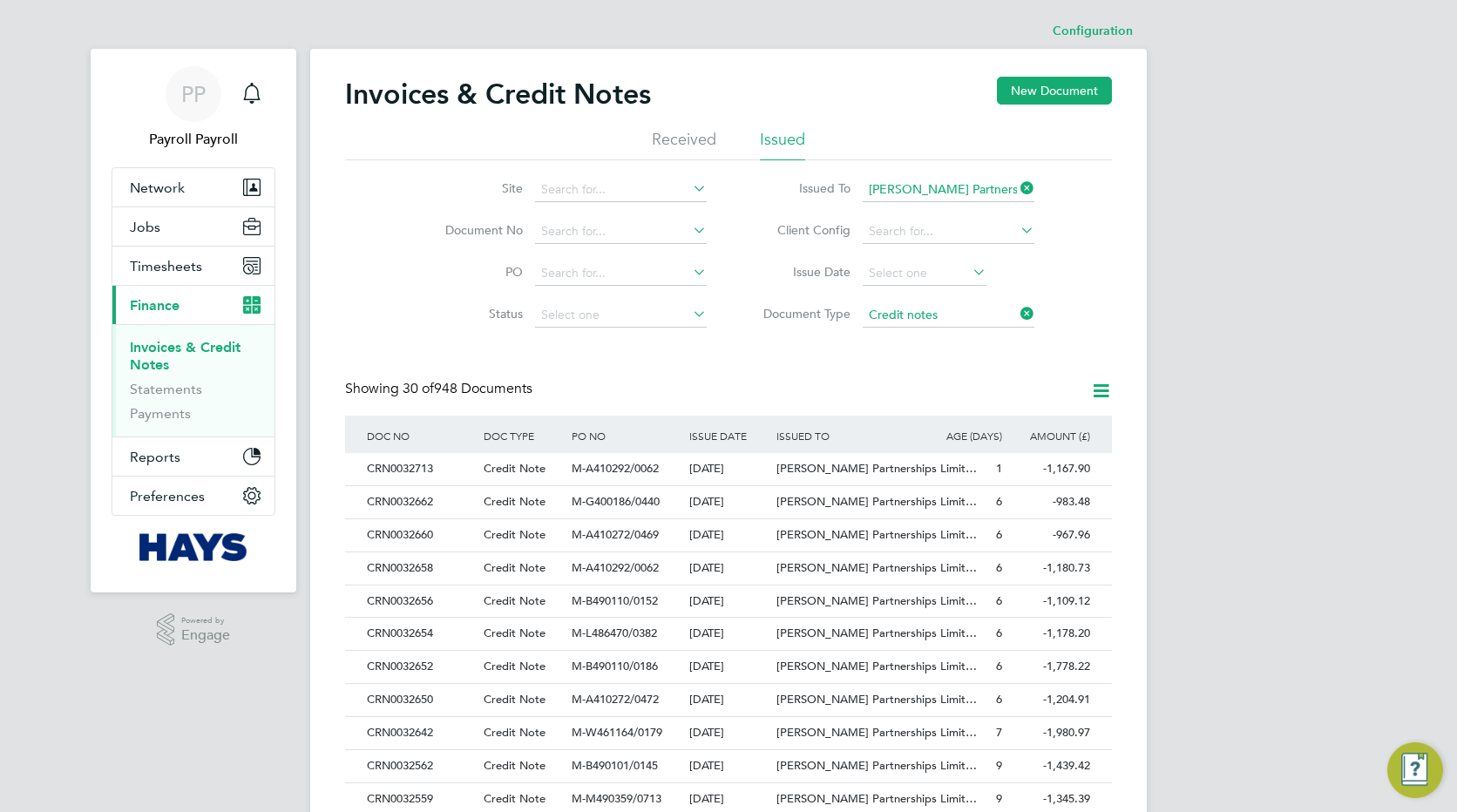
scroll to position [592, 0]
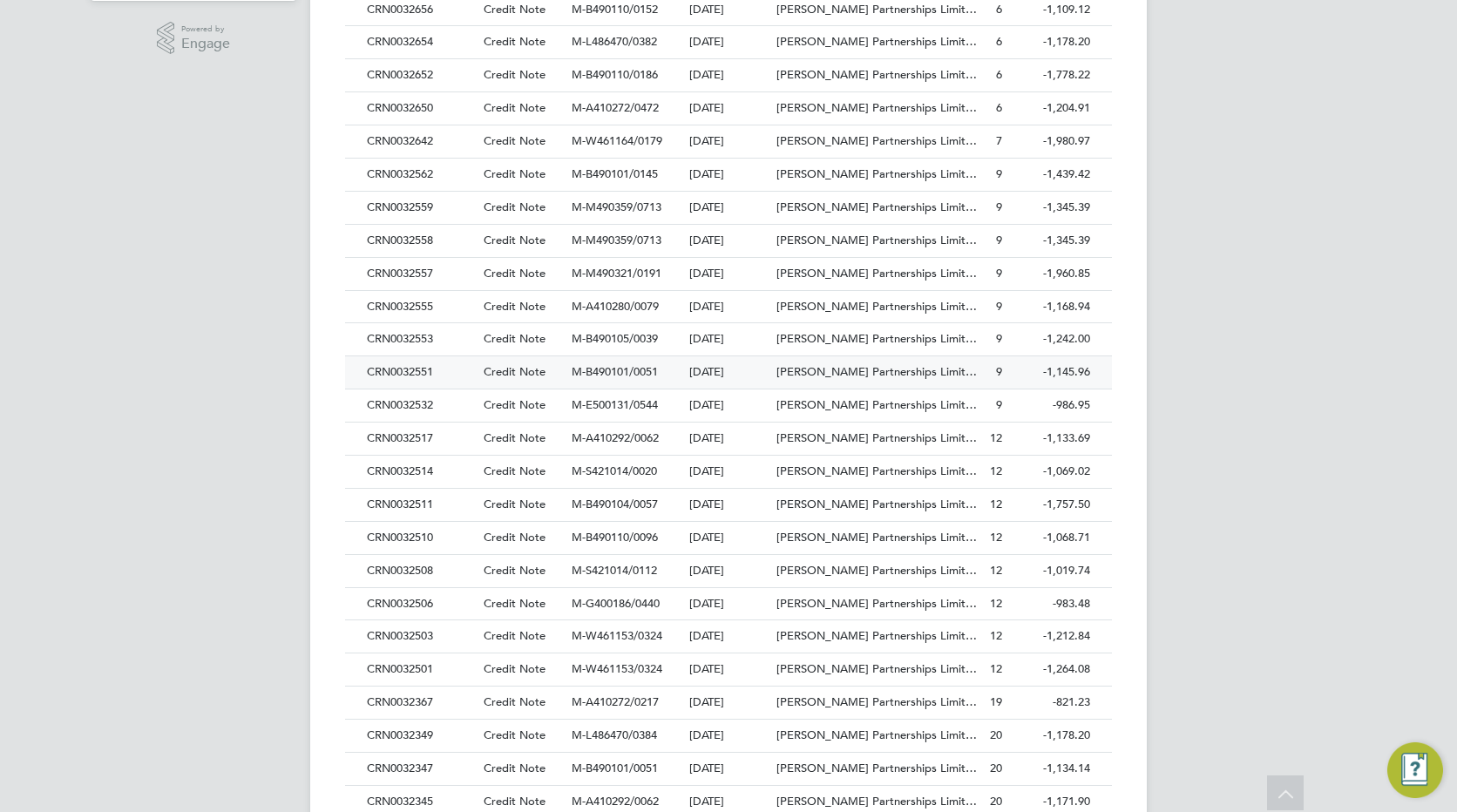
click at [411, 374] on div "CRN0032551" at bounding box center [421, 372] width 116 height 32
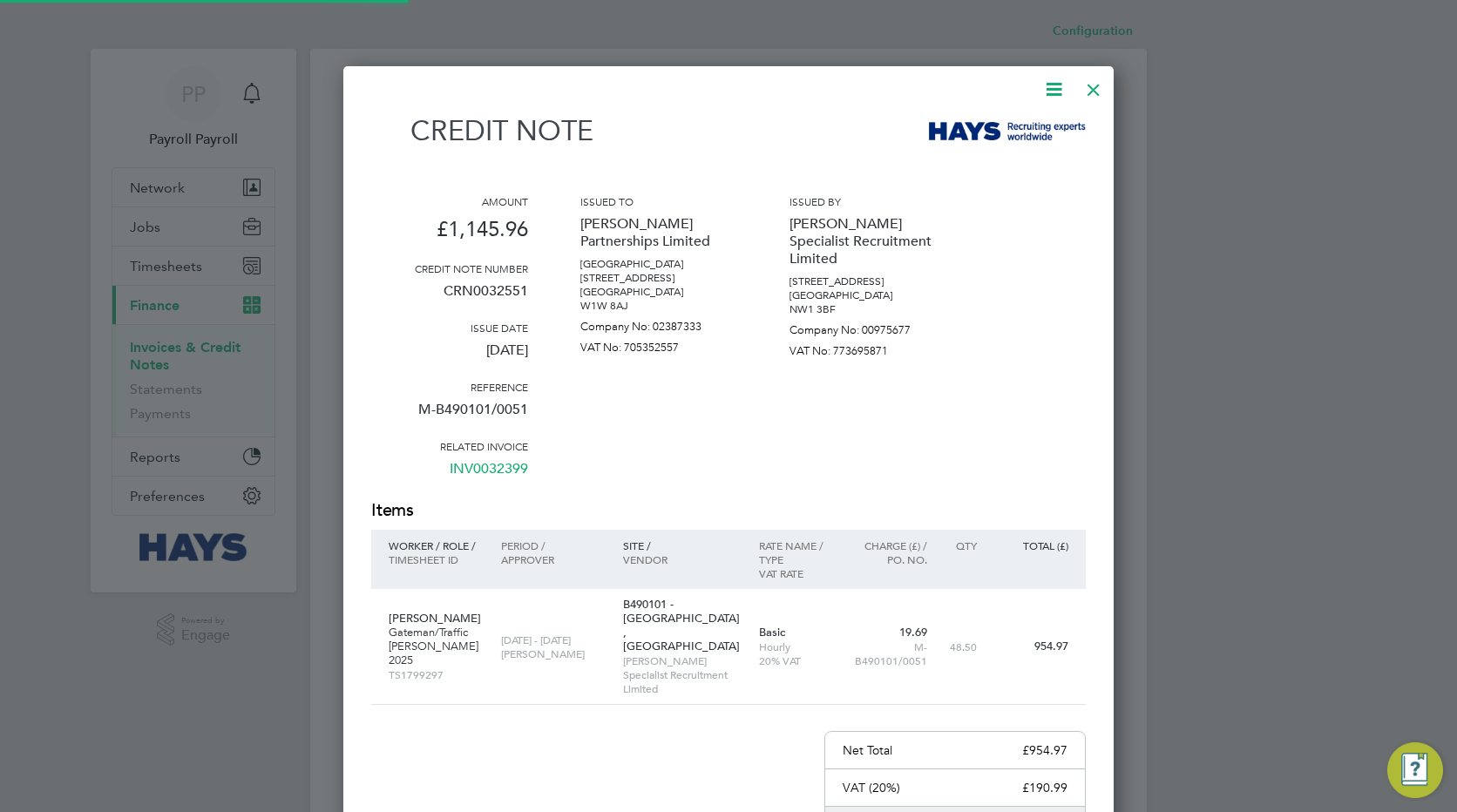
scroll to position [961, 771]
click at [478, 290] on p "CRN0032551" at bounding box center [449, 297] width 157 height 45
click at [1096, 91] on div at bounding box center [1094, 85] width 31 height 31
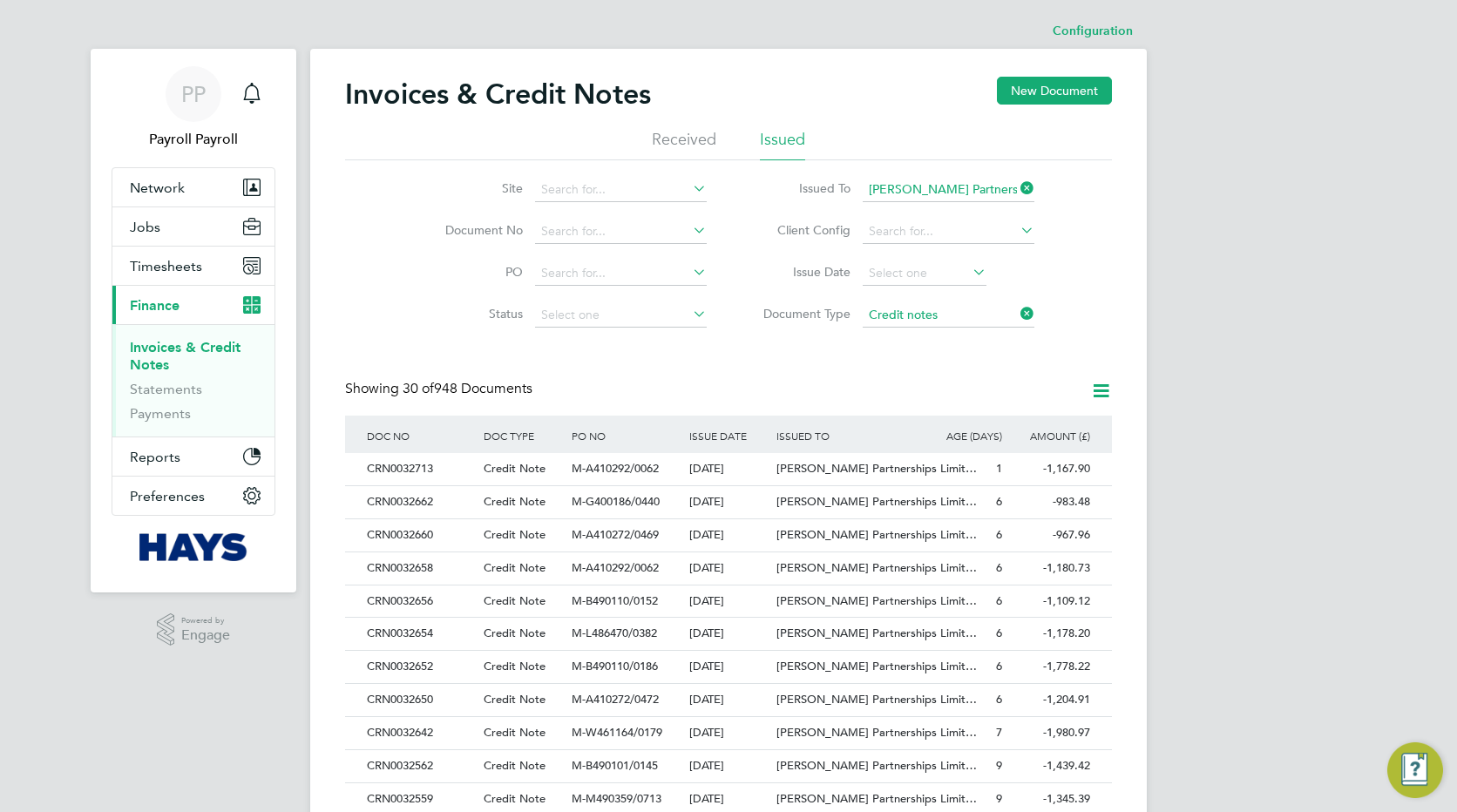
scroll to position [559, 0]
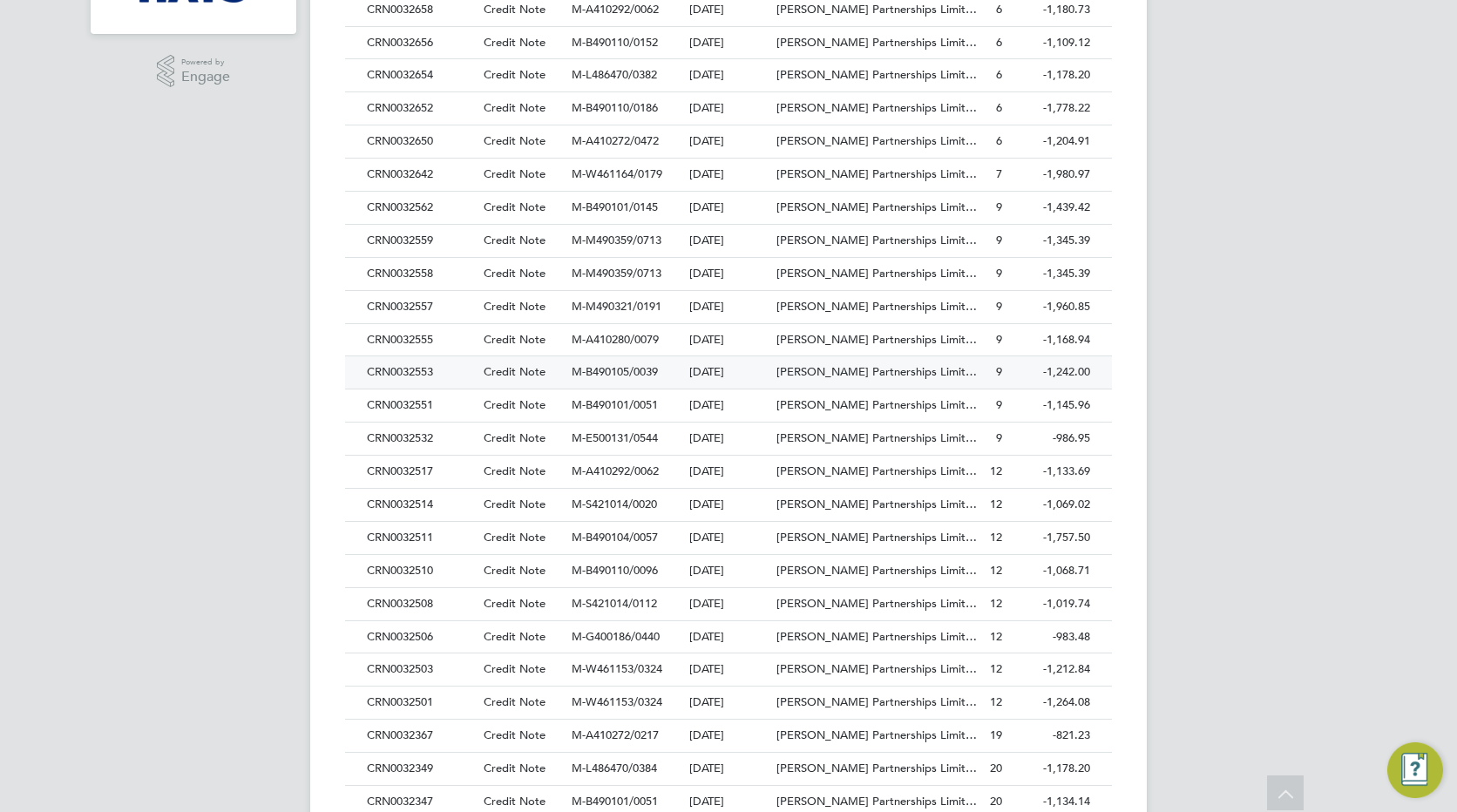
click at [404, 371] on div "CRN0032553" at bounding box center [421, 372] width 116 height 32
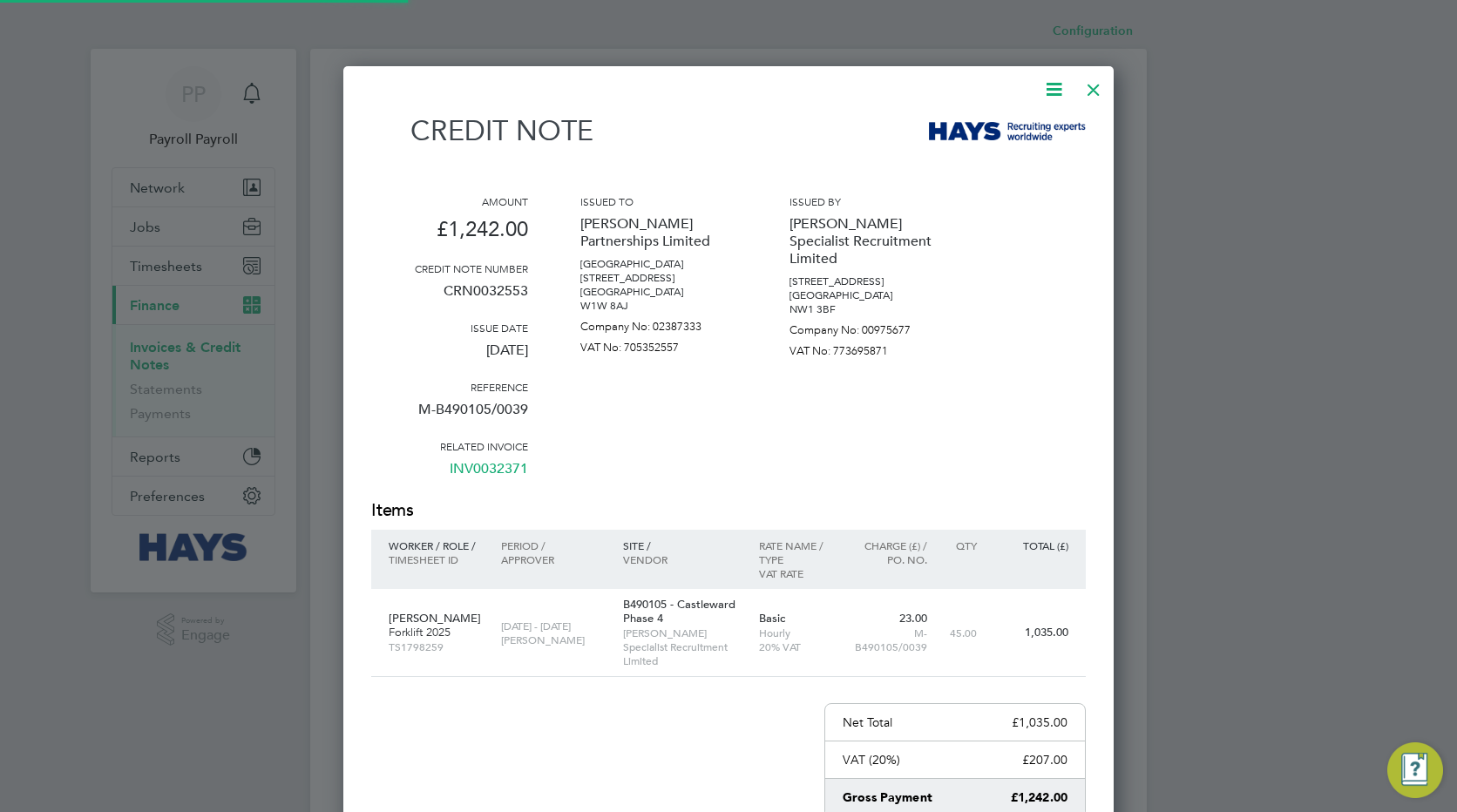
scroll to position [961, 771]
click at [489, 277] on p "CRN0032553" at bounding box center [449, 297] width 157 height 45
click at [485, 291] on p "CRN0032553" at bounding box center [449, 297] width 157 height 45
click at [1095, 87] on div at bounding box center [1094, 85] width 31 height 31
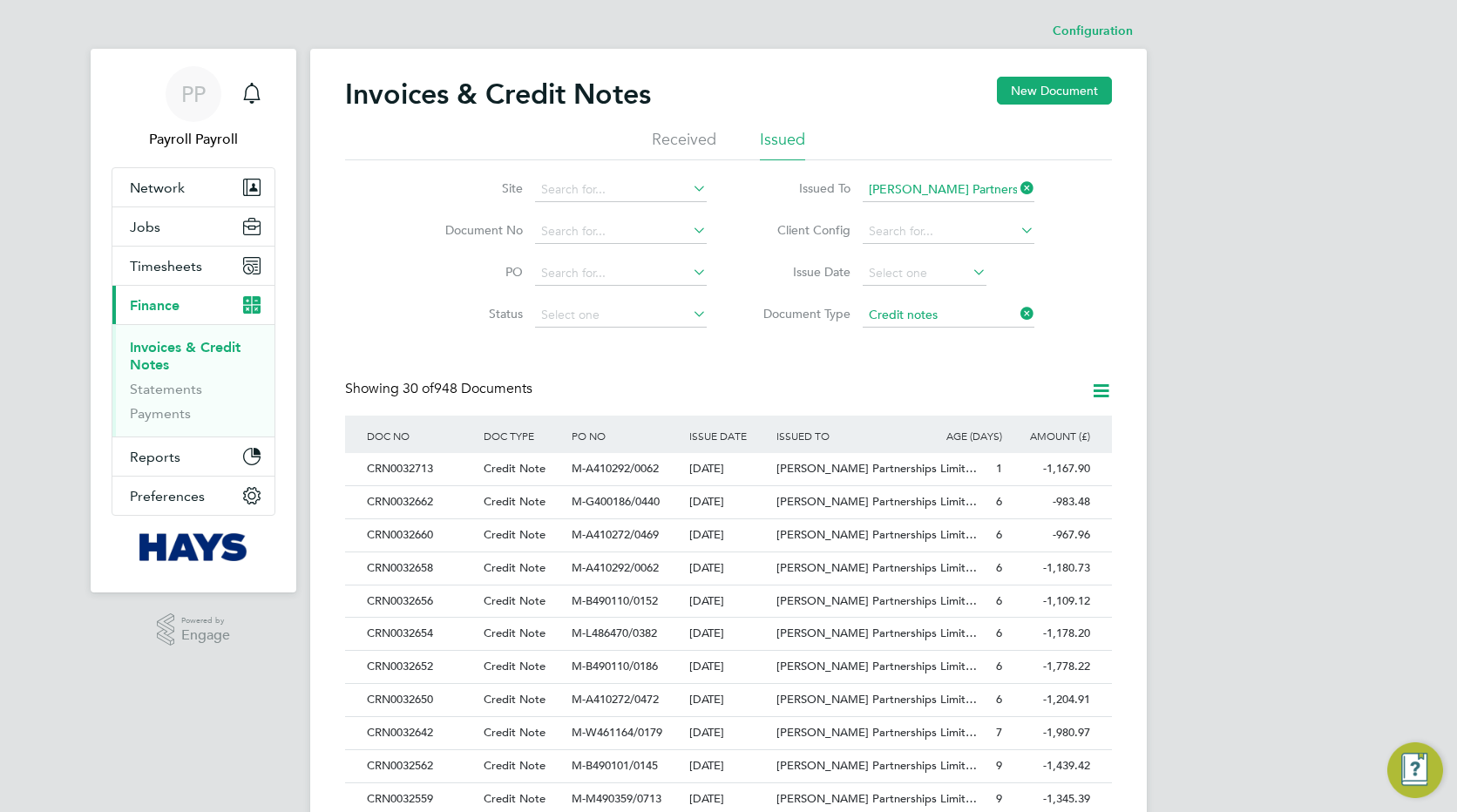
scroll to position [525, 0]
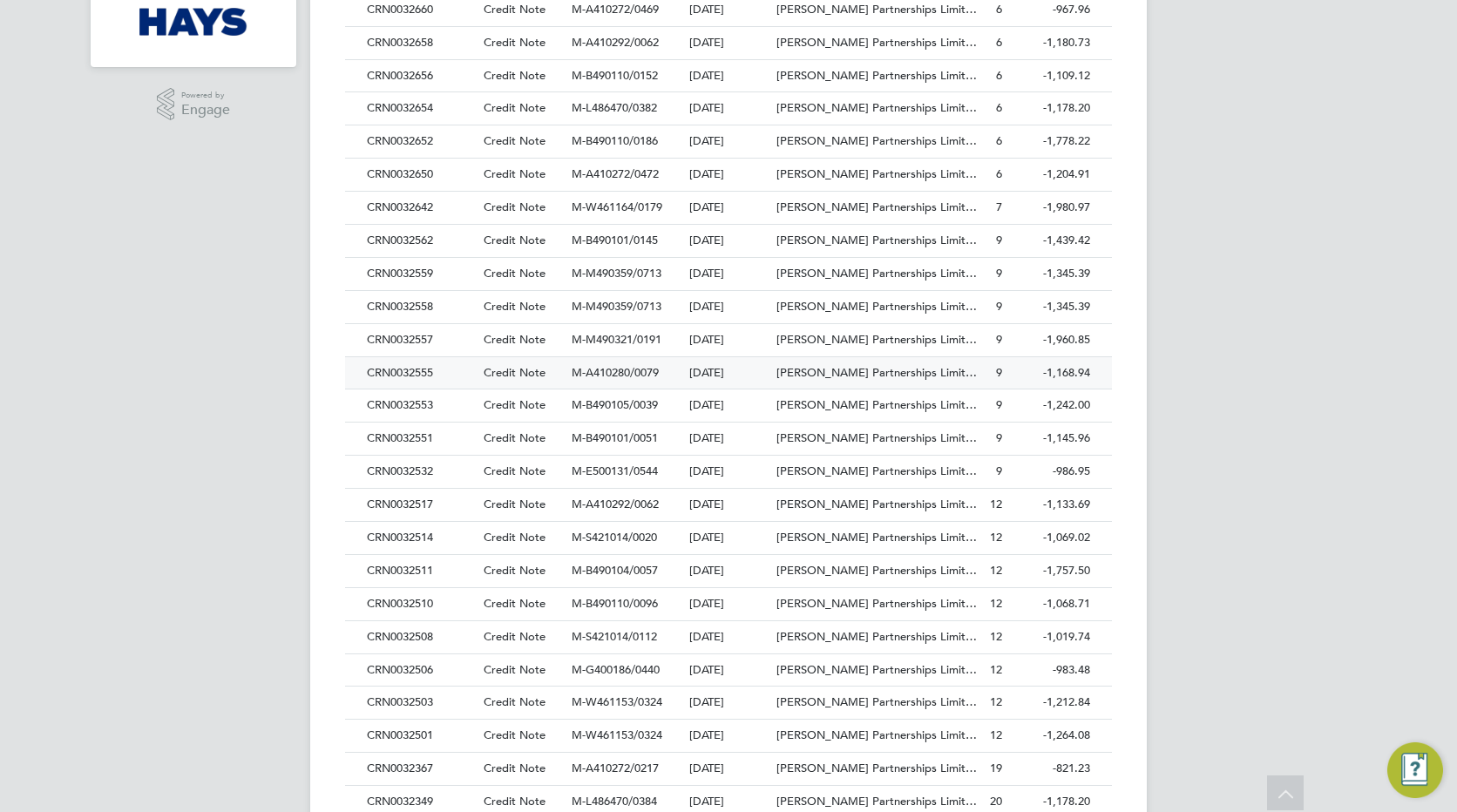
click at [382, 371] on div "CRN0032555" at bounding box center [421, 373] width 116 height 32
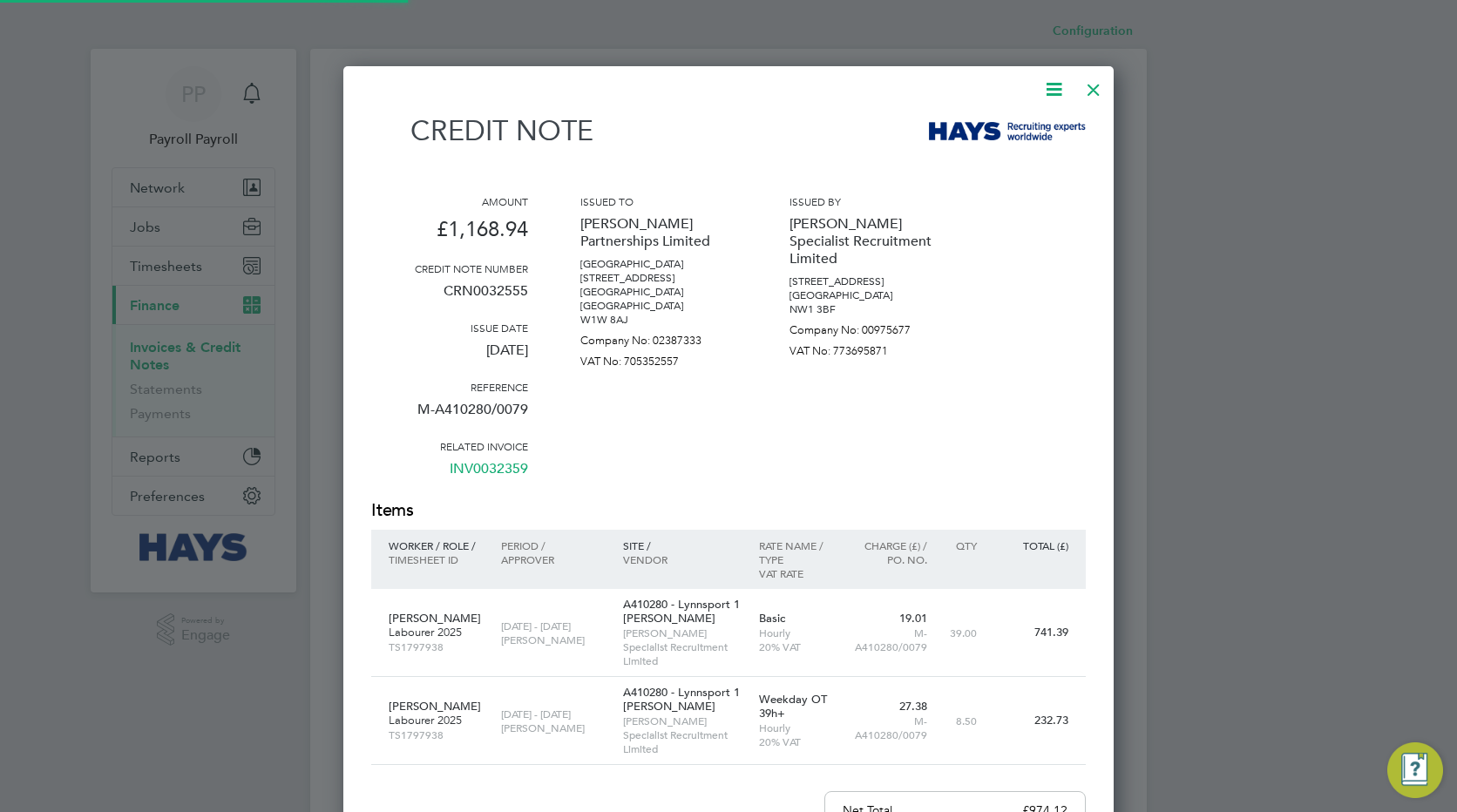
scroll to position [1034, 771]
click at [484, 292] on p "CRN0032555" at bounding box center [449, 297] width 157 height 45
click at [1089, 87] on div at bounding box center [1094, 85] width 31 height 31
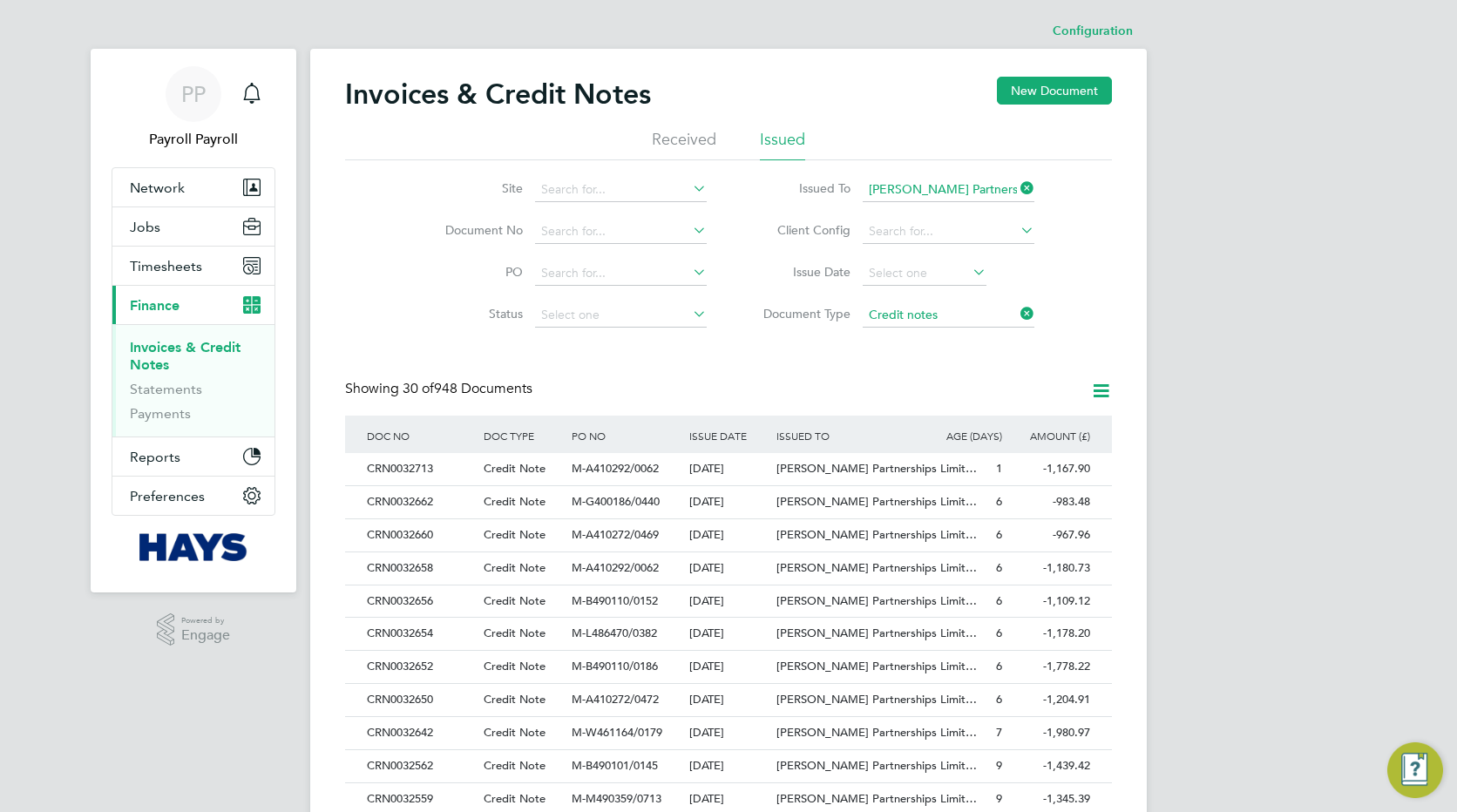
scroll to position [492, 0]
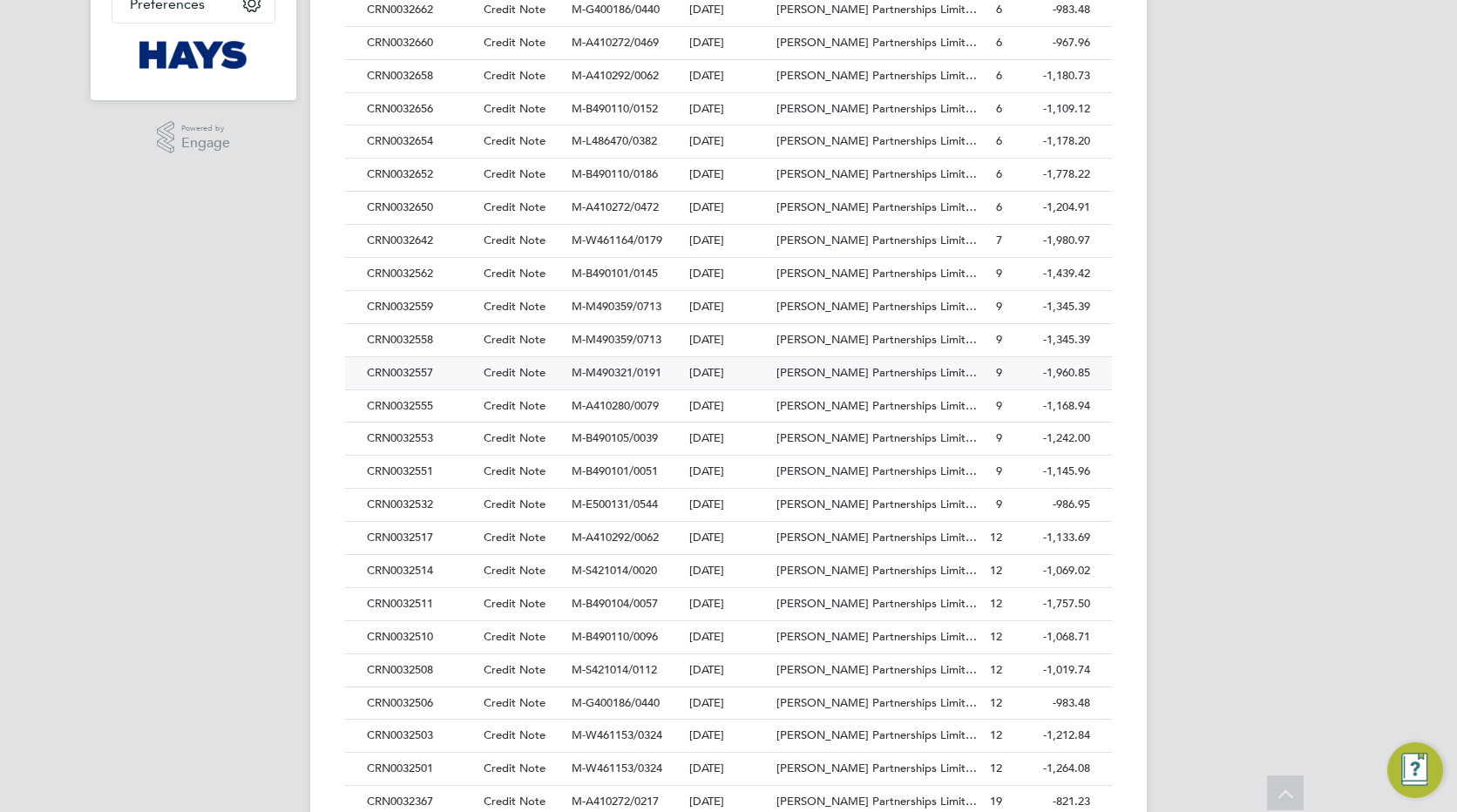
click at [416, 371] on div "CRN0032557" at bounding box center [421, 373] width 116 height 32
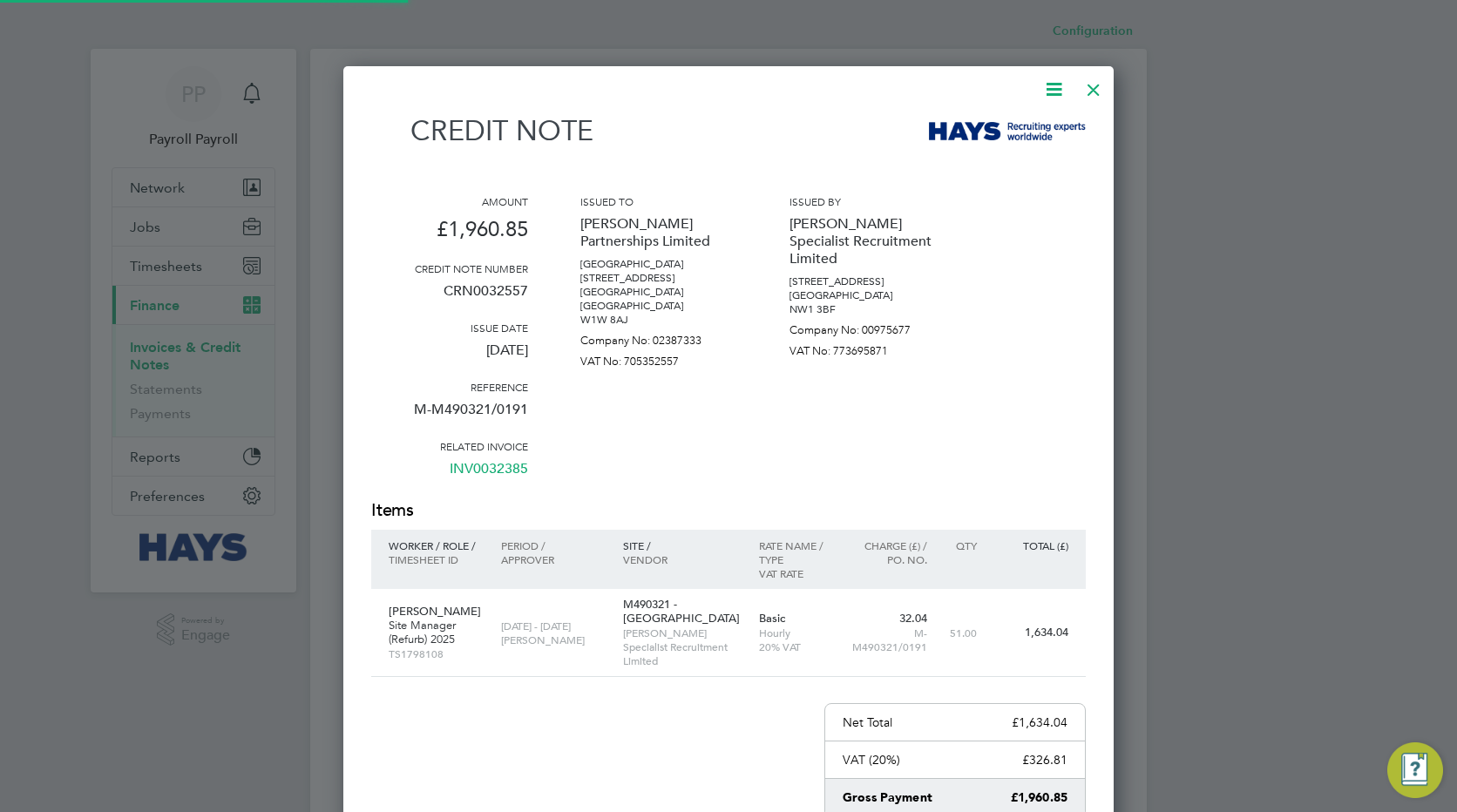
scroll to position [974, 771]
click at [498, 293] on p "CRN0032557" at bounding box center [449, 297] width 157 height 45
click at [1091, 91] on div at bounding box center [1094, 85] width 31 height 31
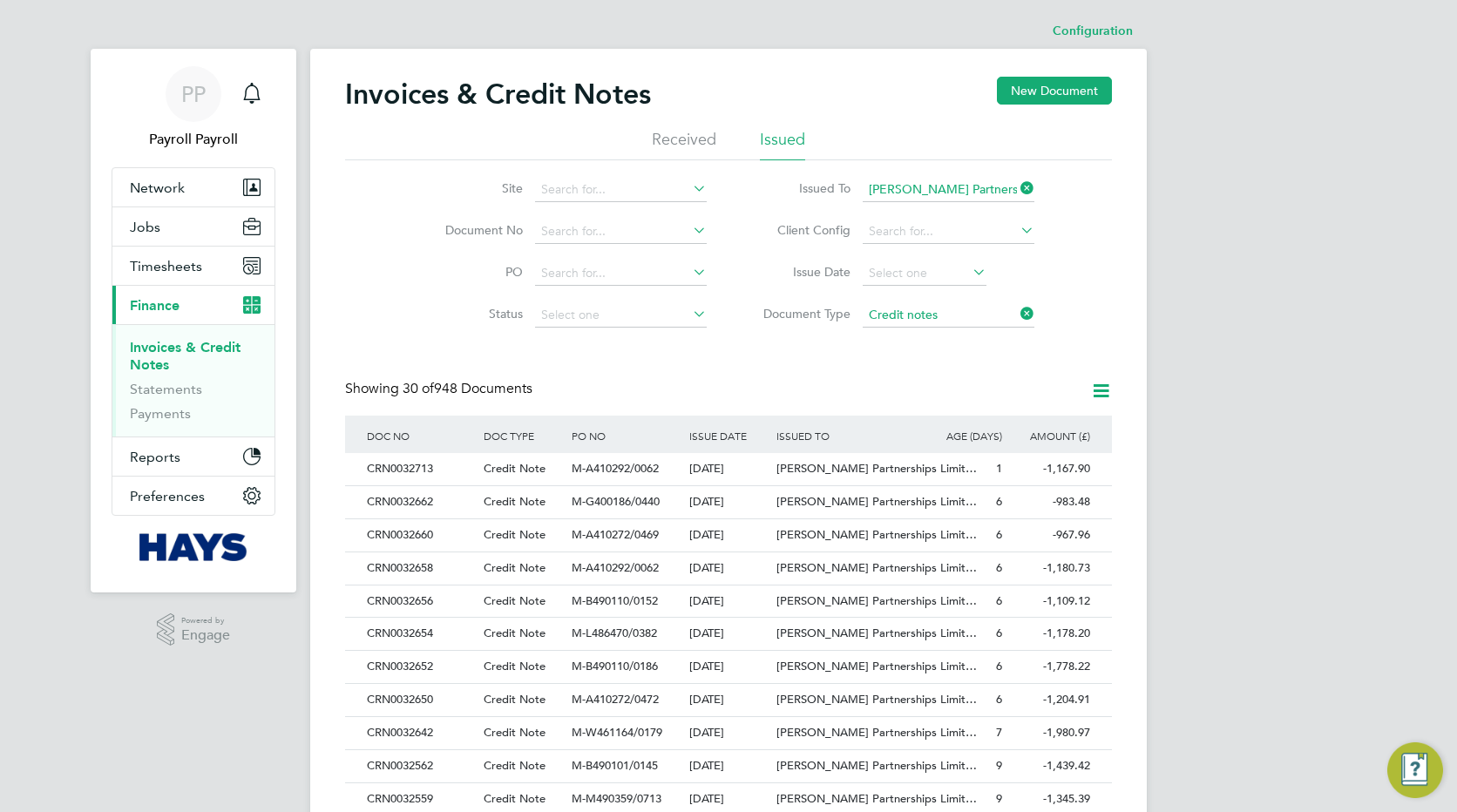
scroll to position [459, 0]
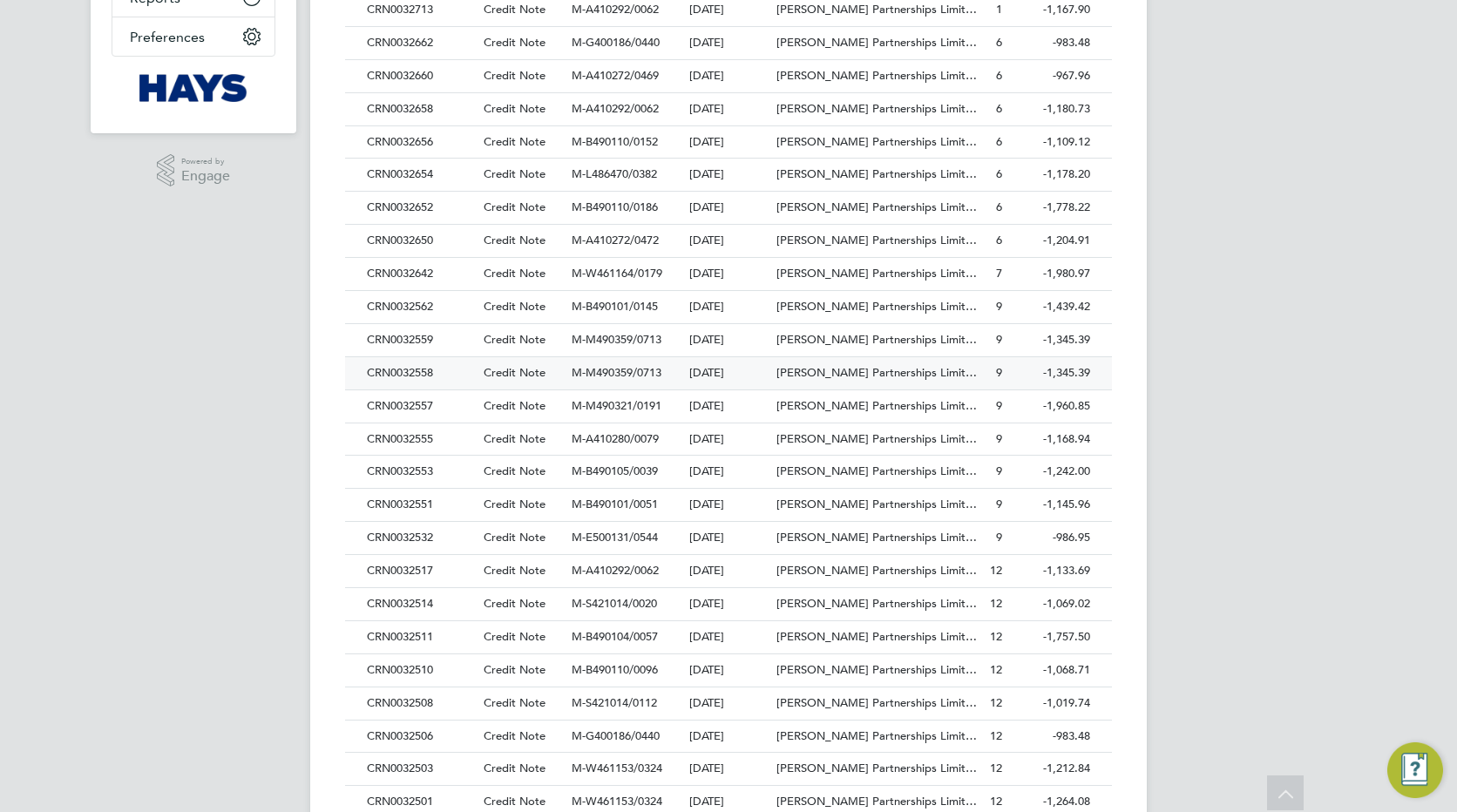
click at [401, 366] on div "CRN0032558" at bounding box center [421, 373] width 116 height 32
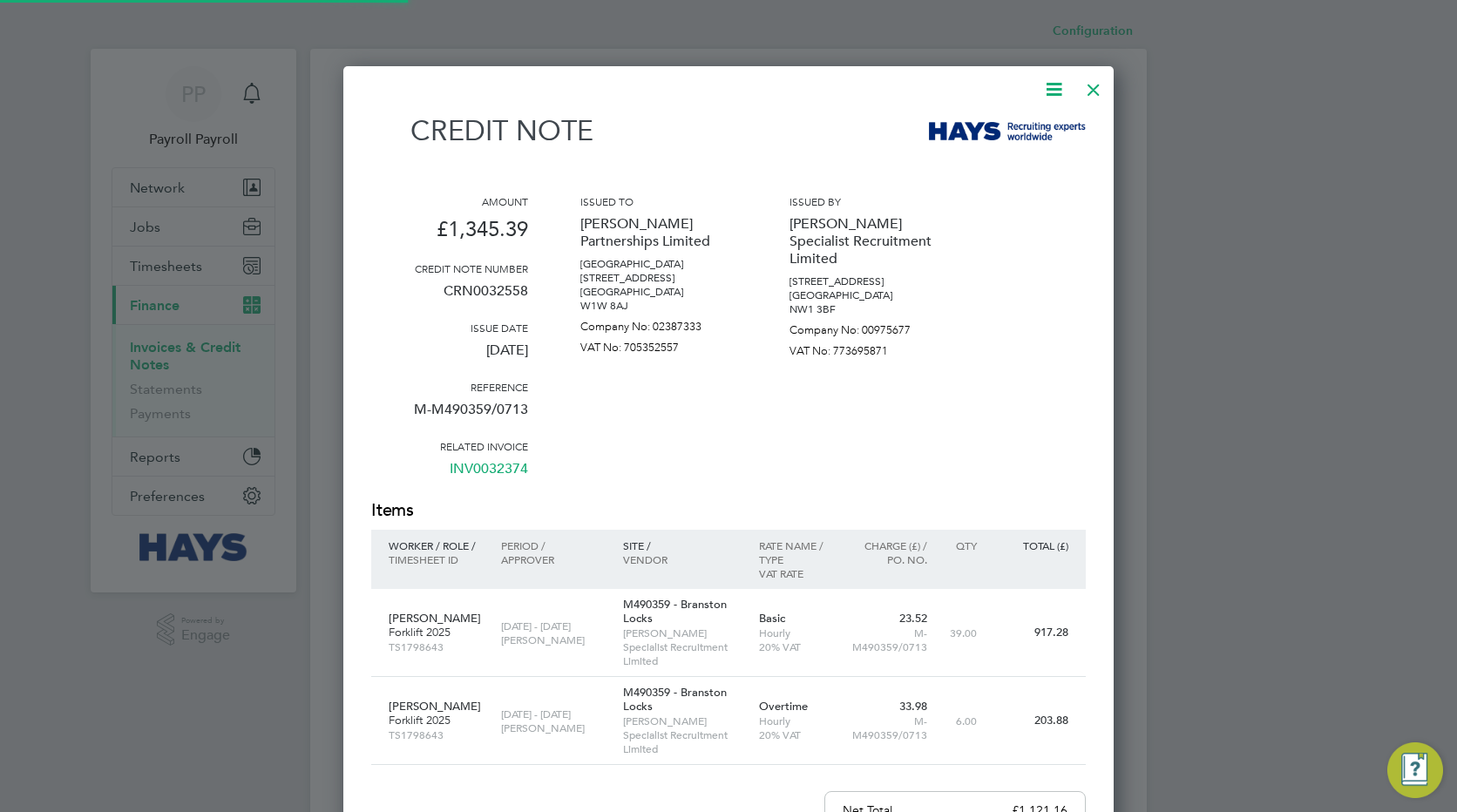
scroll to position [1034, 771]
click at [468, 292] on p "CRN0032558" at bounding box center [449, 297] width 157 height 45
click at [1090, 86] on div at bounding box center [1094, 85] width 31 height 31
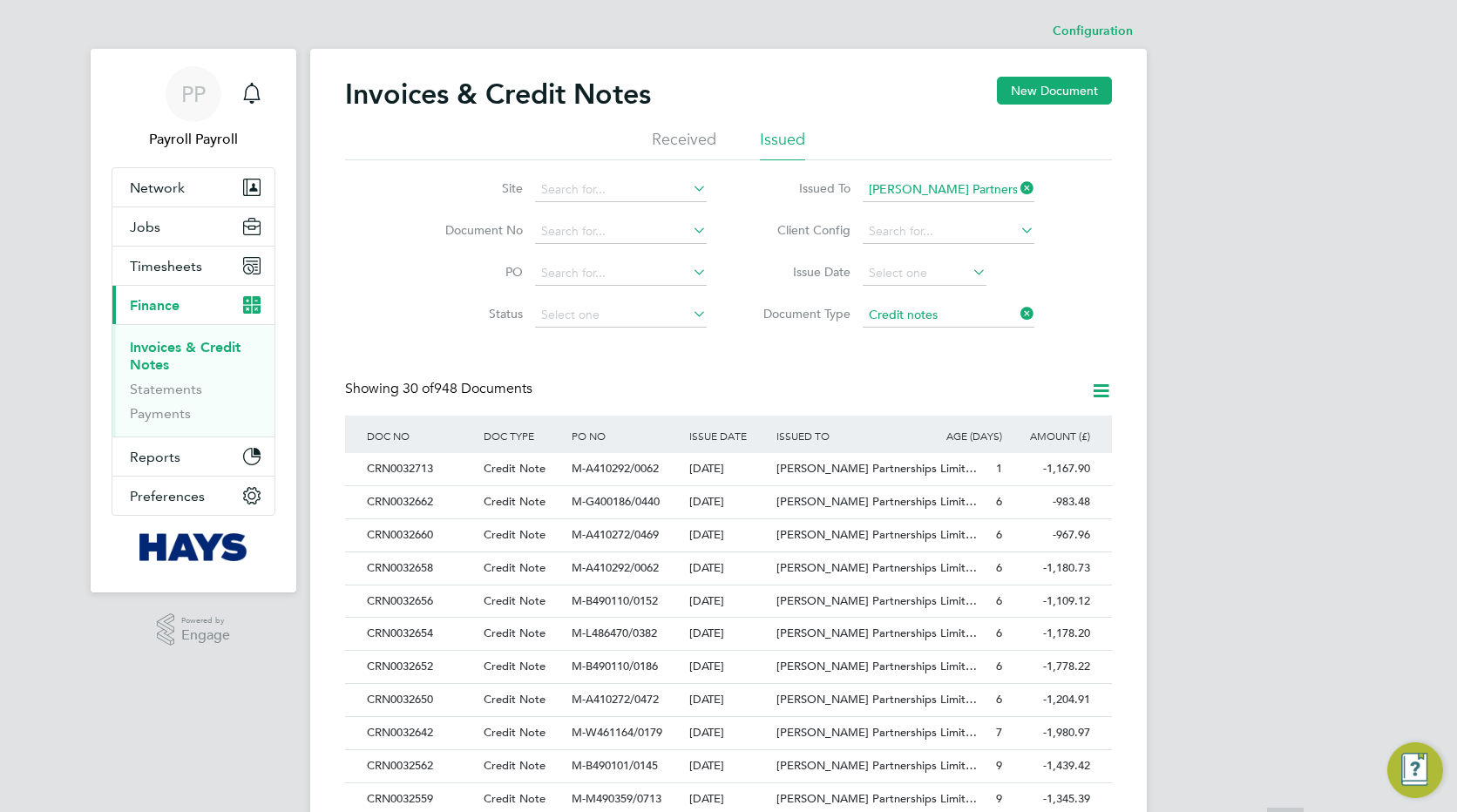
scroll to position [427, 0]
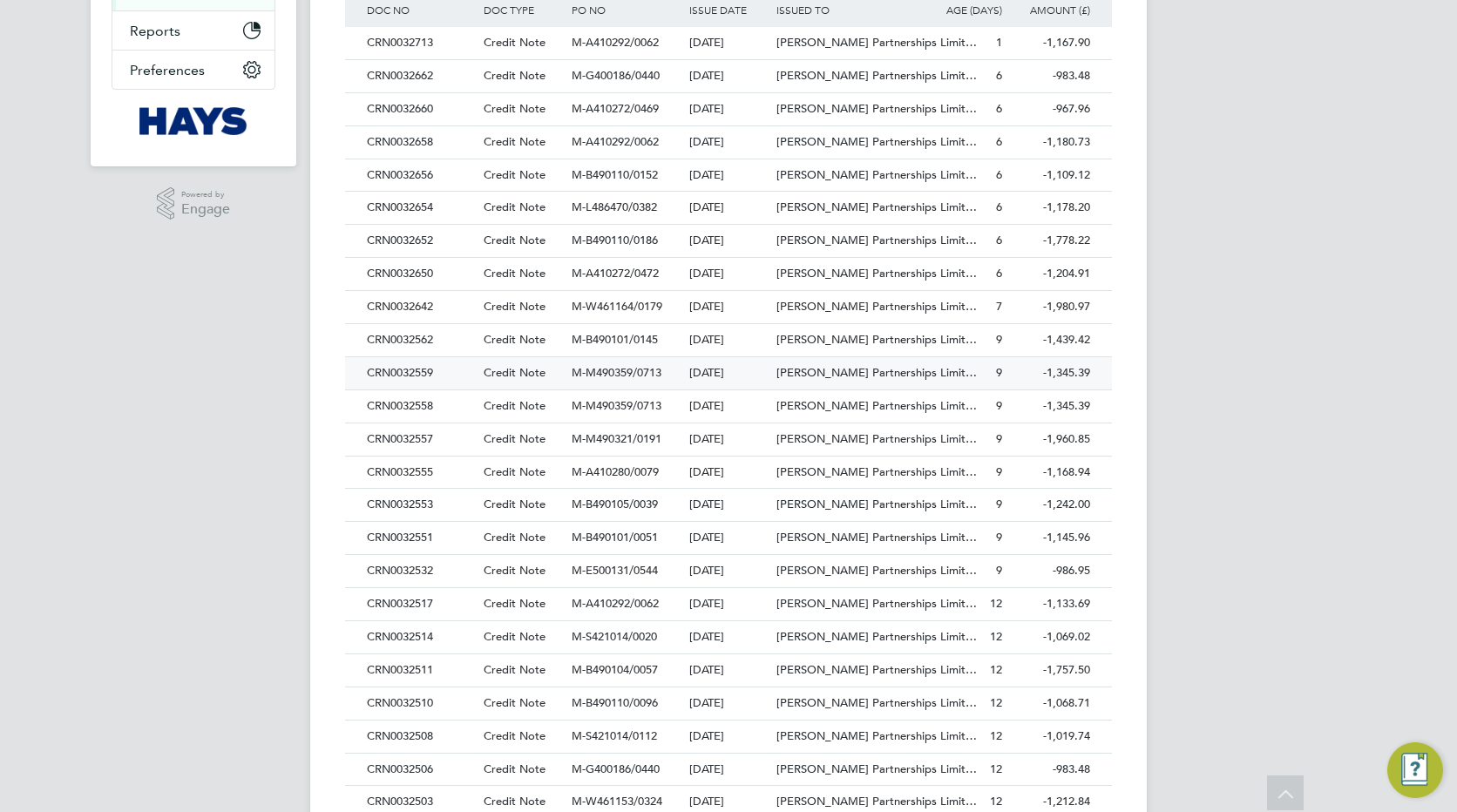
click at [409, 371] on div "CRN0032559" at bounding box center [421, 373] width 116 height 32
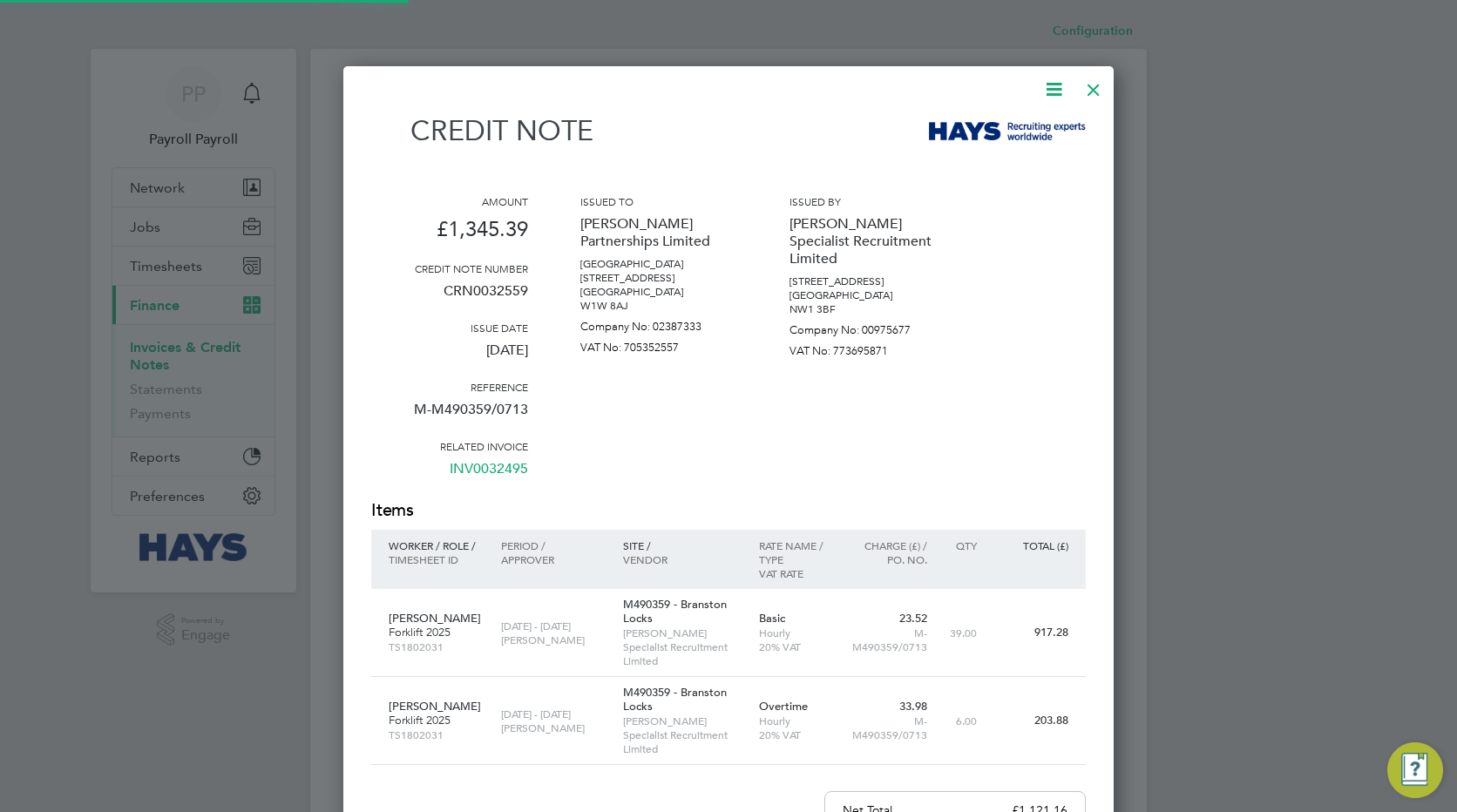
scroll to position [1034, 771]
click at [488, 285] on p "CRN0032559" at bounding box center [449, 297] width 157 height 45
click at [1094, 89] on div at bounding box center [1094, 85] width 31 height 31
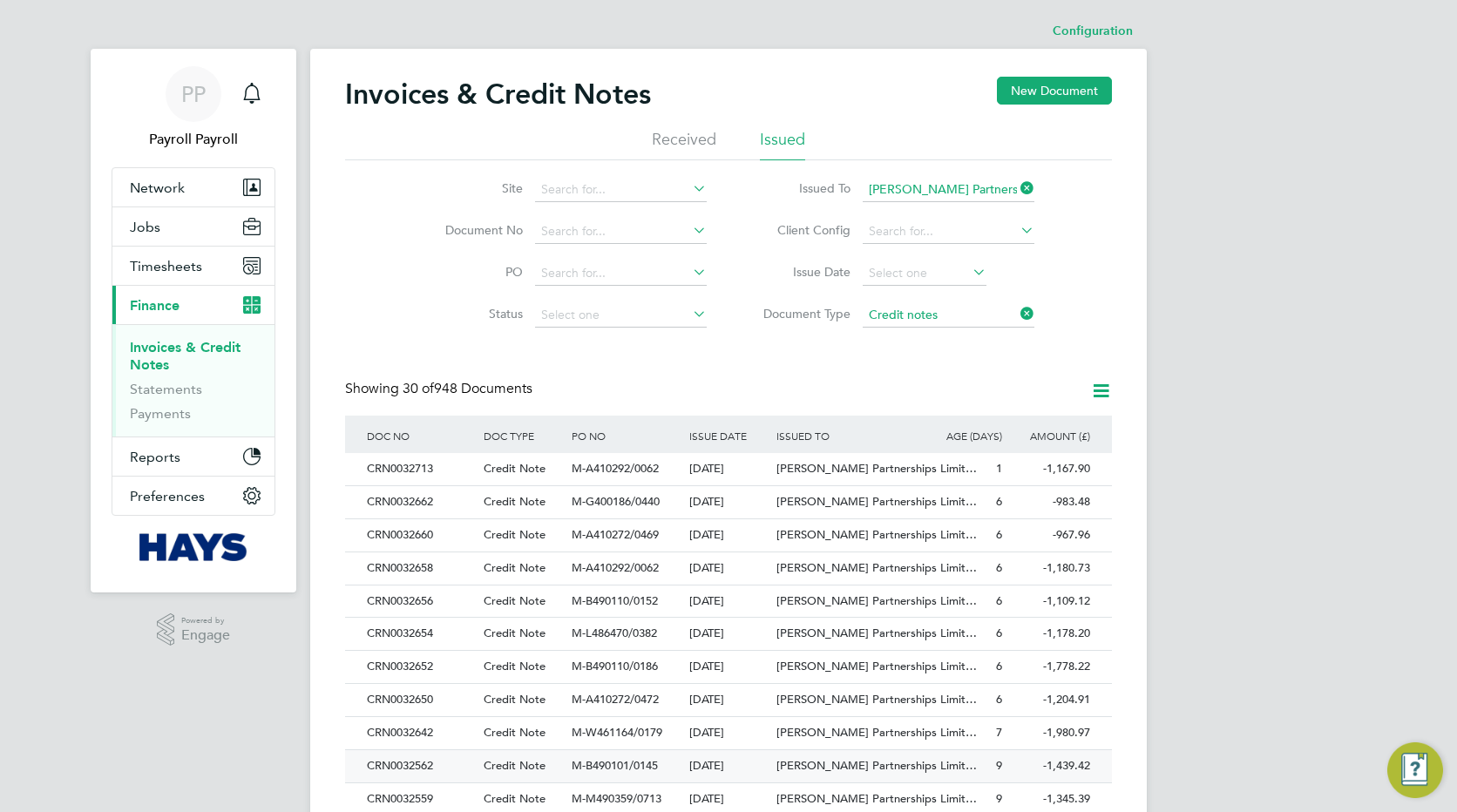
click at [410, 772] on div "CRN0032562" at bounding box center [421, 766] width 116 height 32
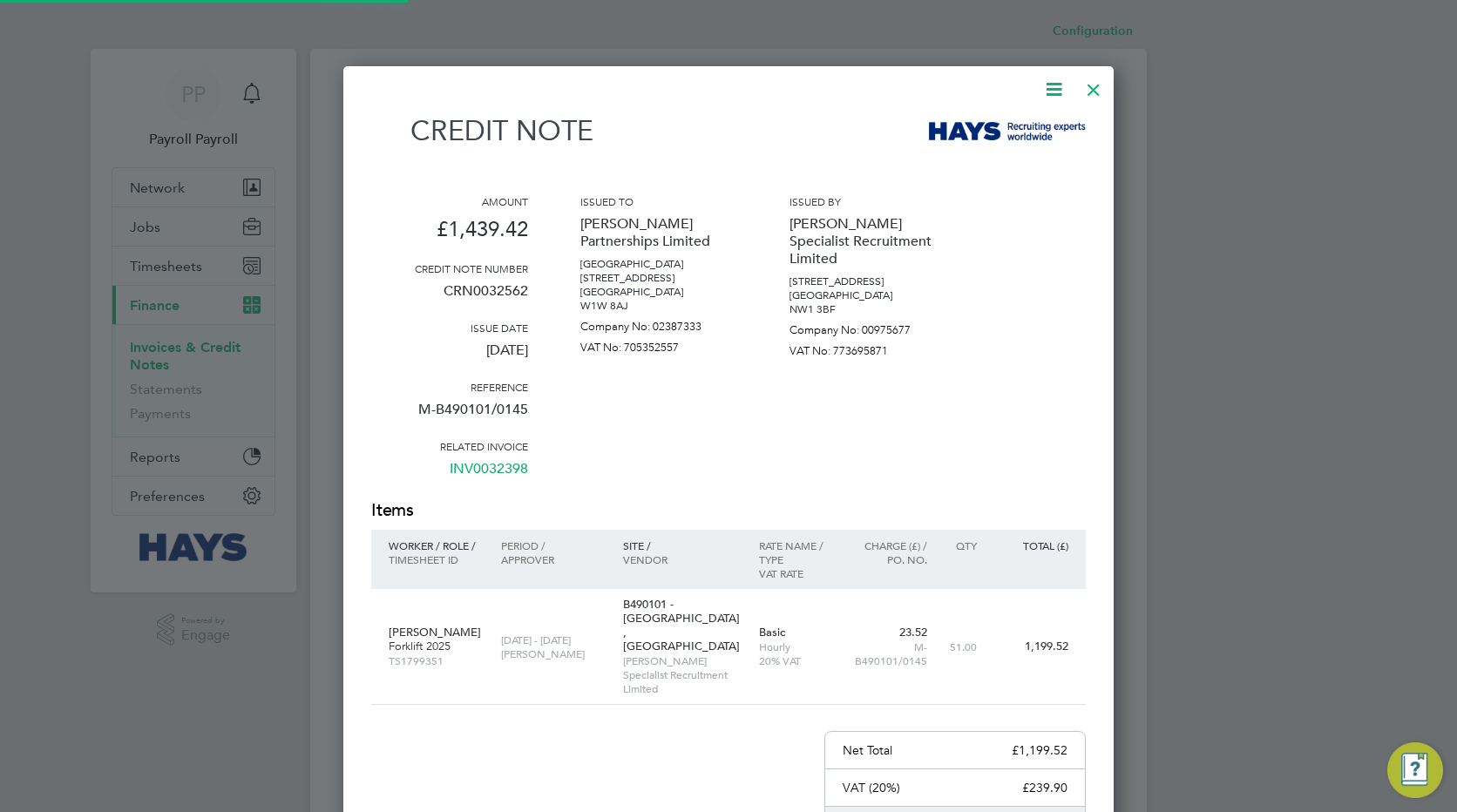
scroll to position [961, 771]
click at [497, 289] on p "CRN0032562" at bounding box center [449, 297] width 157 height 45
click at [1096, 89] on div at bounding box center [1094, 85] width 31 height 31
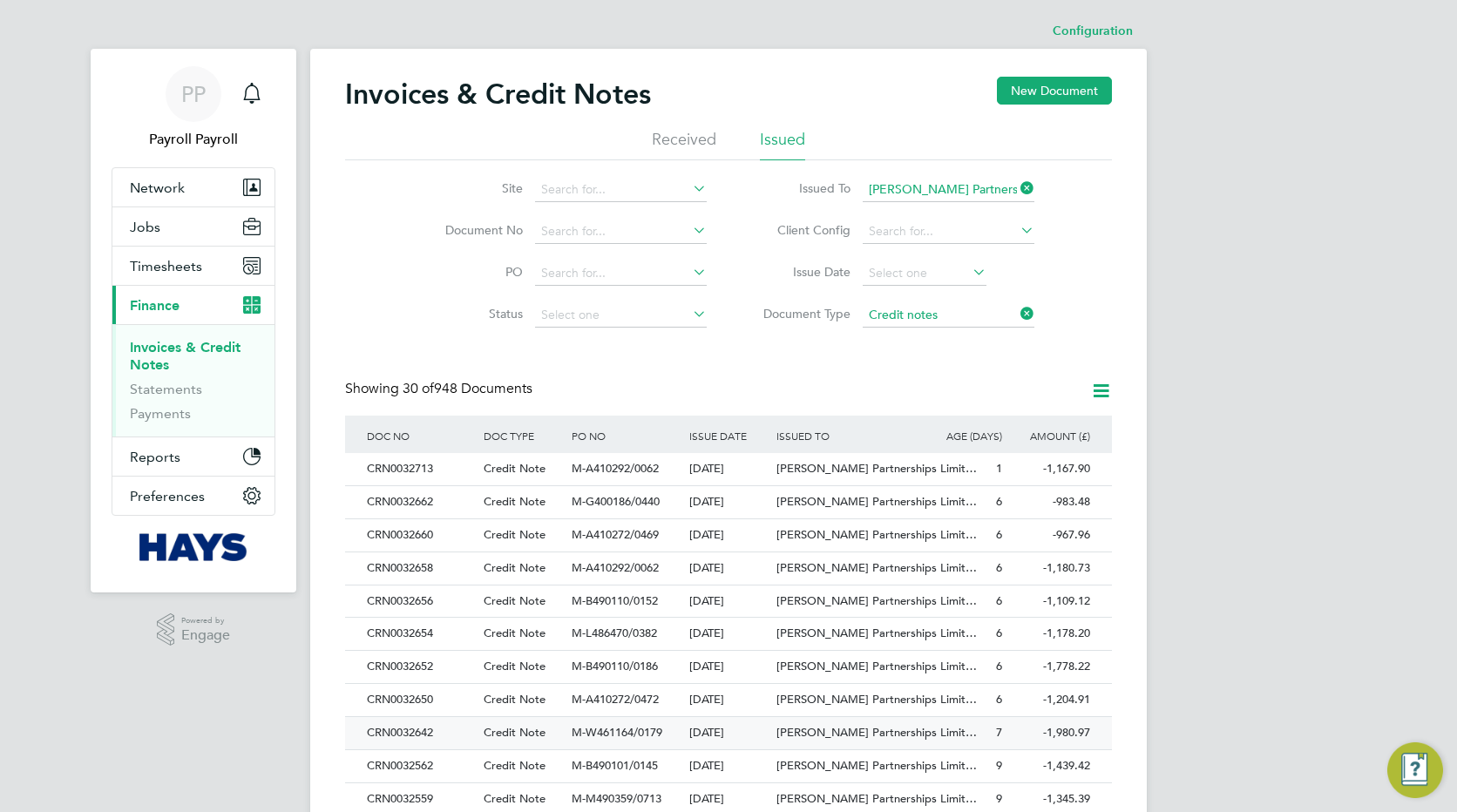
click at [401, 738] on div "CRN0032642" at bounding box center [421, 733] width 116 height 32
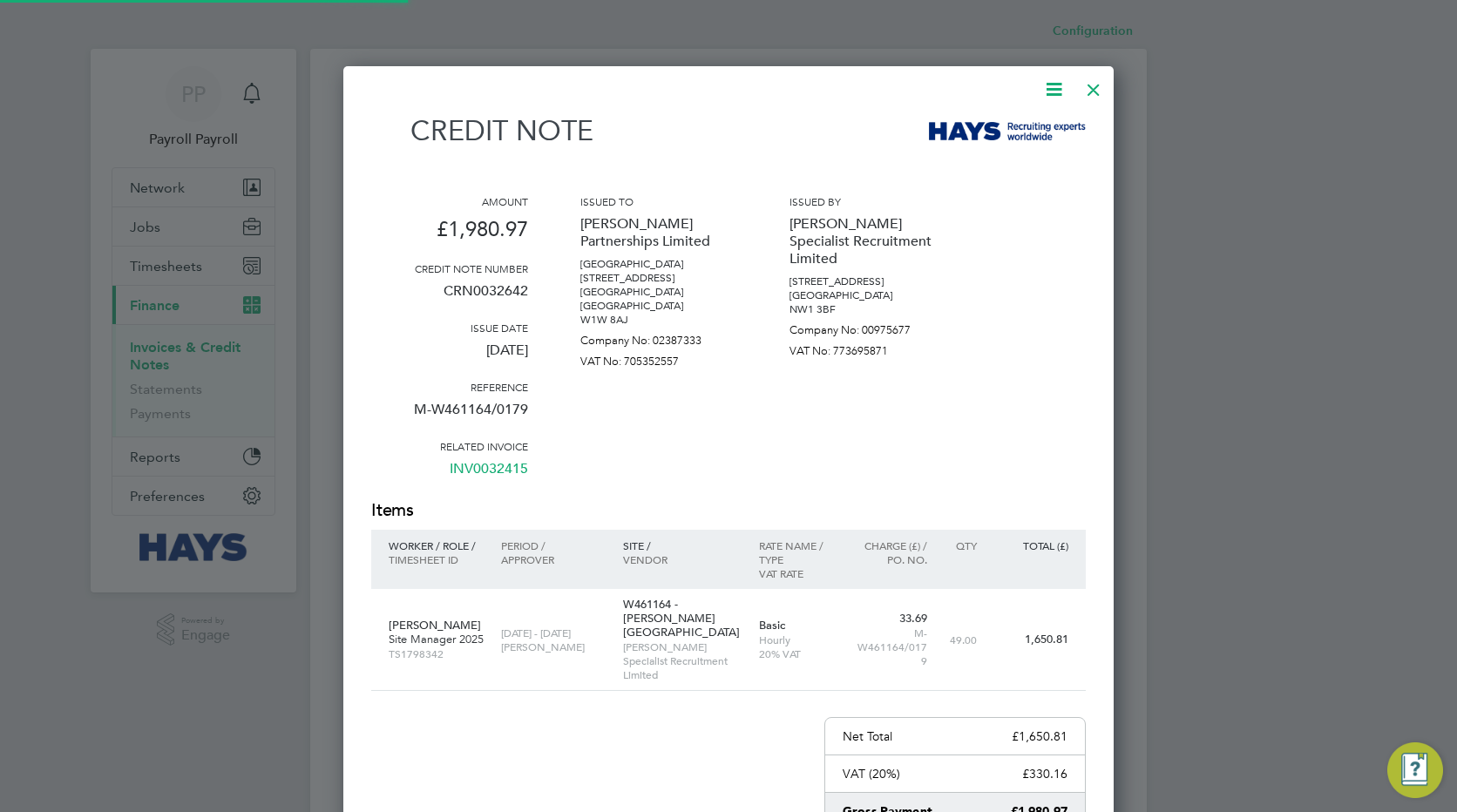
scroll to position [961, 771]
click at [484, 292] on p "CRN0032642" at bounding box center [449, 297] width 157 height 45
click at [1097, 86] on div at bounding box center [1094, 85] width 31 height 31
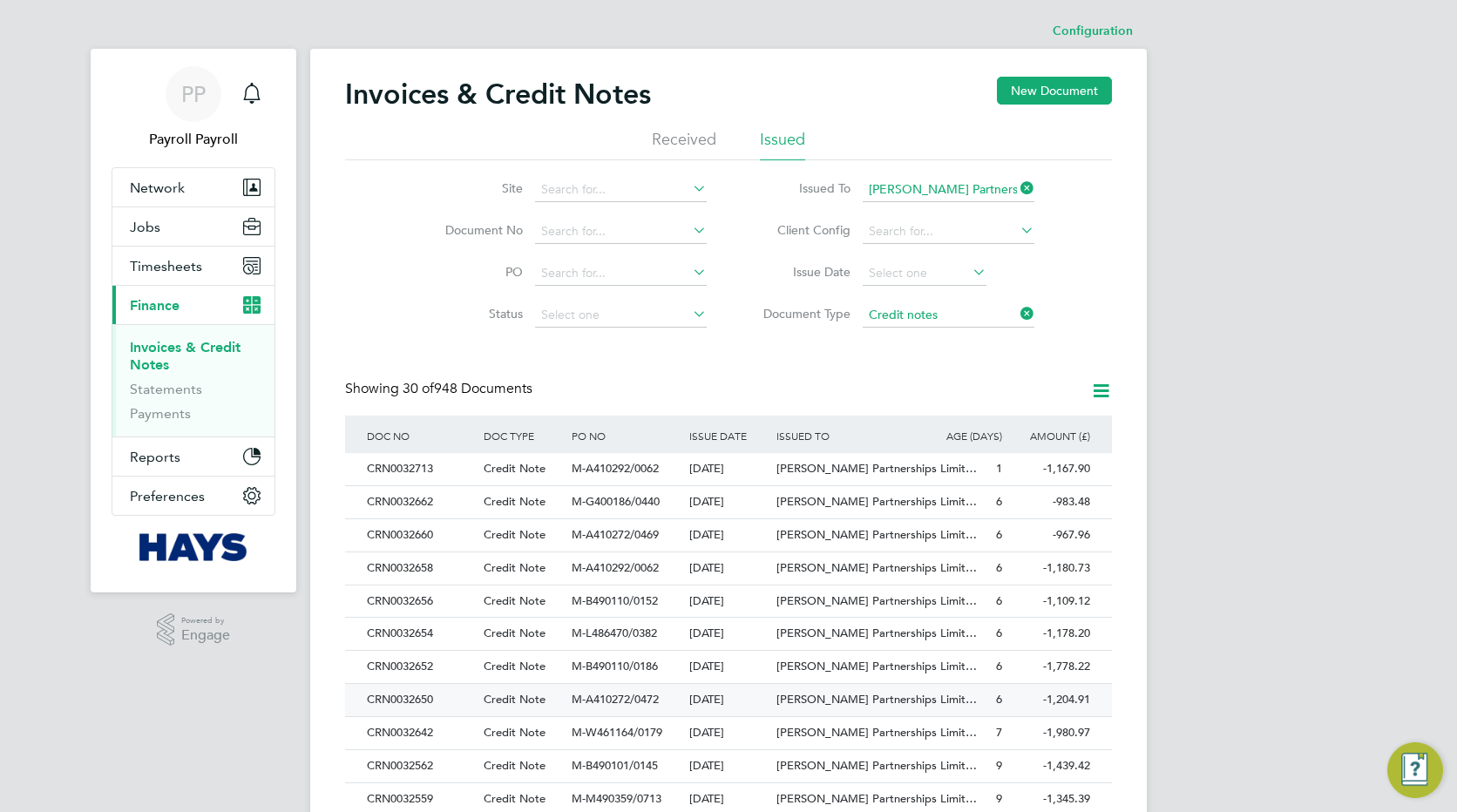
click at [409, 708] on div "CRN0032650" at bounding box center [421, 699] width 116 height 32
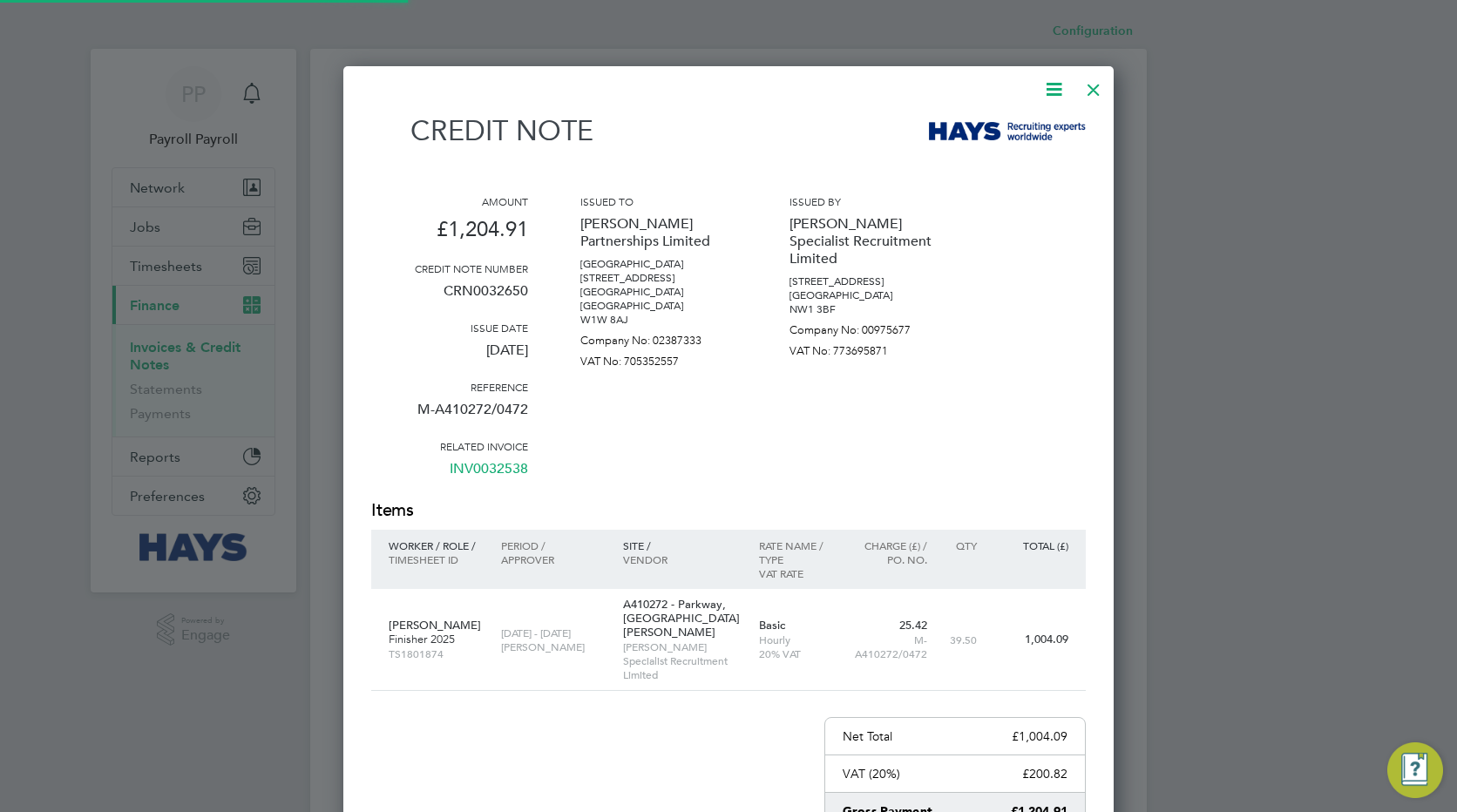
scroll to position [961, 771]
click at [479, 289] on p "CRN0032650" at bounding box center [449, 297] width 157 height 45
click at [1097, 84] on div at bounding box center [1094, 85] width 31 height 31
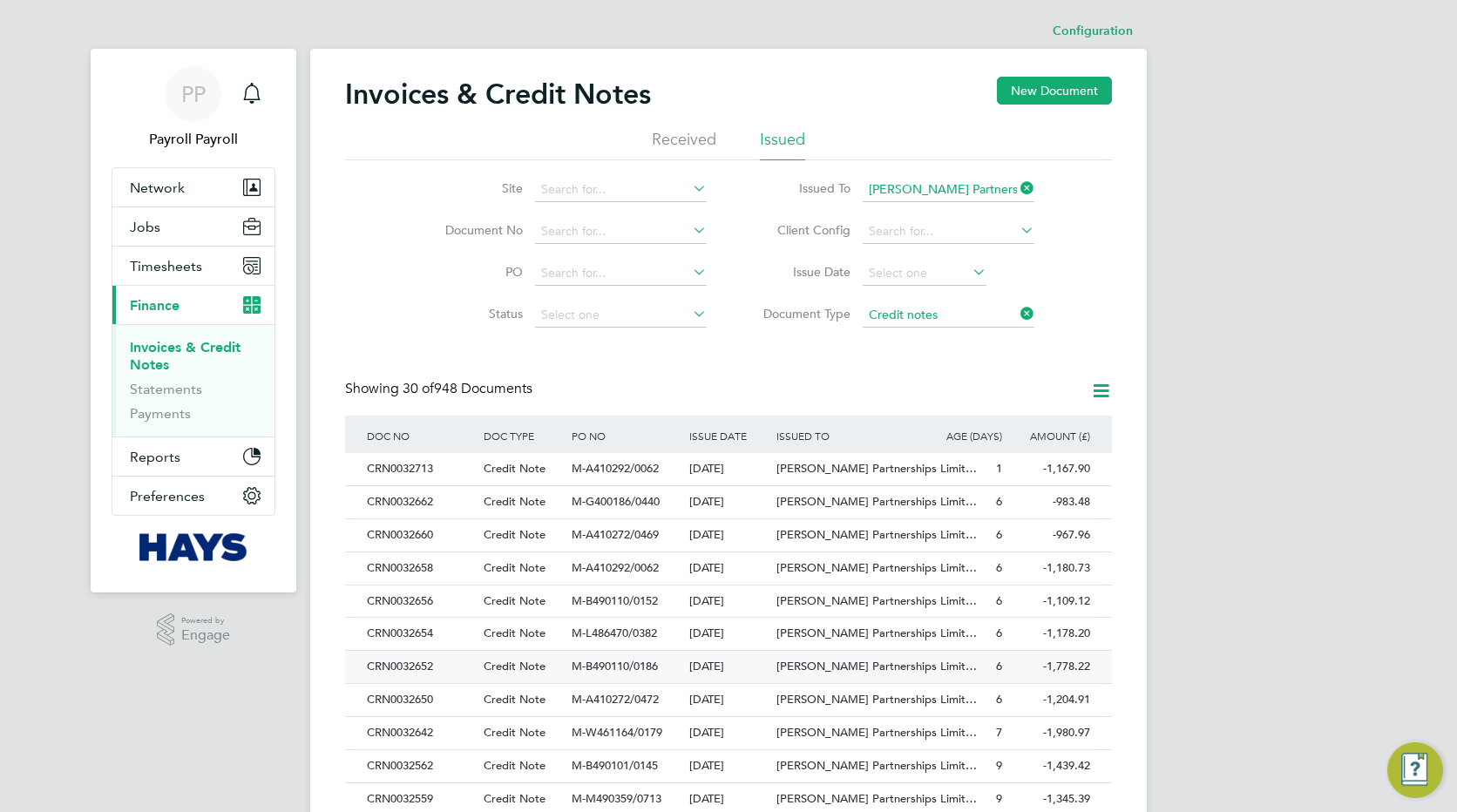
click at [423, 669] on div "CRN0032652" at bounding box center [421, 666] width 116 height 32
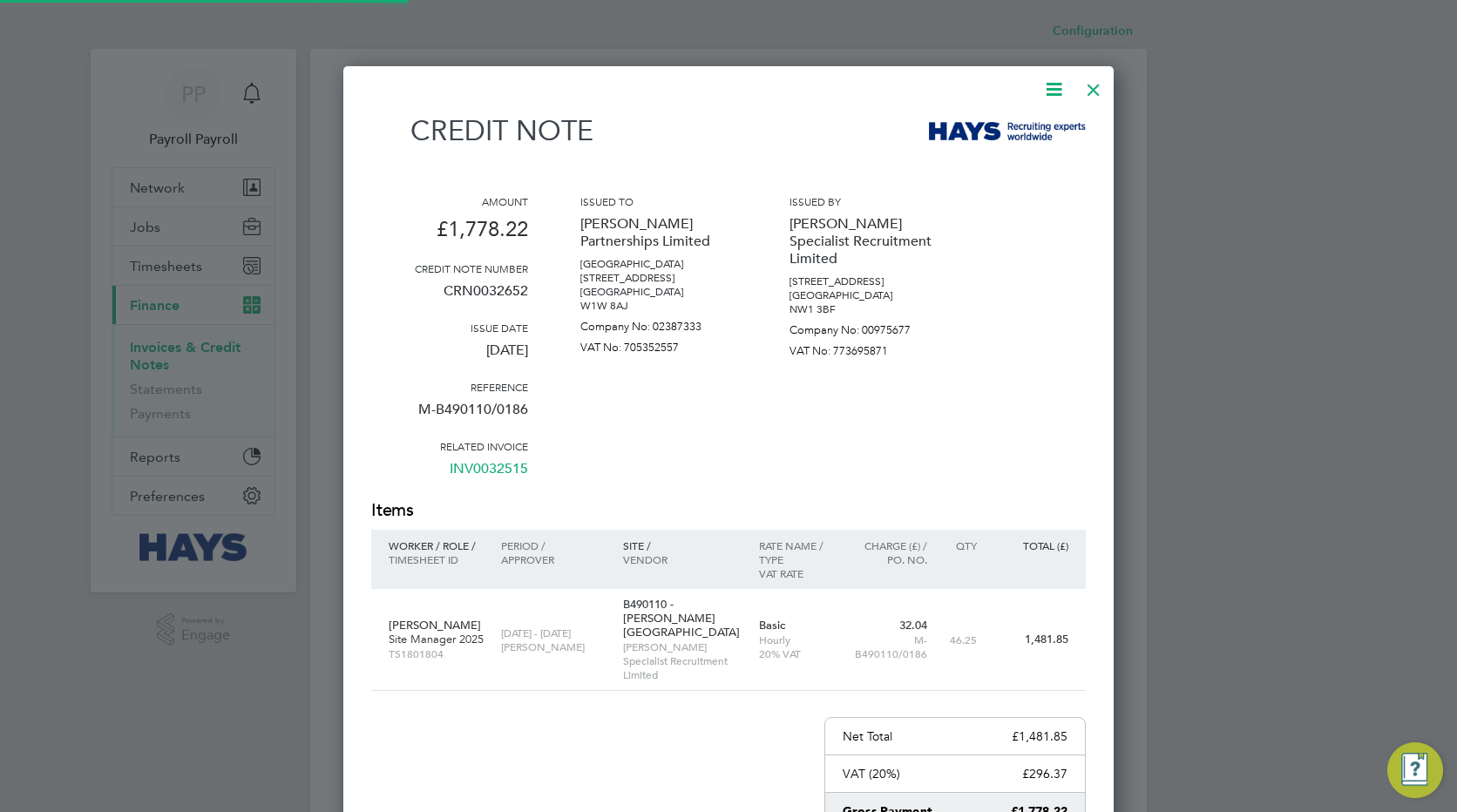
scroll to position [961, 771]
click at [1097, 89] on div at bounding box center [1094, 85] width 31 height 31
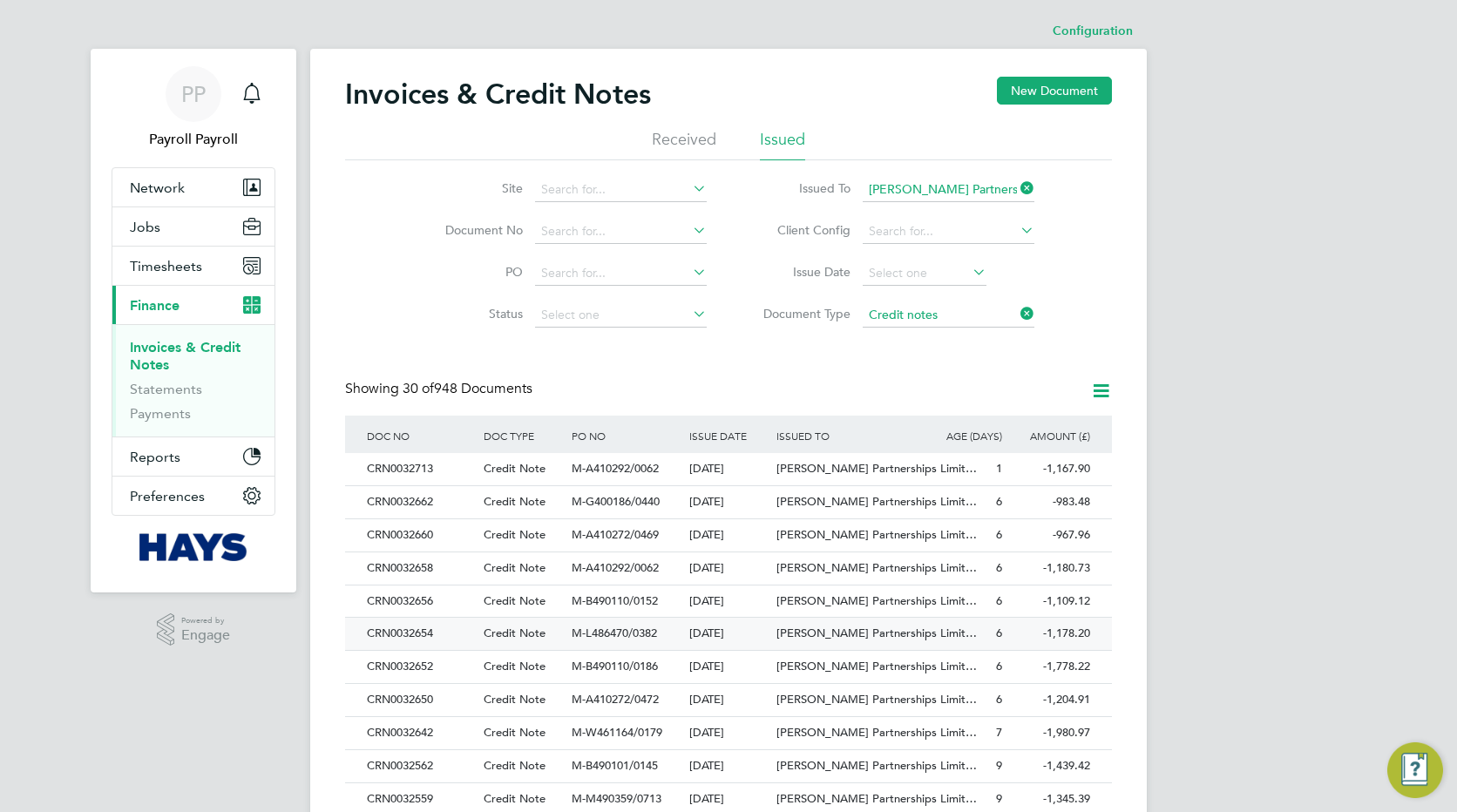
click at [417, 633] on div "CRN0032654" at bounding box center [421, 634] width 116 height 32
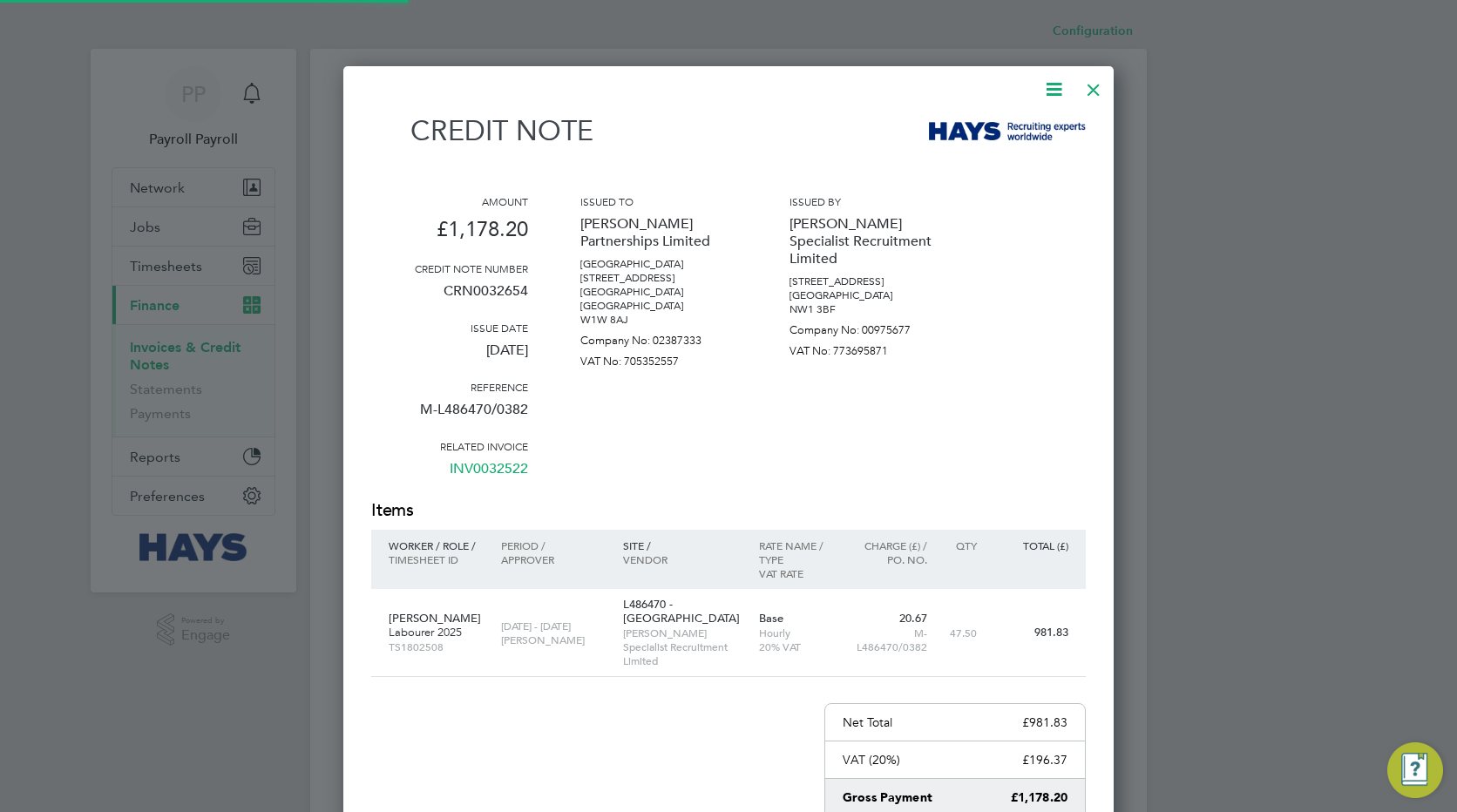
scroll to position [961, 771]
click at [1094, 92] on div at bounding box center [1094, 85] width 31 height 31
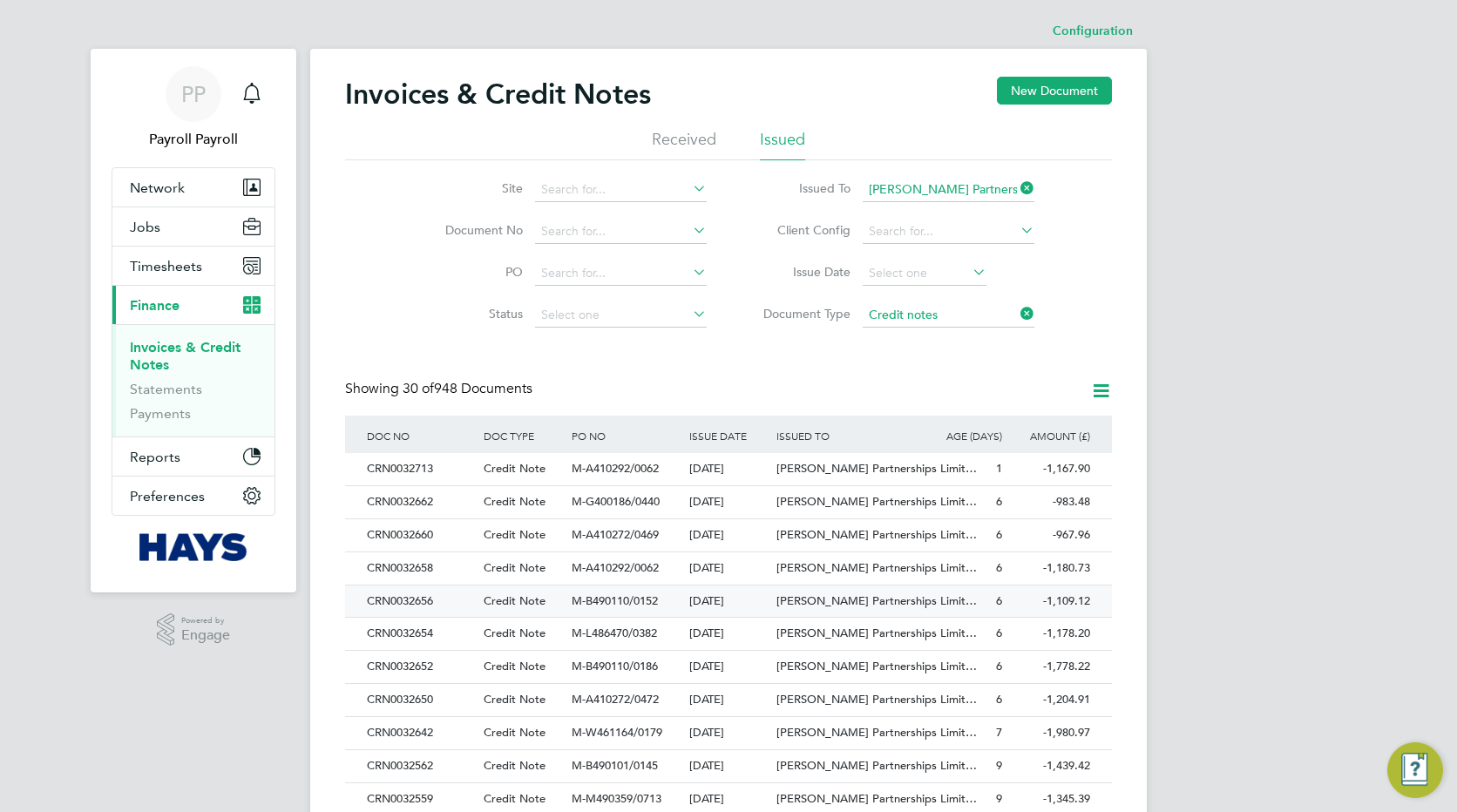
click at [397, 605] on div "CRN0032656" at bounding box center [421, 602] width 116 height 32
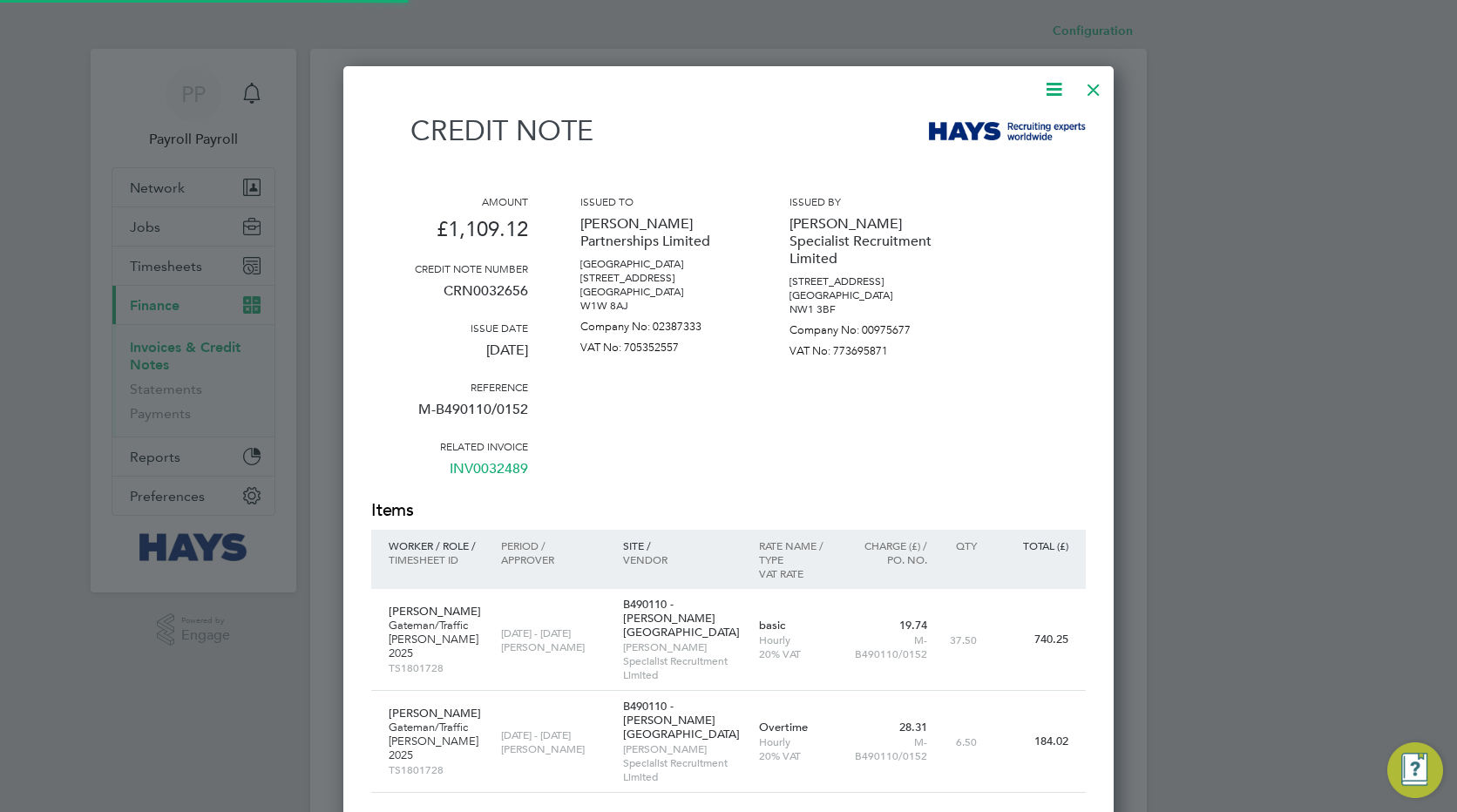
scroll to position [1034, 771]
click at [1085, 85] on div at bounding box center [1094, 85] width 31 height 31
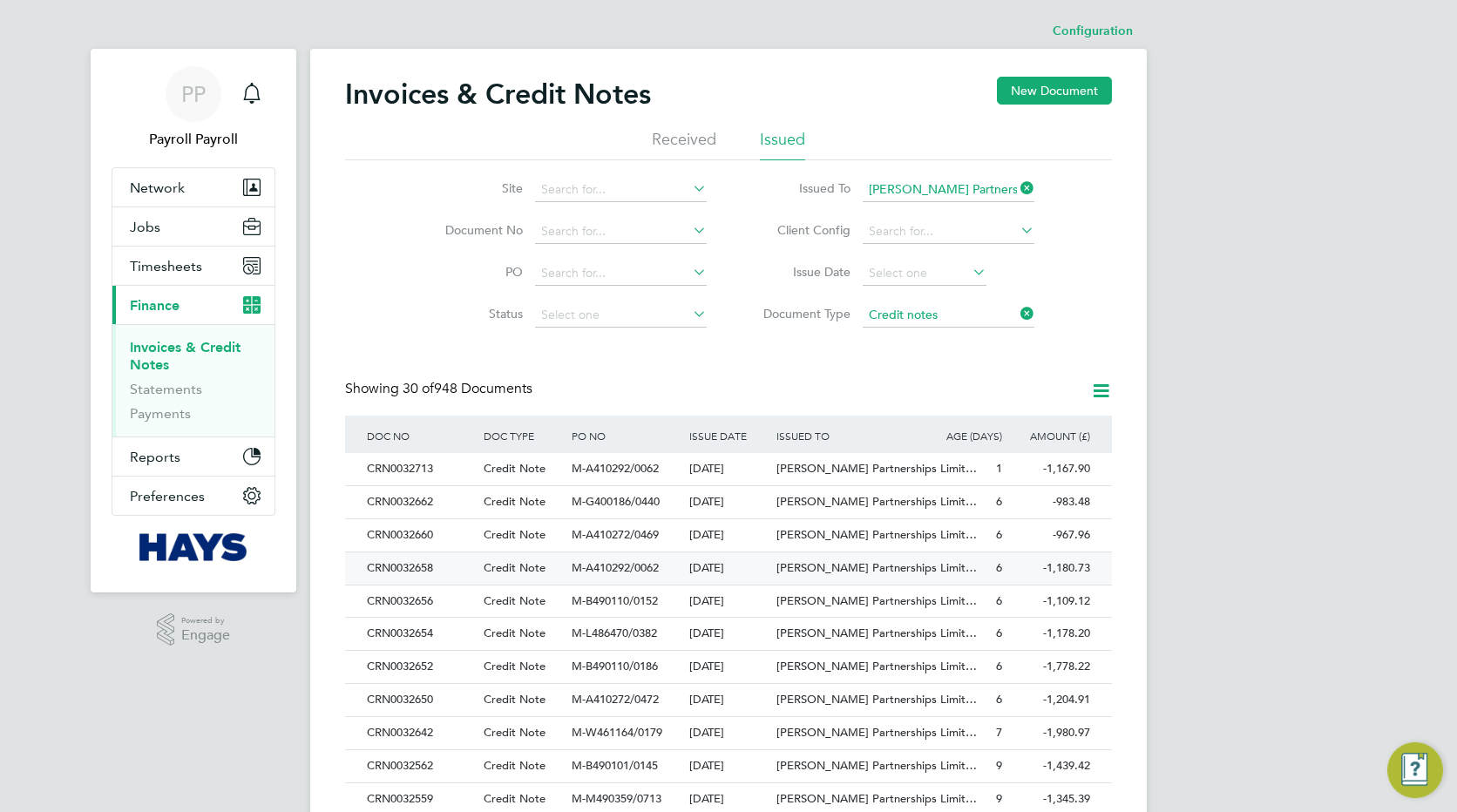
click at [425, 565] on div "CRN0032658" at bounding box center [421, 568] width 116 height 32
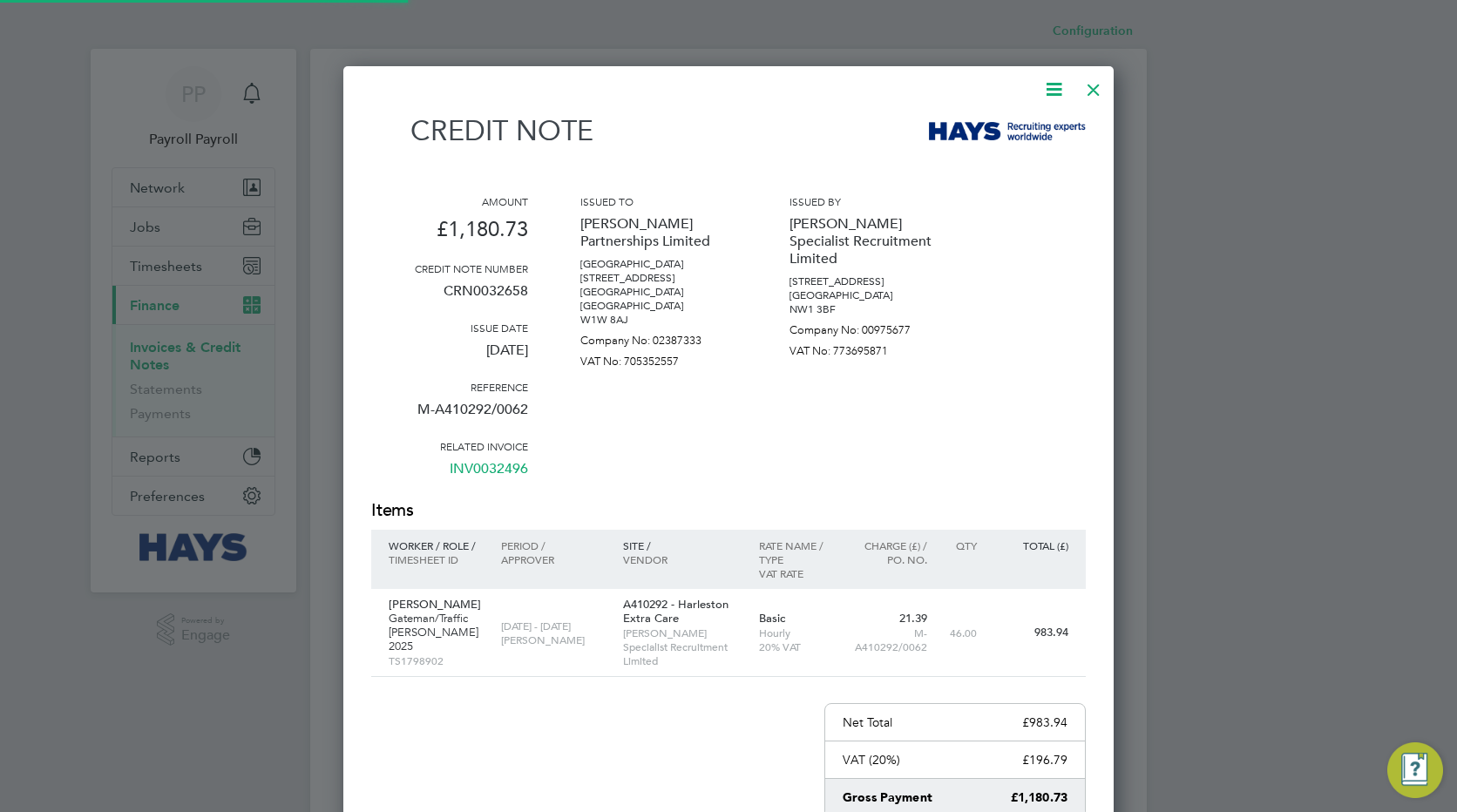
scroll to position [961, 771]
click at [1088, 91] on div at bounding box center [1094, 85] width 31 height 31
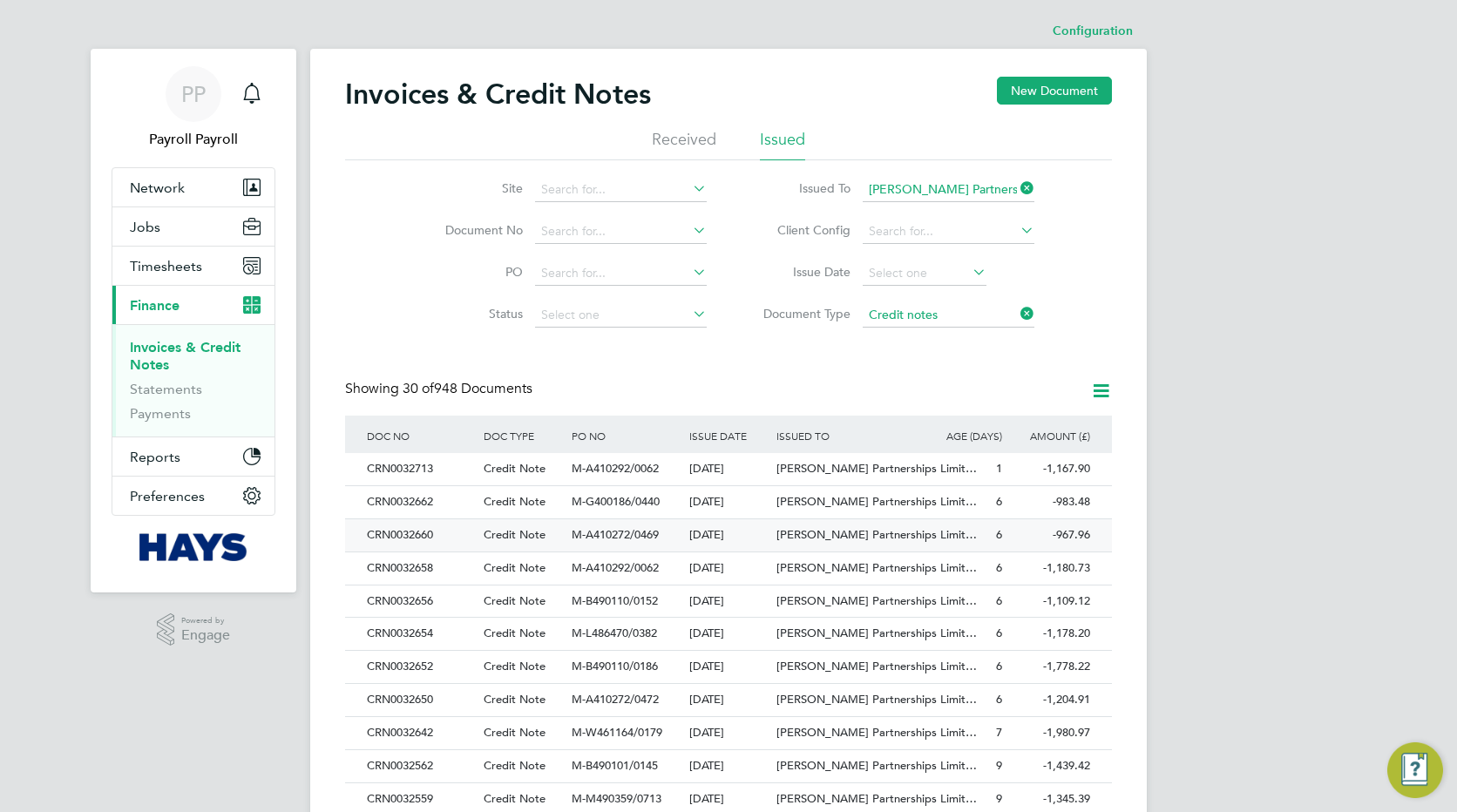
click at [392, 536] on div "CRN0032660" at bounding box center [421, 535] width 116 height 32
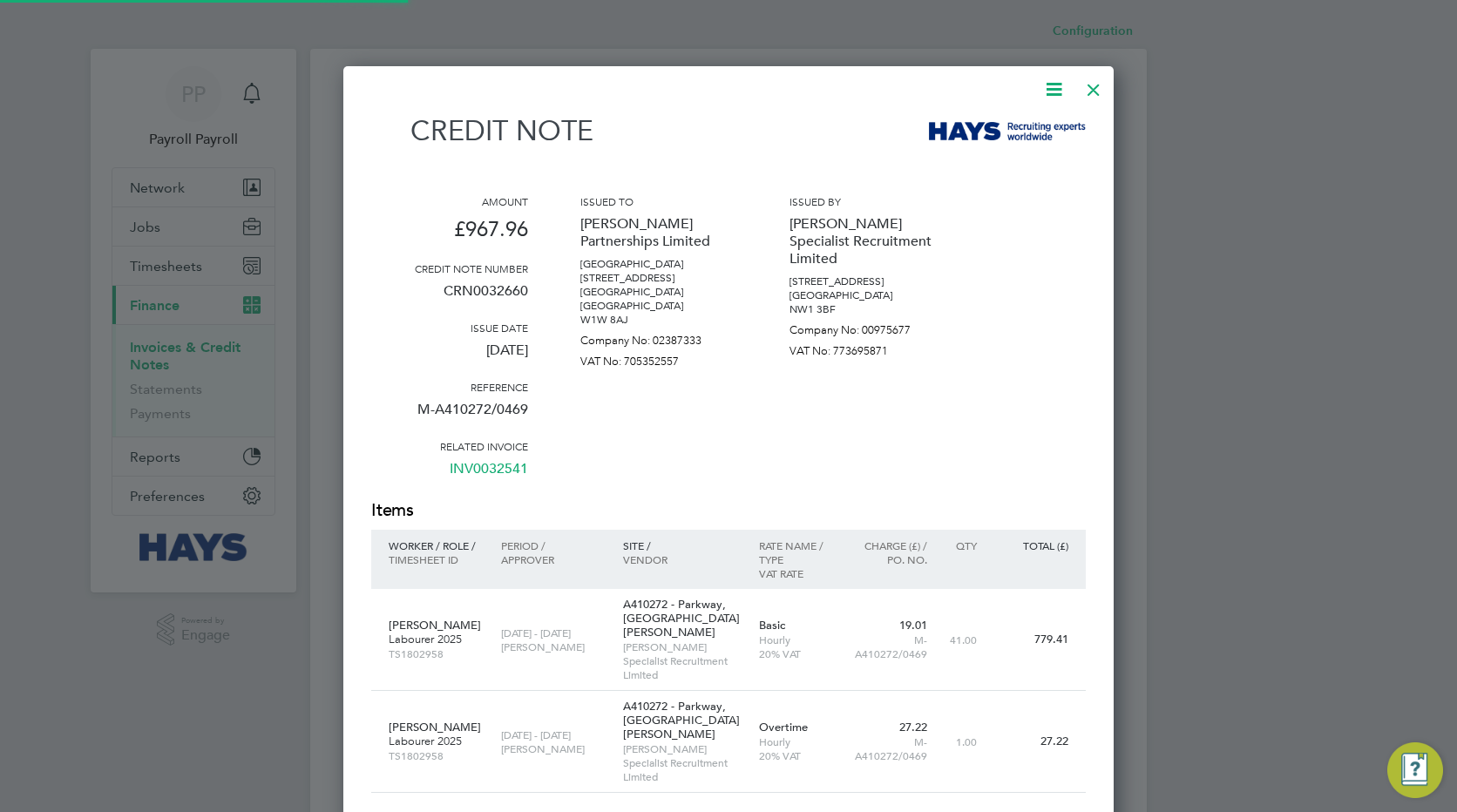
scroll to position [1034, 771]
click at [1093, 88] on div at bounding box center [1094, 85] width 31 height 31
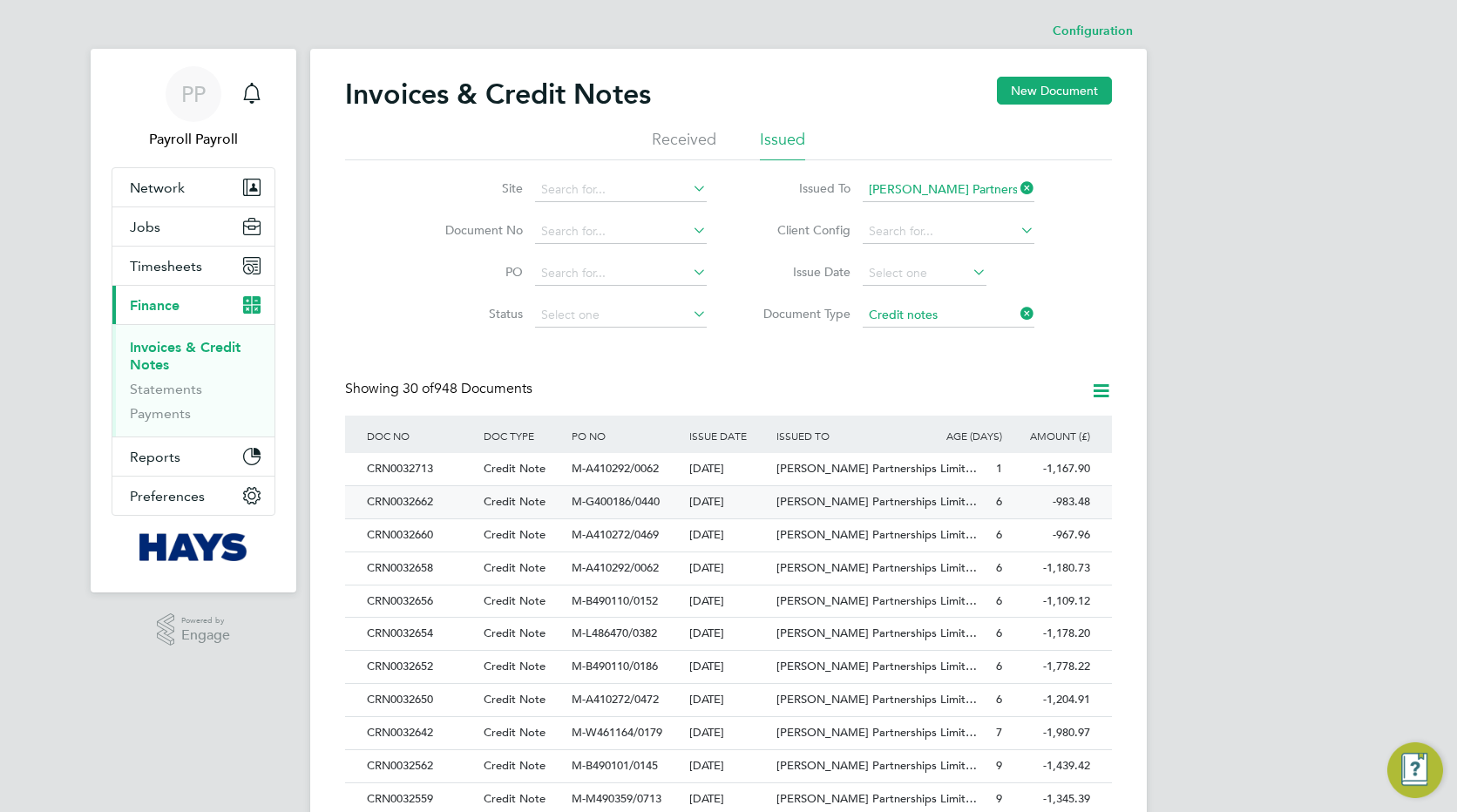
click at [395, 500] on div "CRN0032662" at bounding box center [421, 502] width 116 height 32
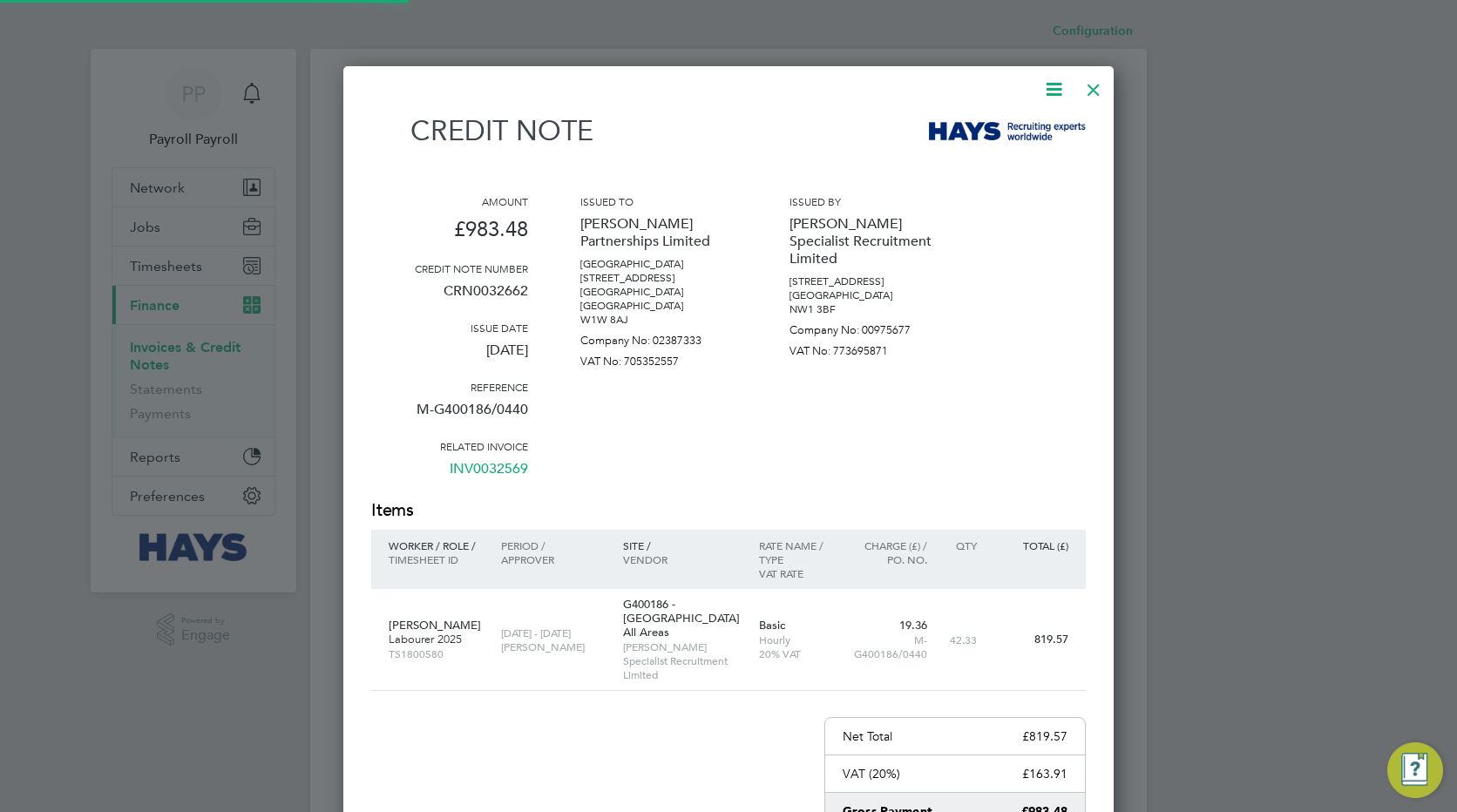
scroll to position [961, 771]
click at [1093, 89] on div at bounding box center [1094, 85] width 31 height 31
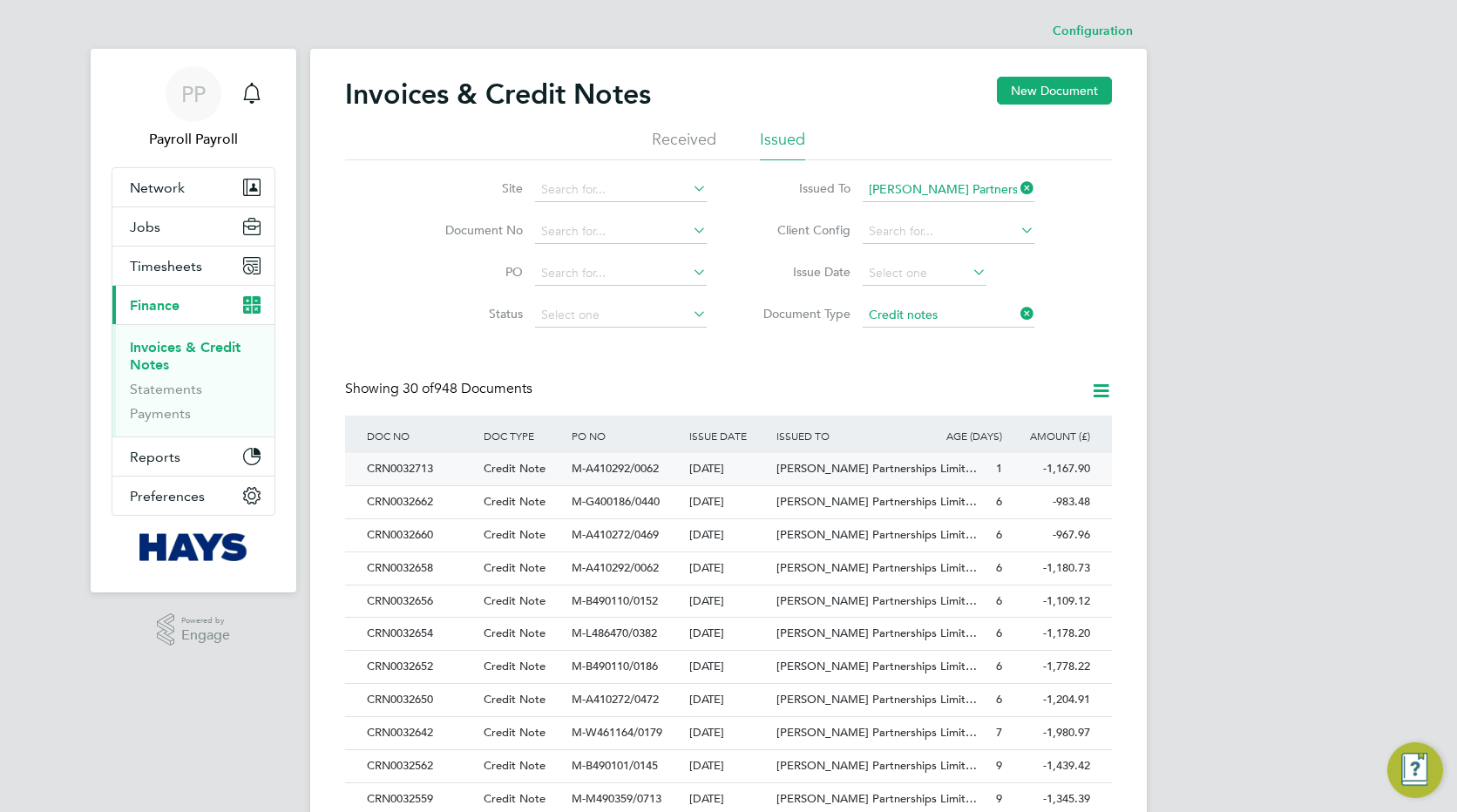
click at [401, 473] on div "CRN0032713" at bounding box center [421, 469] width 116 height 32
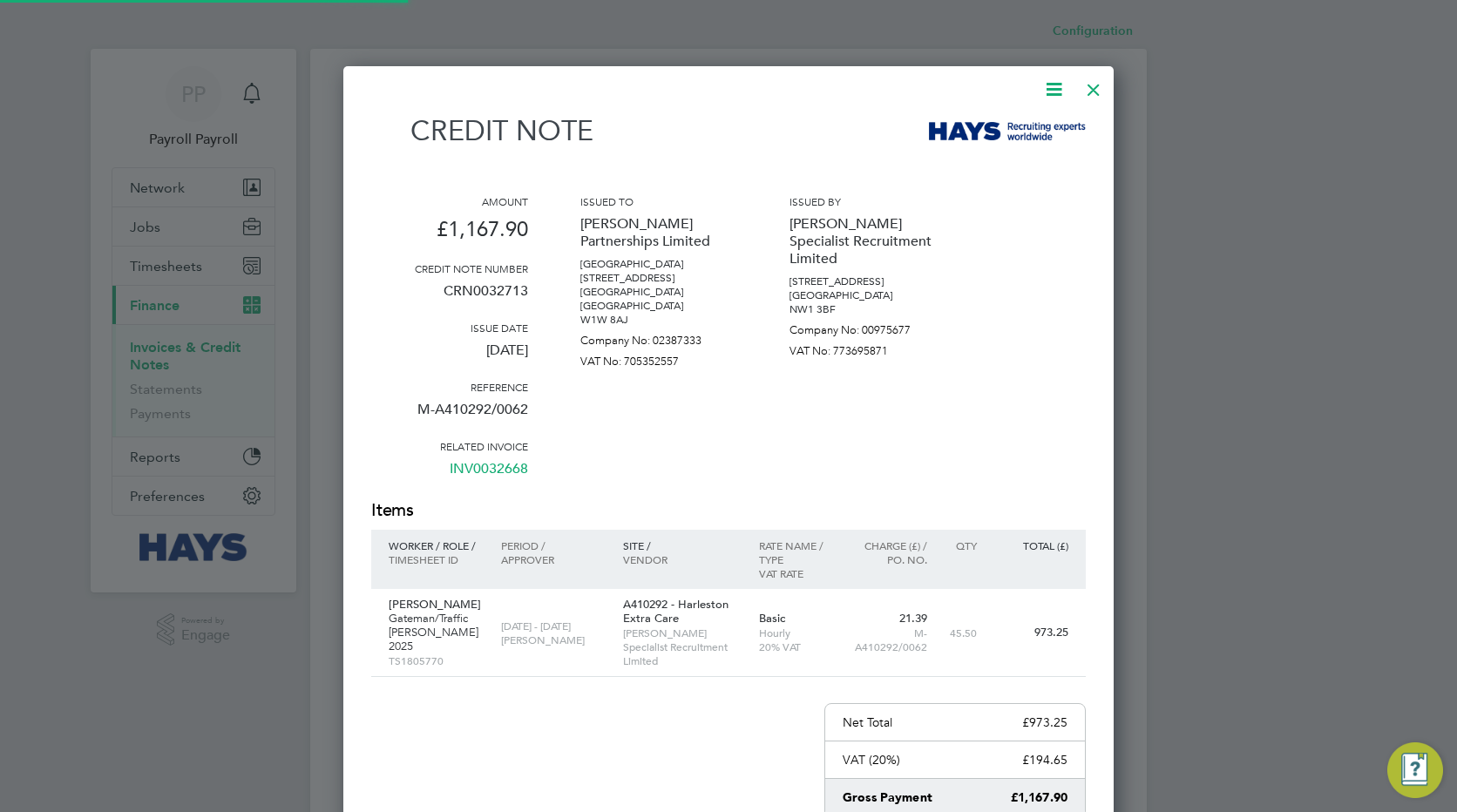
scroll to position [961, 771]
click at [1089, 89] on div at bounding box center [1094, 85] width 31 height 31
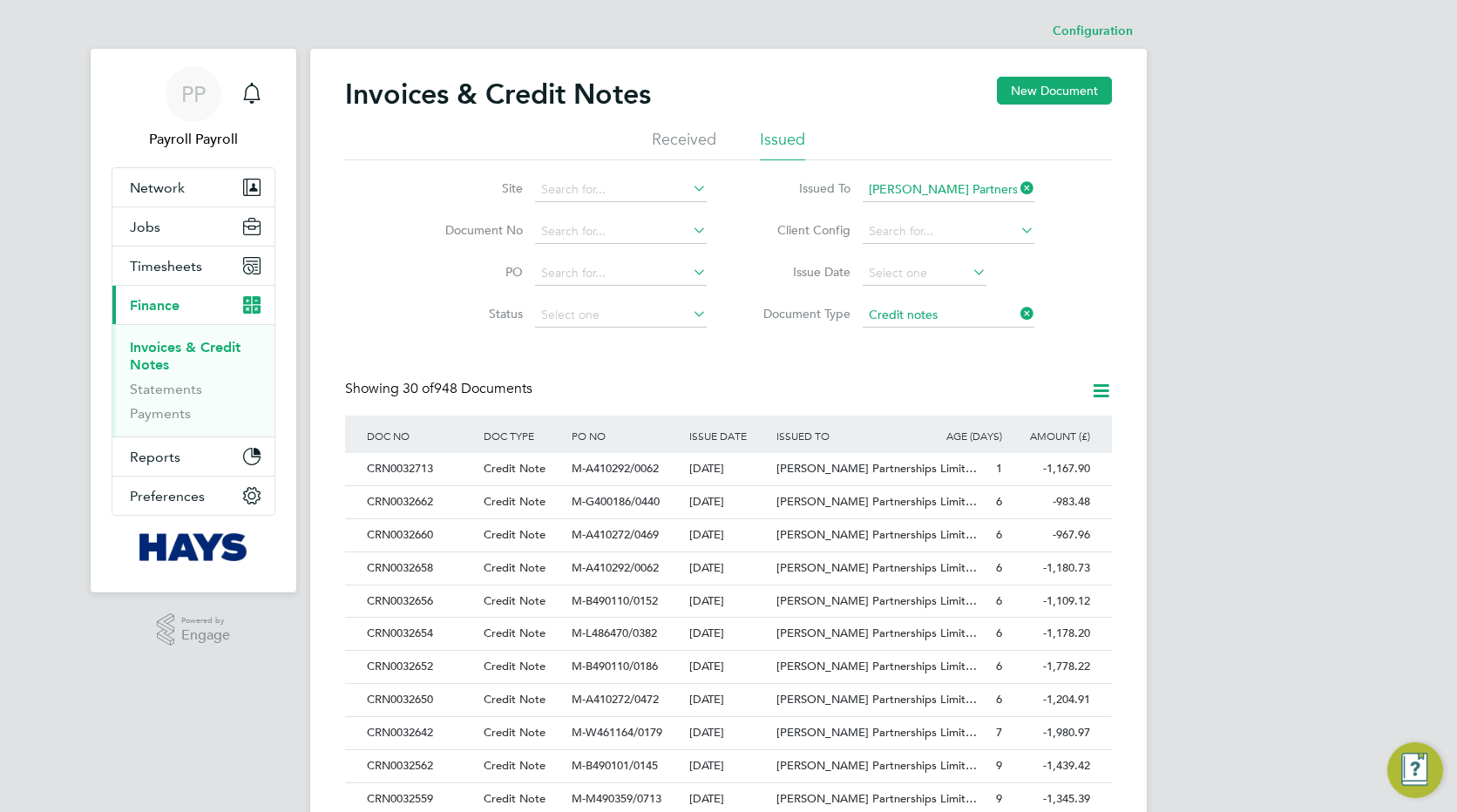
click at [1276, 243] on div "PP Payroll Payroll Notifications Applications: Network Team Members Businesses …" at bounding box center [728, 779] width 1457 height 1558
